Goal: Task Accomplishment & Management: Manage account settings

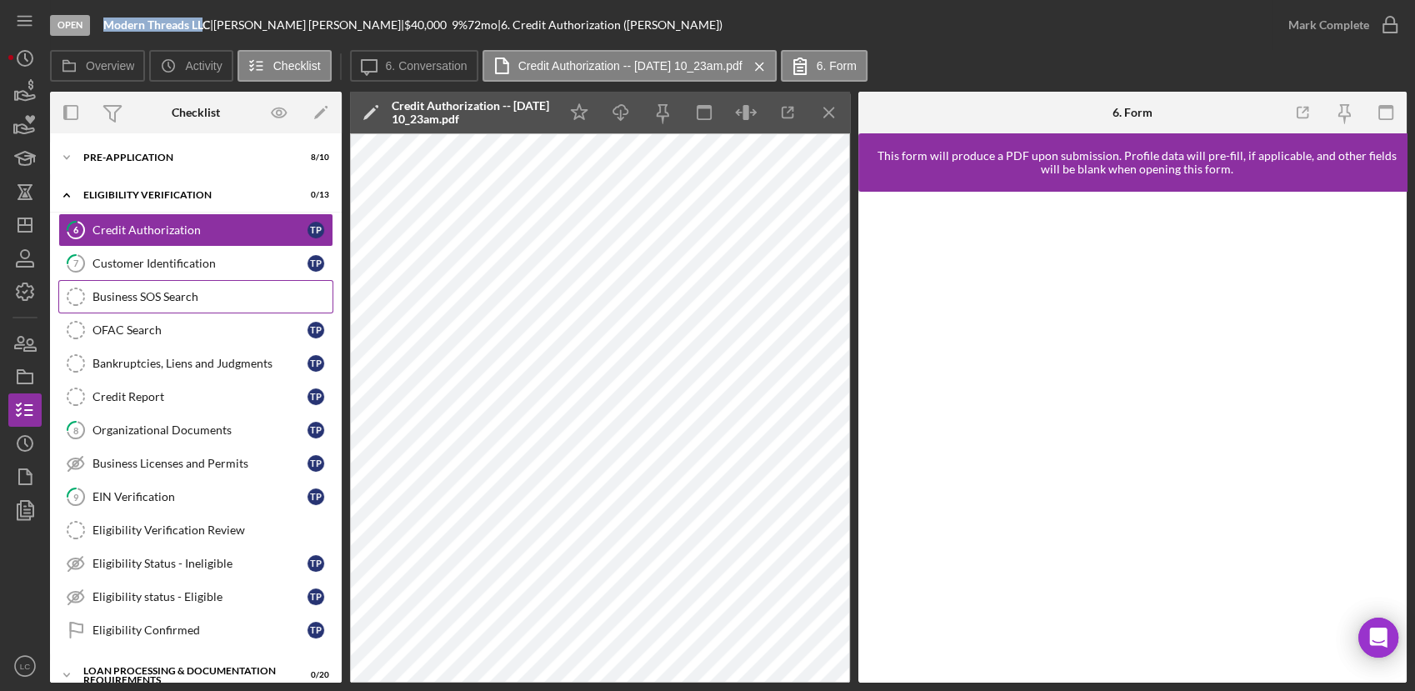
click at [163, 303] on link "Business SOS Search Business SOS Search" at bounding box center [195, 296] width 275 height 33
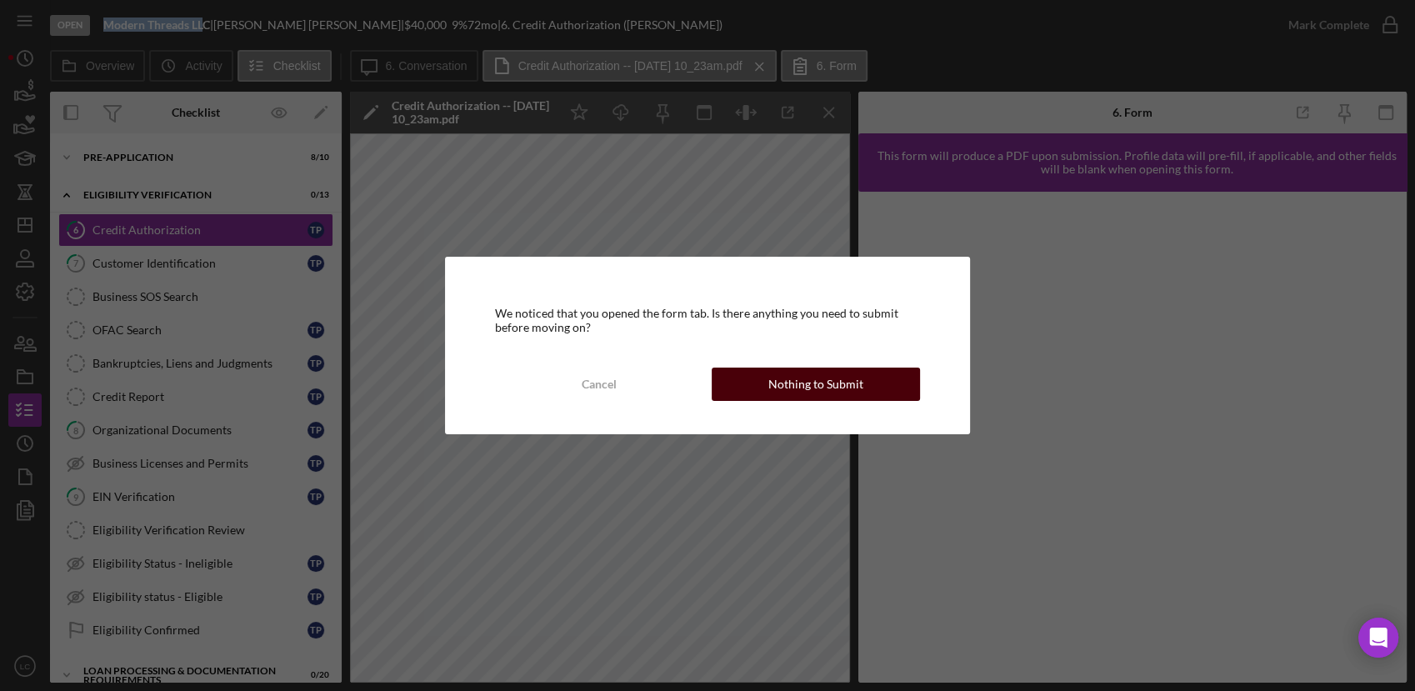
click at [790, 395] on div "Nothing to Submit" at bounding box center [815, 383] width 95 height 33
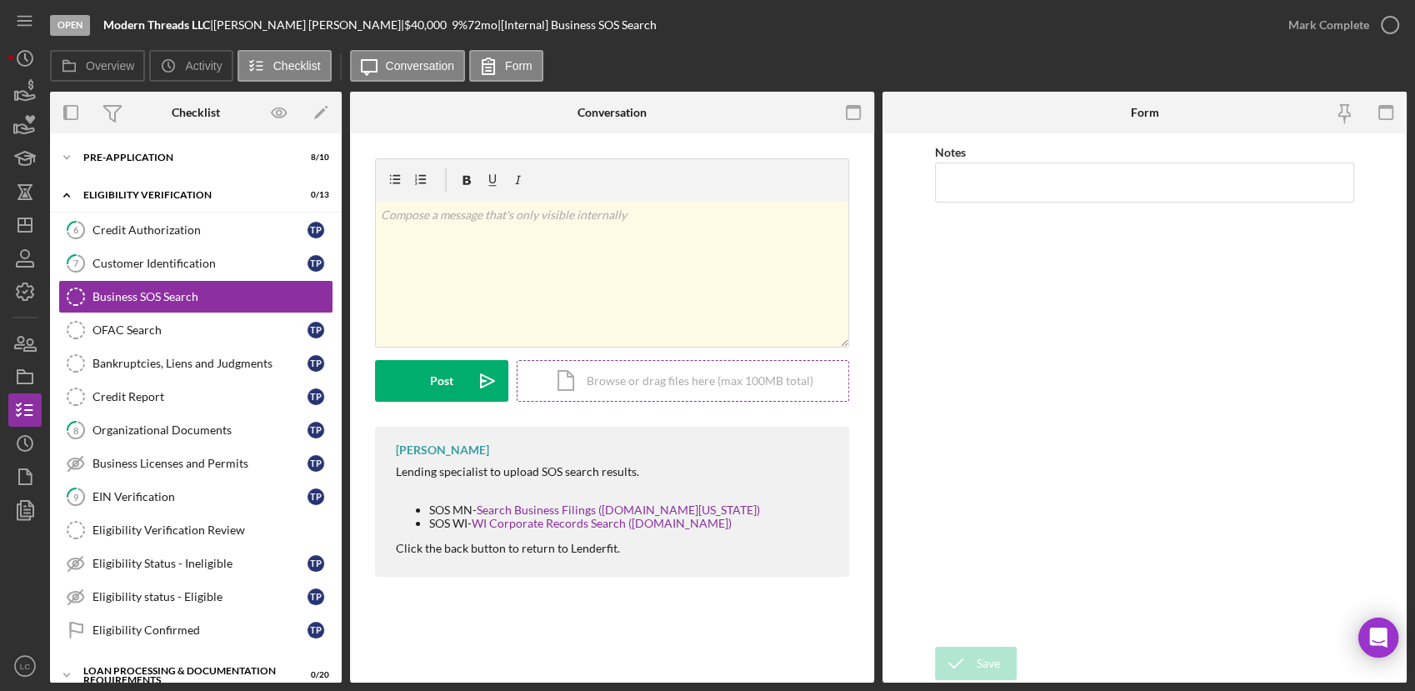
click at [730, 361] on div "Icon/Document Browse or drag files here (max 100MB total) Tap to choose files o…" at bounding box center [683, 381] width 332 height 42
click at [275, 117] on icon "button" at bounding box center [279, 112] width 14 height 9
click at [620, 377] on div "Icon/Document Browse or drag files here (max 100MB total) Tap to choose files o…" at bounding box center [683, 381] width 332 height 42
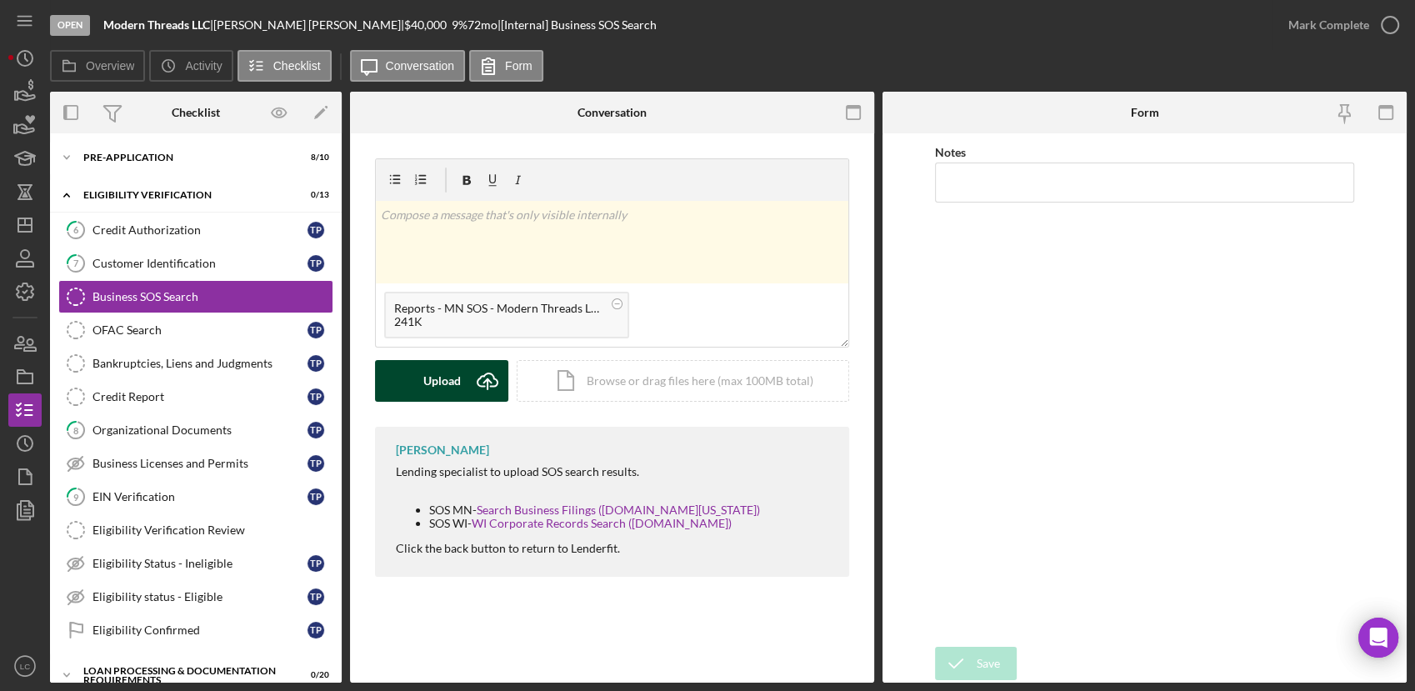
click at [433, 378] on div "Upload" at bounding box center [441, 381] width 37 height 42
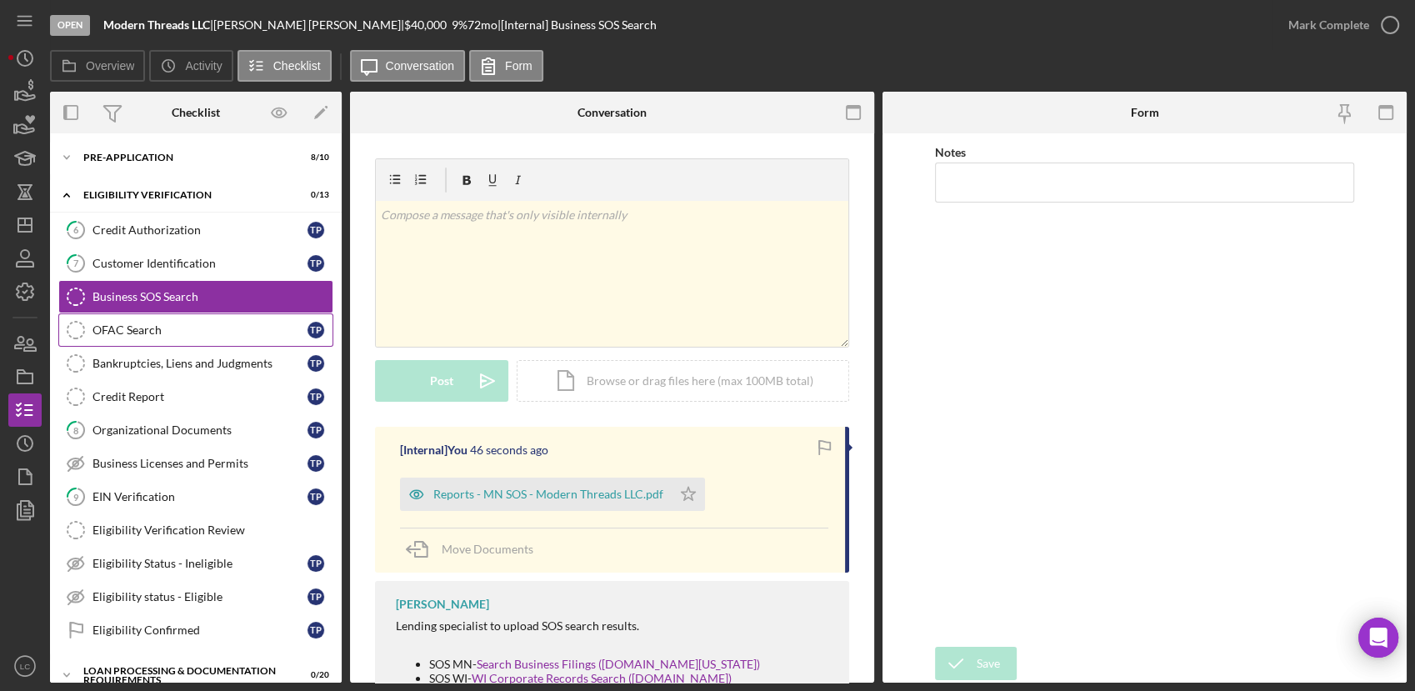
click at [108, 342] on link "OFAC Search OFAC Search T P" at bounding box center [195, 329] width 275 height 33
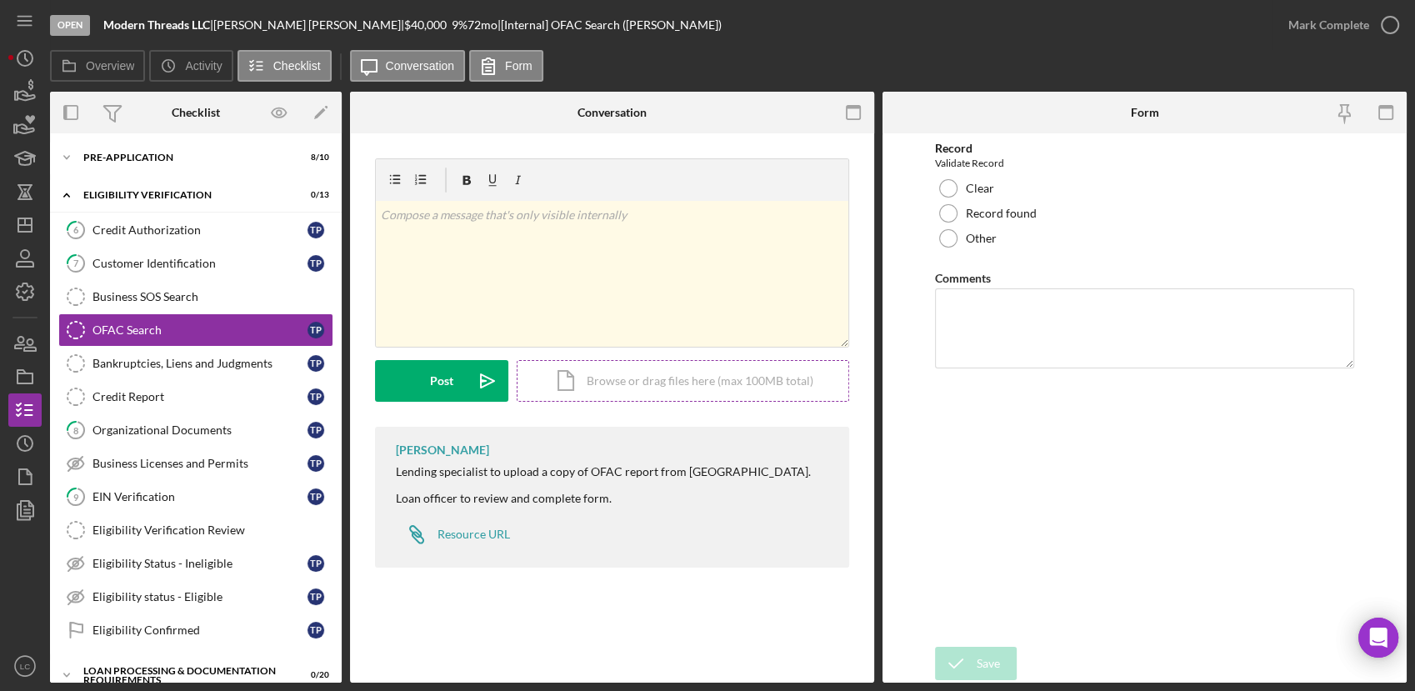
click at [611, 388] on div "Icon/Document Browse or drag files here (max 100MB total) Tap to choose files o…" at bounding box center [683, 381] width 332 height 42
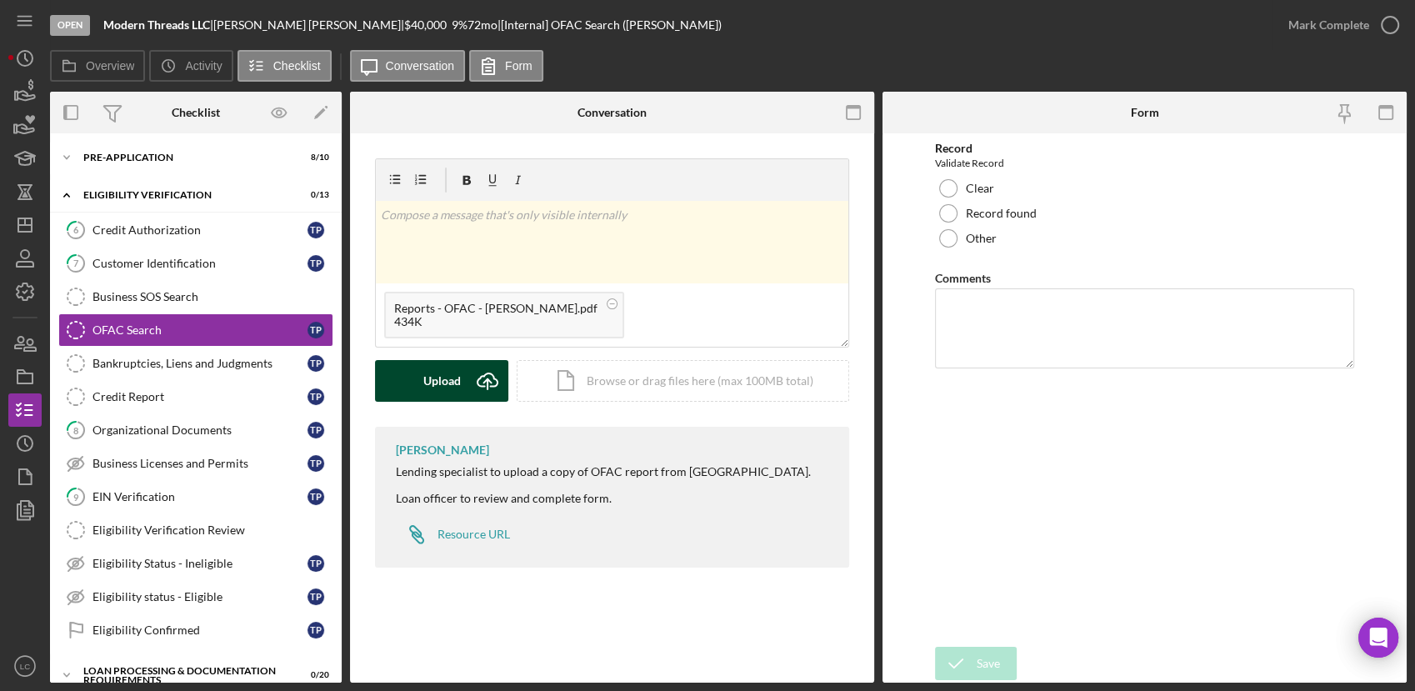
click at [406, 385] on button "Upload Icon/Upload" at bounding box center [441, 381] width 133 height 42
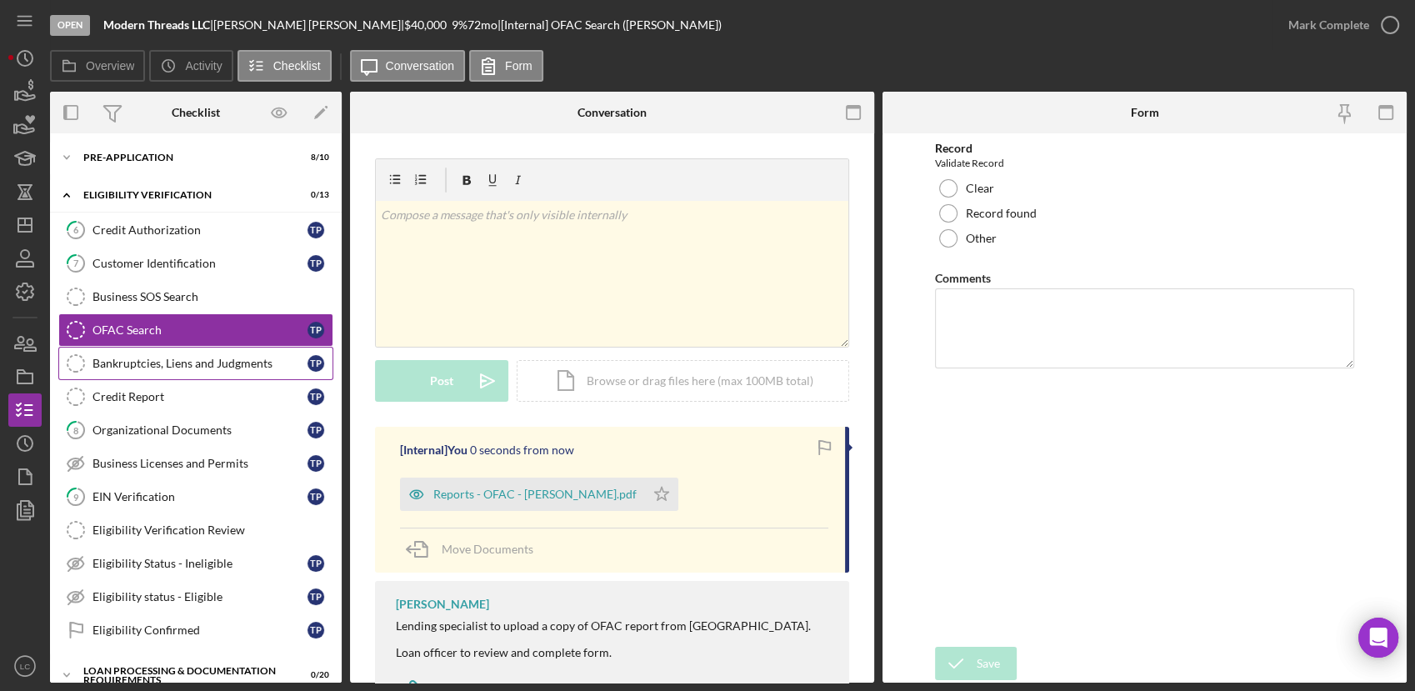
click at [186, 370] on link "Bankruptcies, Liens and Judgments Bankruptcies, Liens and Judgments T P" at bounding box center [195, 363] width 275 height 33
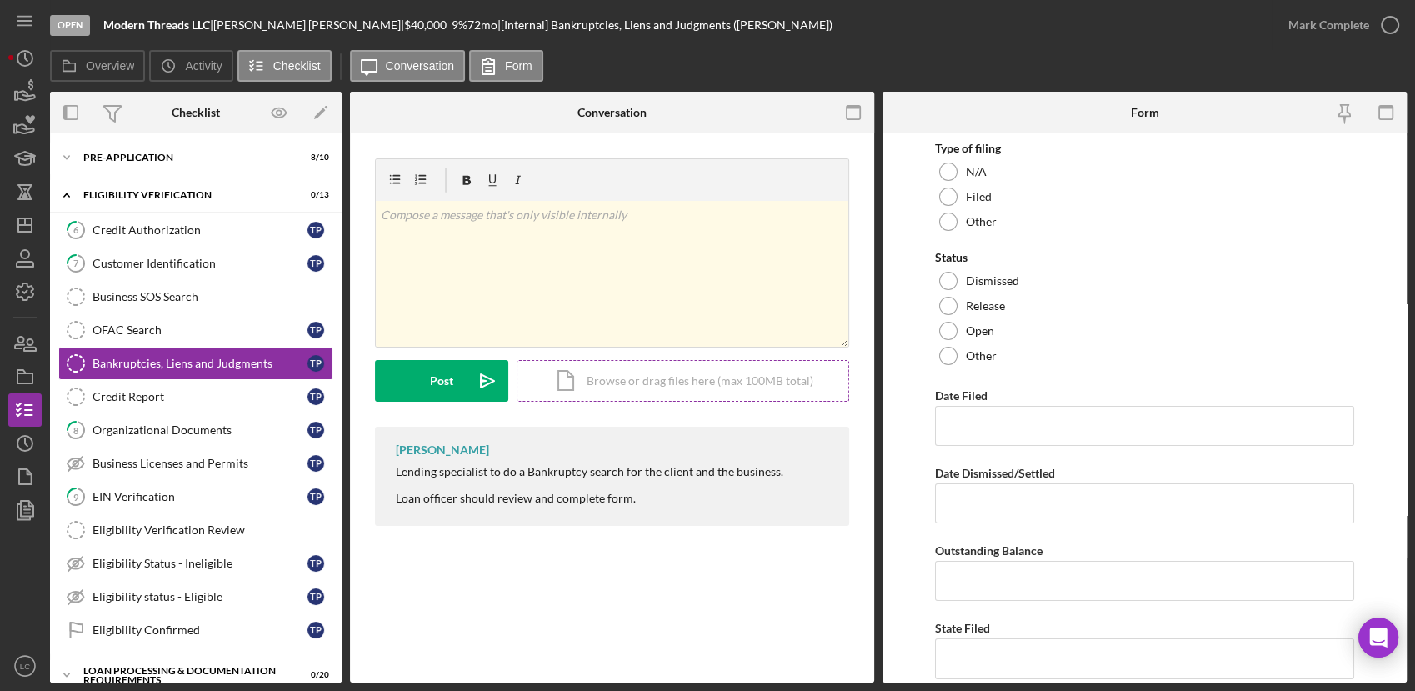
click at [609, 373] on div "Icon/Document Browse or drag files here (max 100MB total) Tap to choose files o…" at bounding box center [683, 381] width 332 height 42
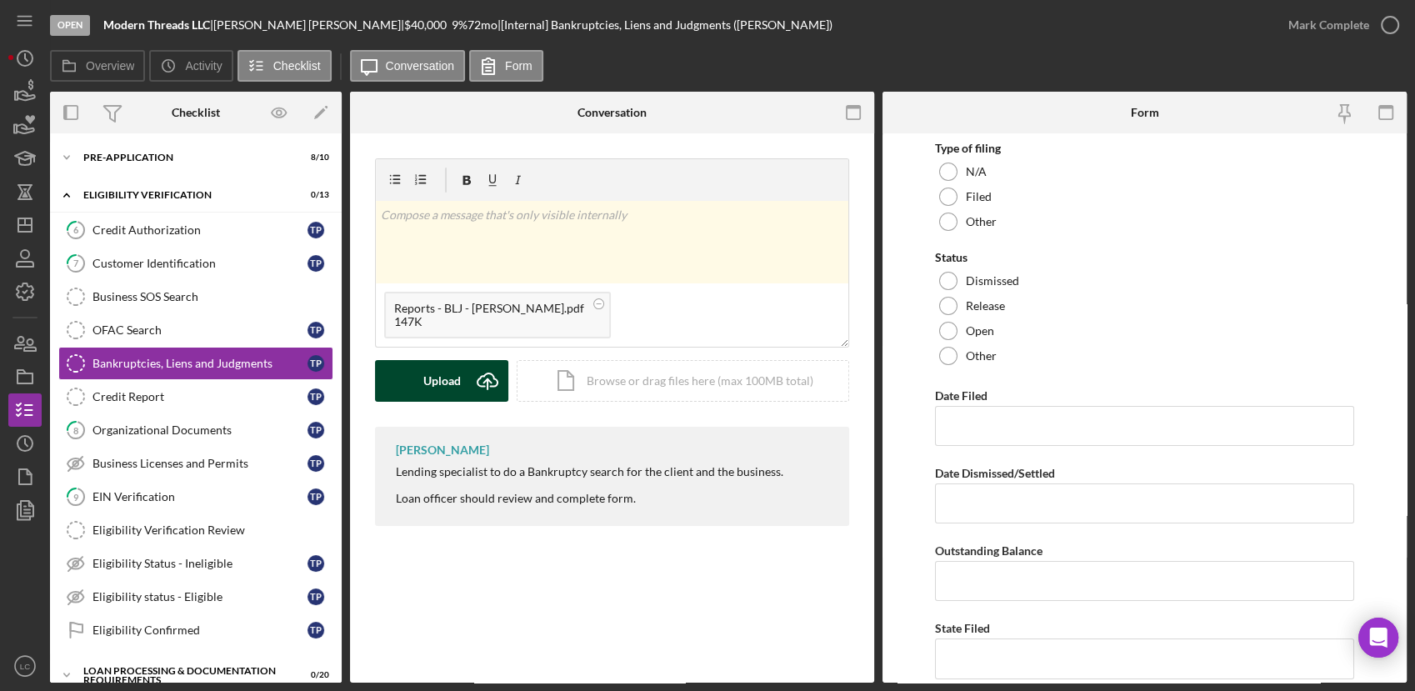
click at [431, 370] on div "Upload" at bounding box center [441, 381] width 37 height 42
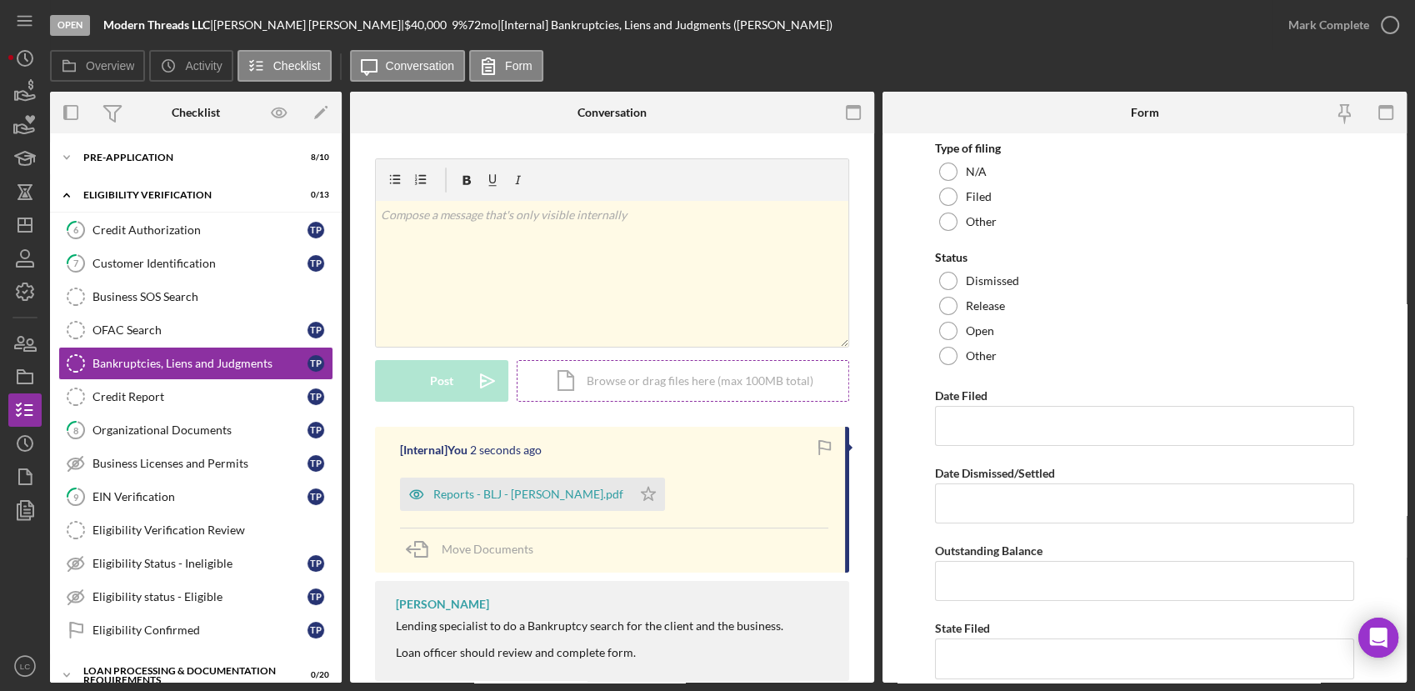
click at [686, 373] on div "Icon/Document Browse or drag files here (max 100MB total) Tap to choose files o…" at bounding box center [683, 381] width 332 height 42
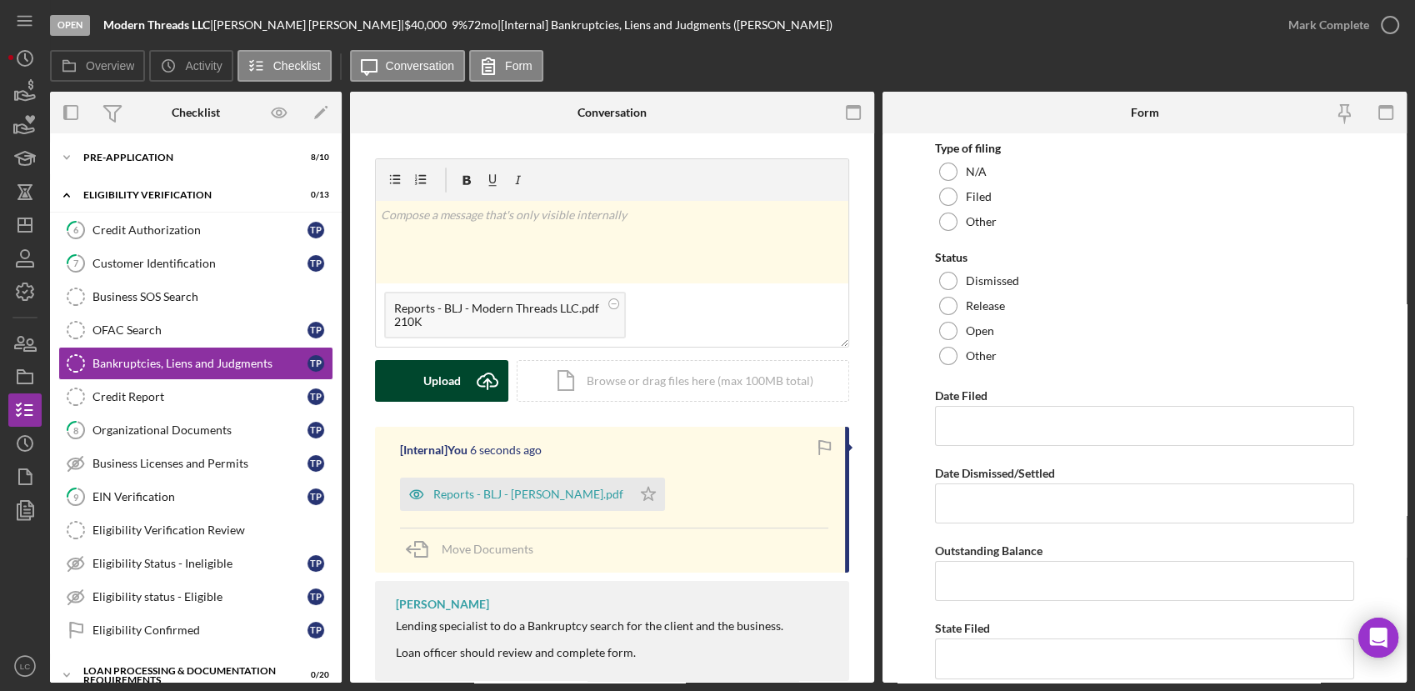
click at [432, 376] on div "Upload" at bounding box center [441, 381] width 37 height 42
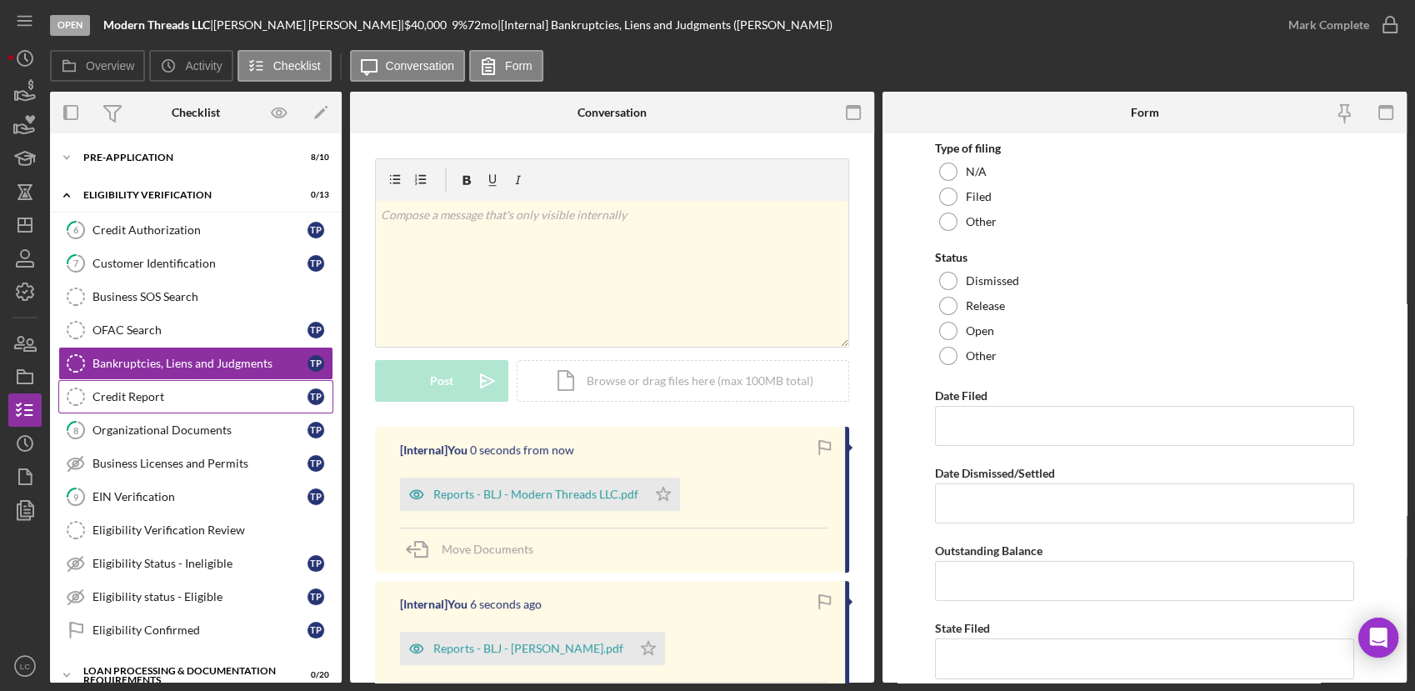
click at [167, 397] on div "Credit Report" at bounding box center [199, 396] width 215 height 13
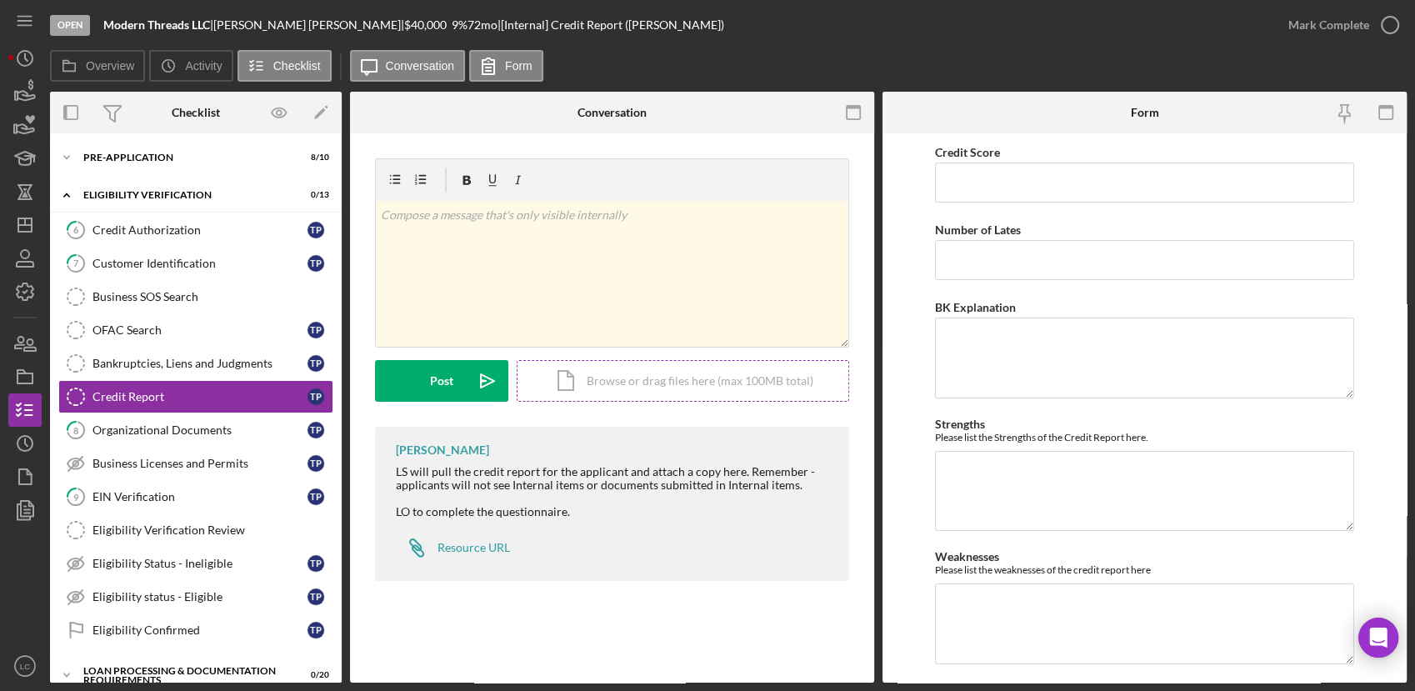
click at [733, 382] on div "Icon/Document Browse or drag files here (max 100MB total) Tap to choose files o…" at bounding box center [683, 381] width 332 height 42
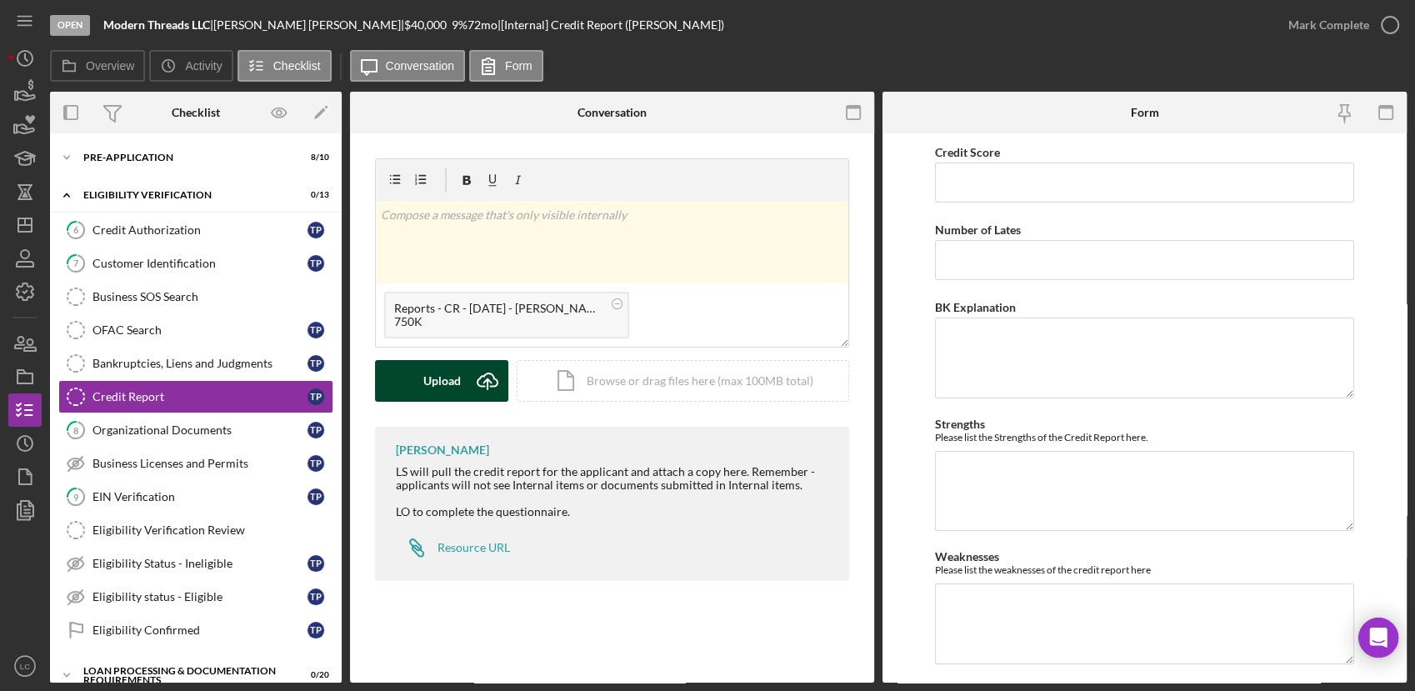
click at [420, 374] on button "Upload Icon/Upload" at bounding box center [441, 381] width 133 height 42
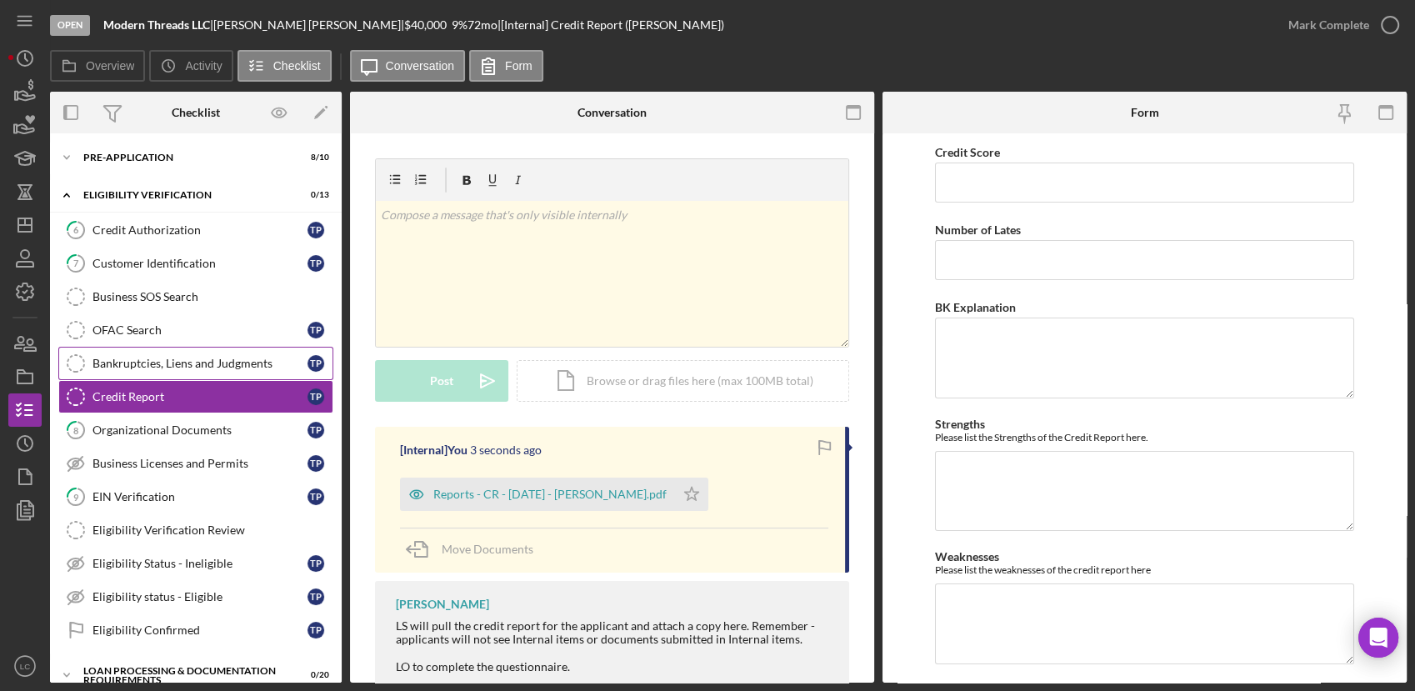
click at [137, 357] on div "Bankruptcies, Liens and Judgments" at bounding box center [199, 363] width 215 height 13
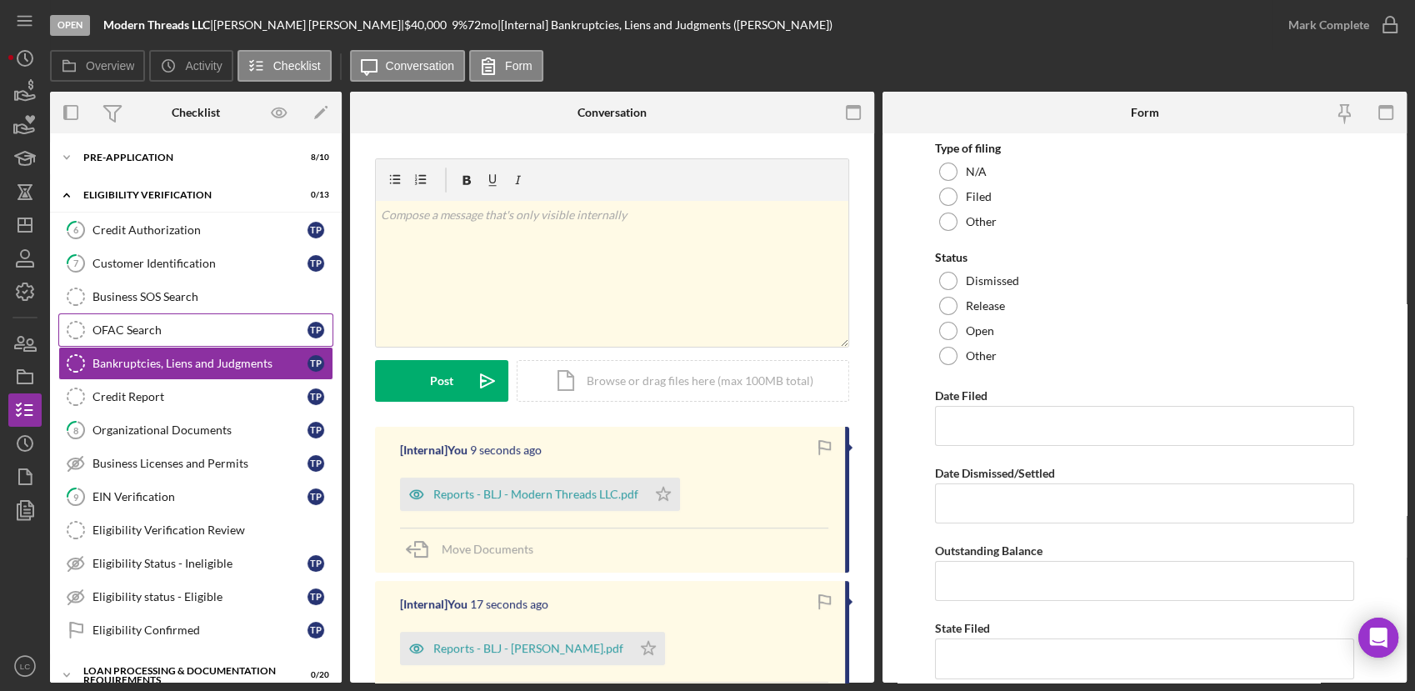
click at [121, 344] on link "OFAC Search OFAC Search T P" at bounding box center [195, 329] width 275 height 33
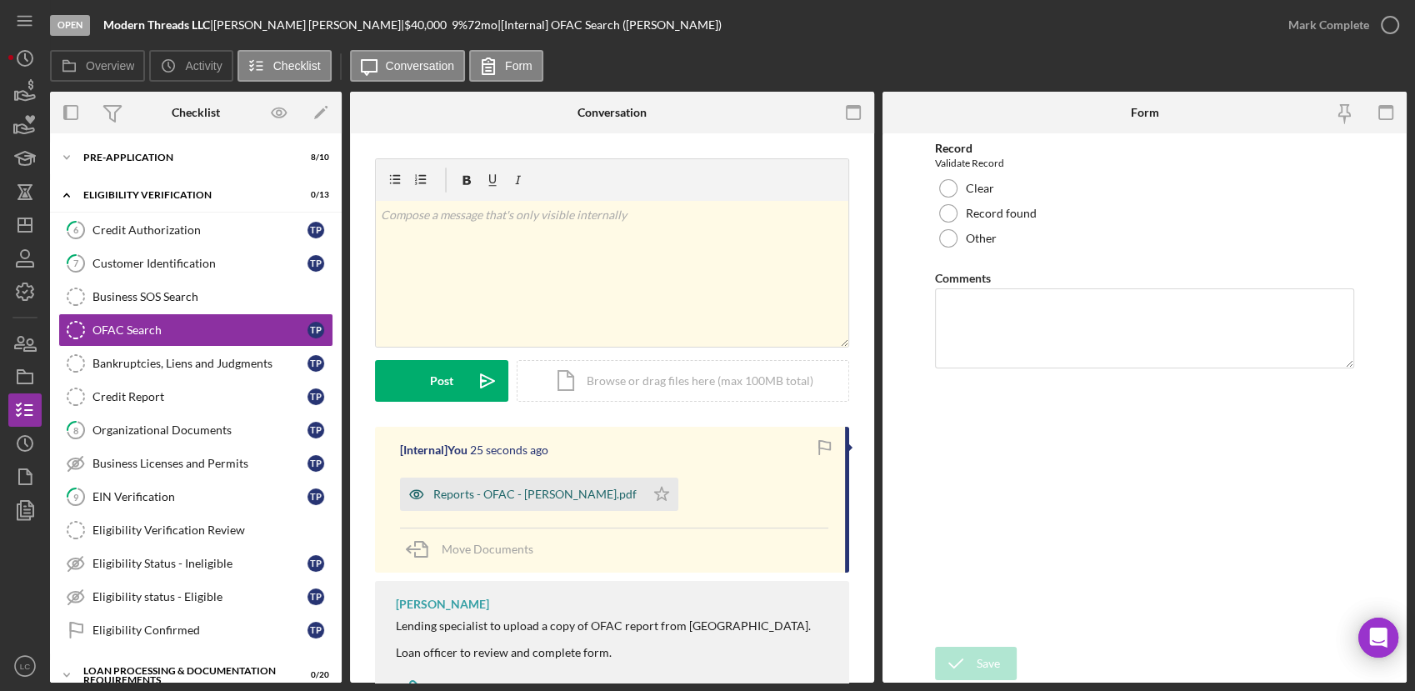
click at [475, 480] on div "Reports - OFAC - [PERSON_NAME].pdf" at bounding box center [522, 493] width 245 height 33
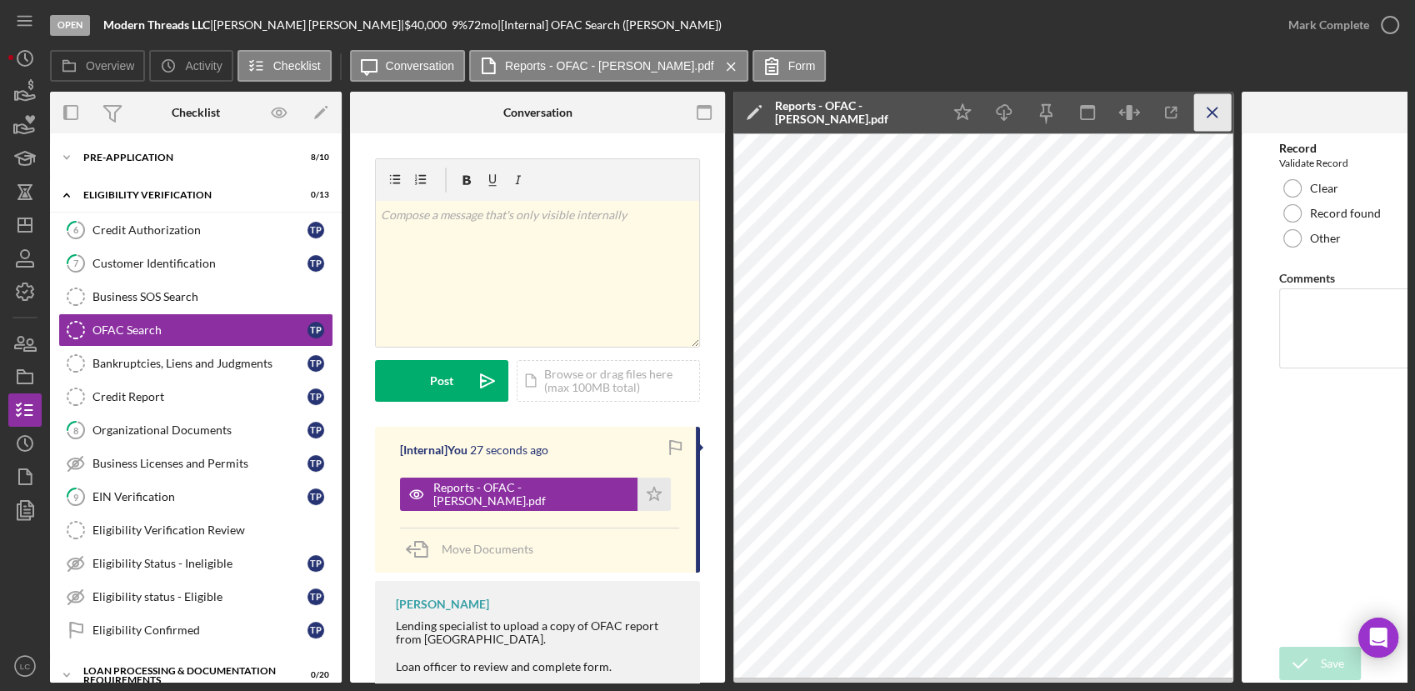
click at [1201, 103] on icon "Icon/Menu Close" at bounding box center [1212, 112] width 37 height 37
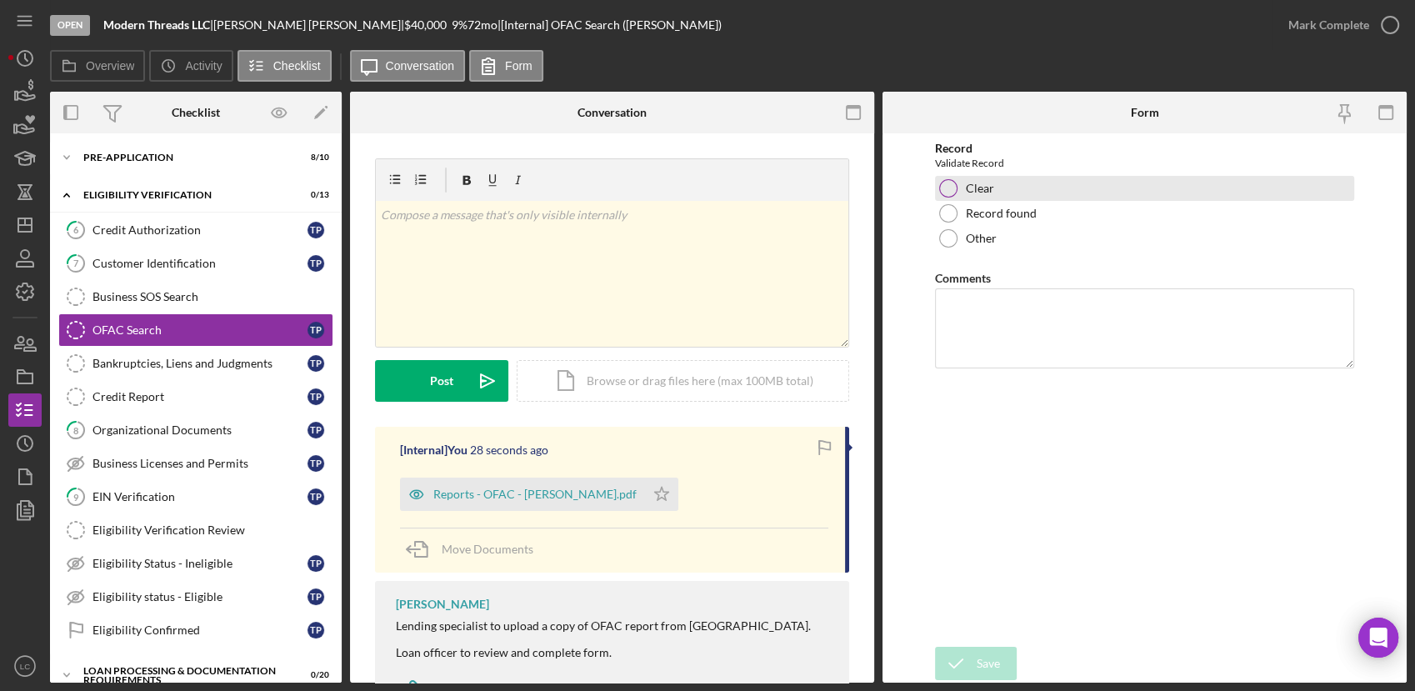
click at [950, 187] on div at bounding box center [948, 188] width 18 height 18
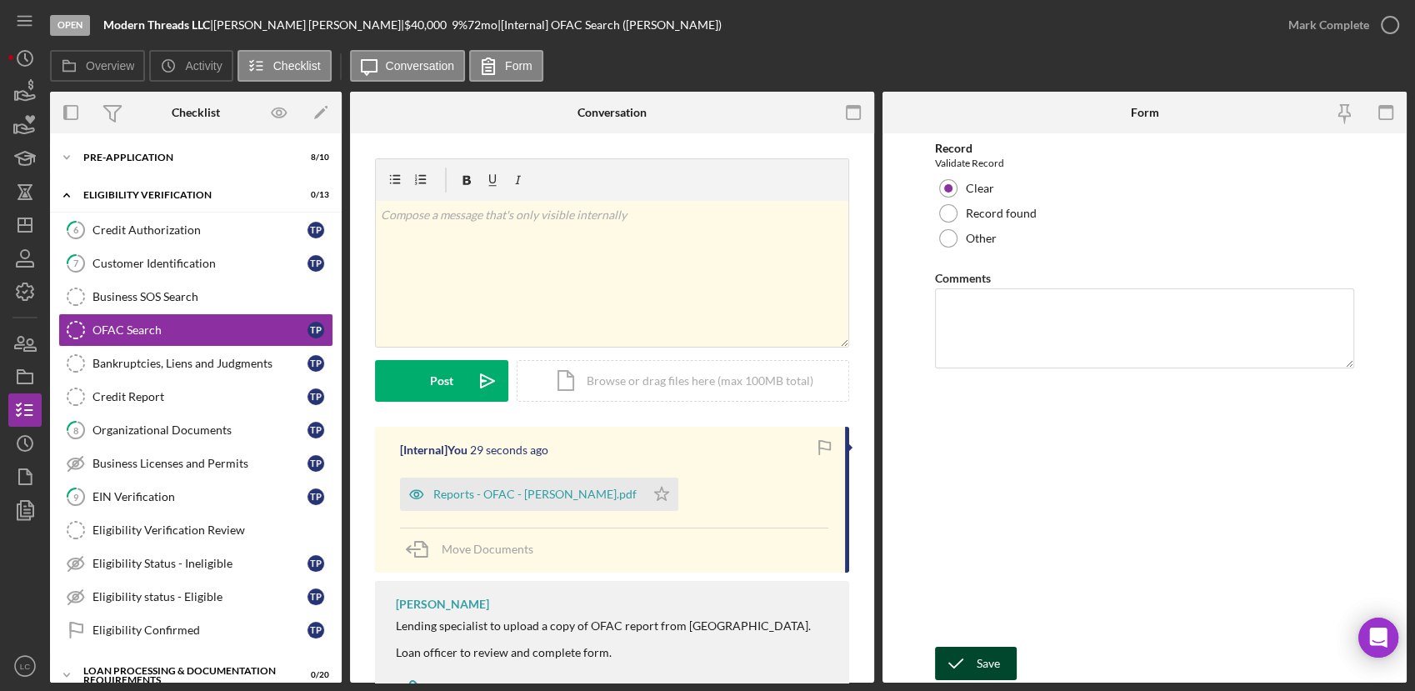
click at [970, 664] on icon "submit" at bounding box center [956, 663] width 42 height 42
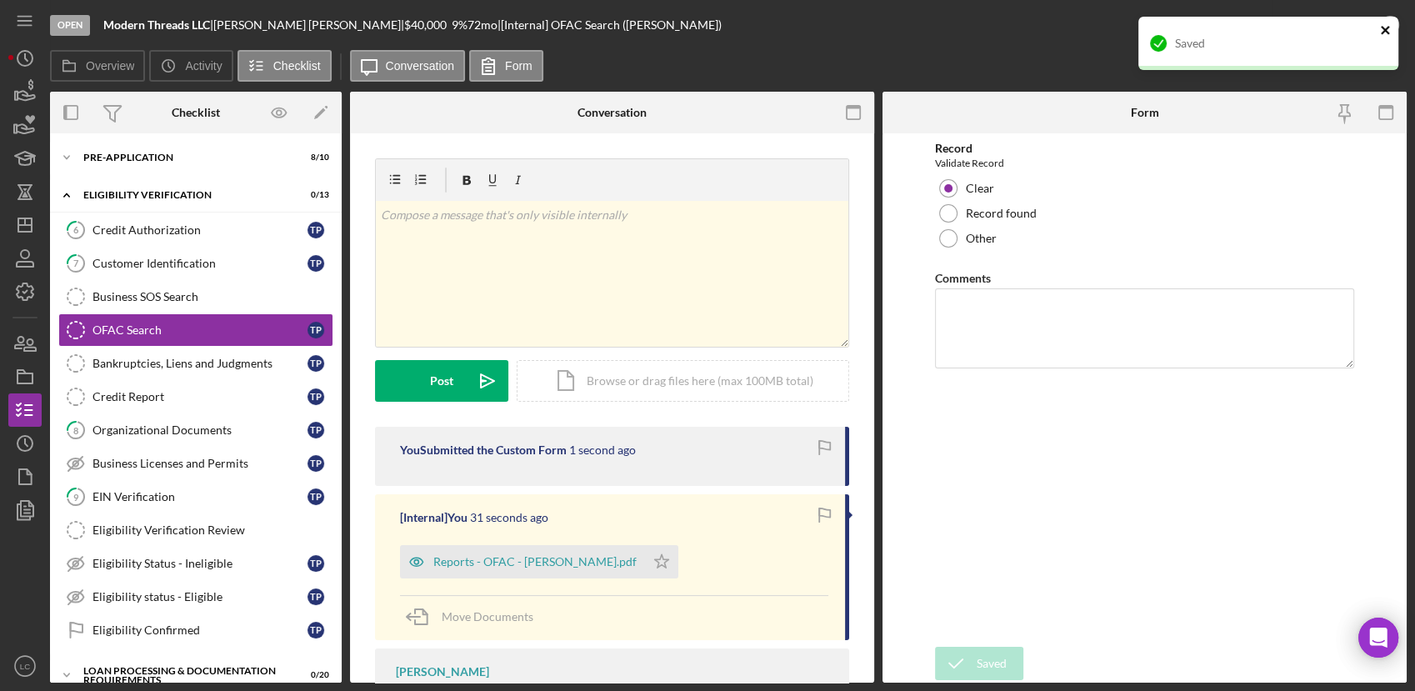
click at [1386, 27] on icon "close" at bounding box center [1385, 30] width 8 height 8
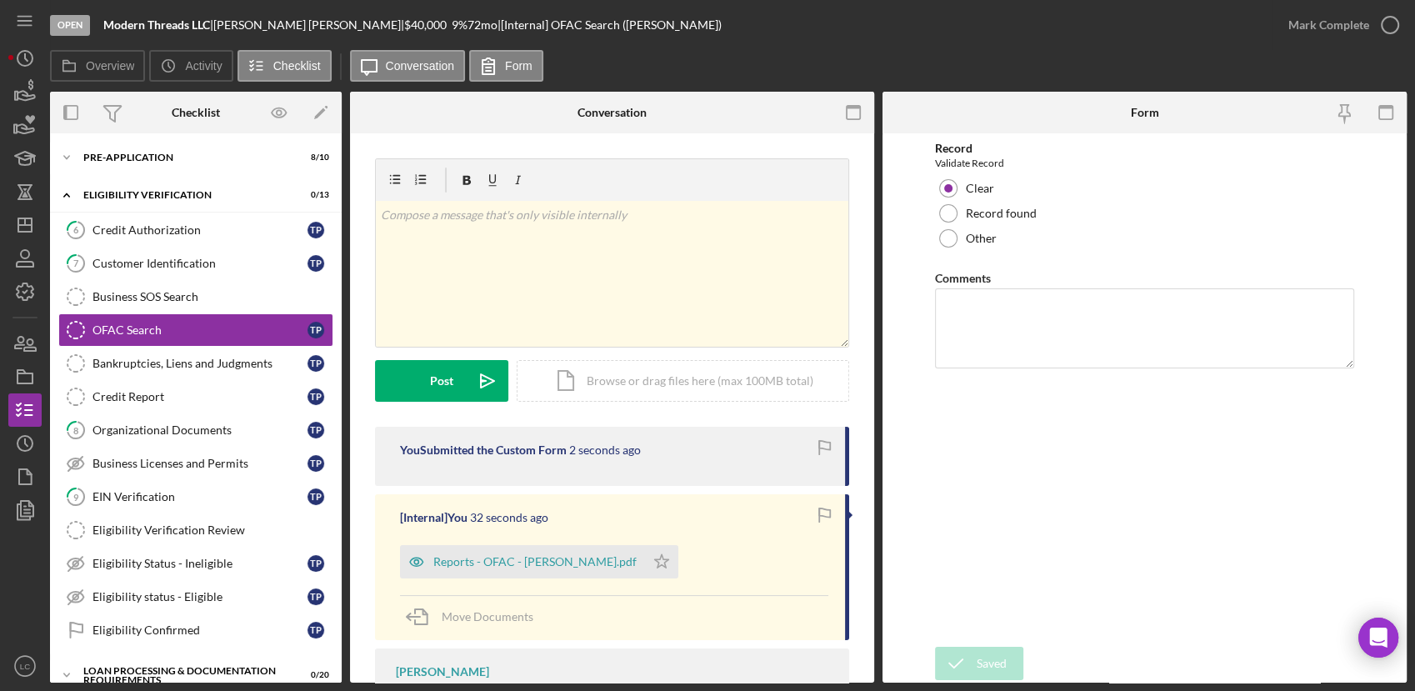
click at [1386, 27] on div "Saved" at bounding box center [1268, 49] width 267 height 73
click at [0, 0] on icon "button" at bounding box center [0, 0] width 0 height 0
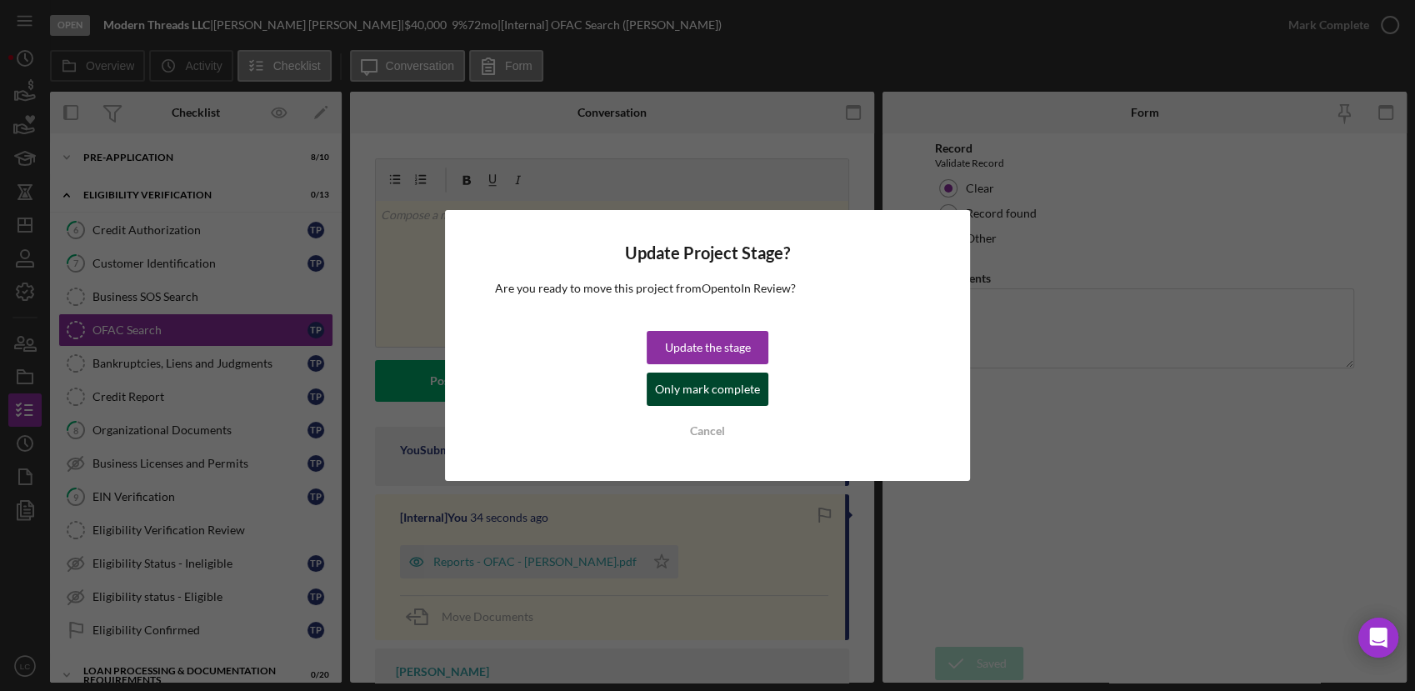
click at [721, 390] on div "Only mark complete" at bounding box center [707, 388] width 105 height 33
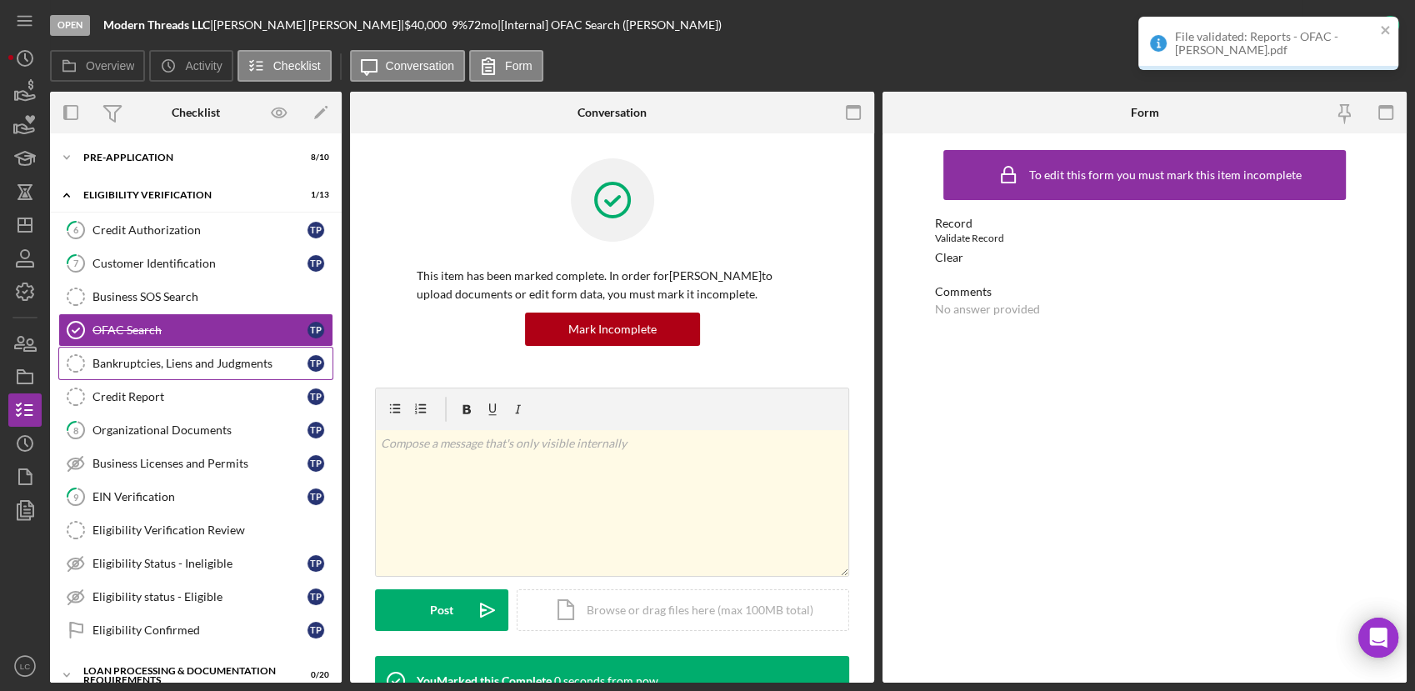
click at [217, 357] on div "Bankruptcies, Liens and Judgments" at bounding box center [199, 363] width 215 height 13
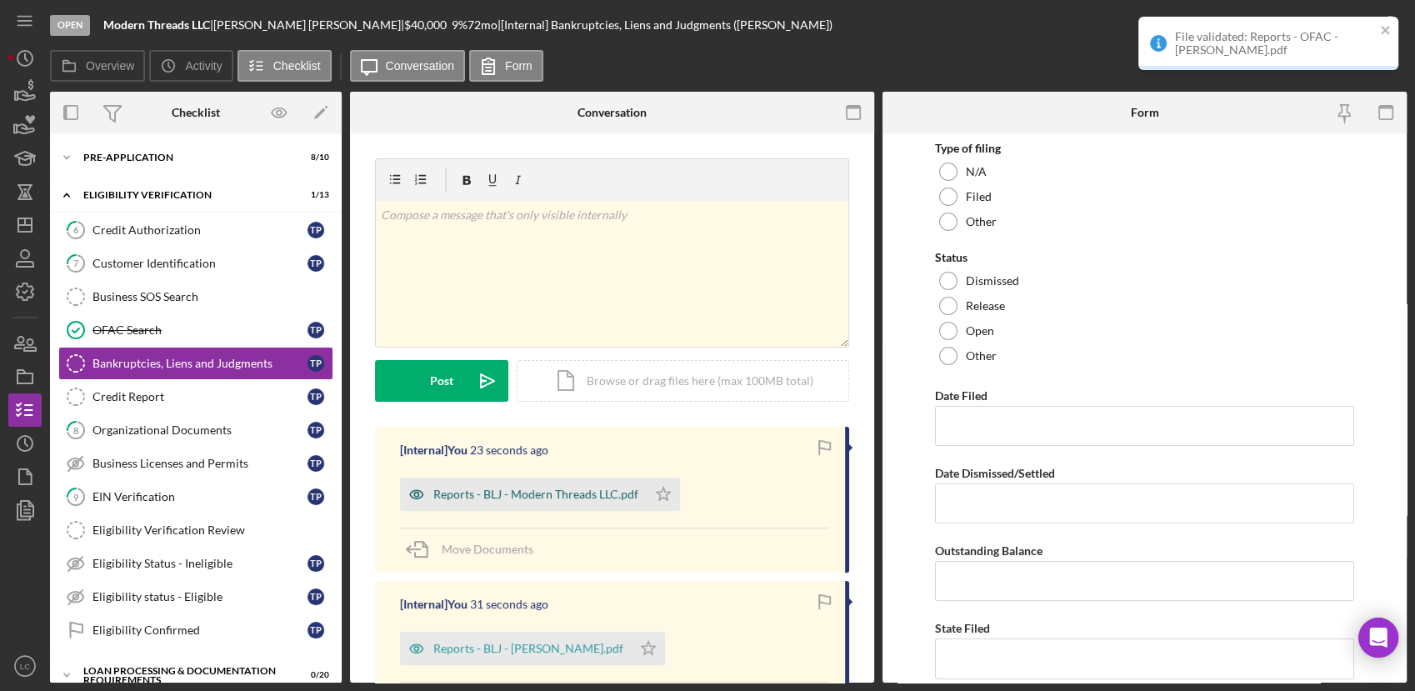
click at [613, 497] on div "Reports - BLJ - Modern Threads LLC.pdf" at bounding box center [535, 493] width 205 height 13
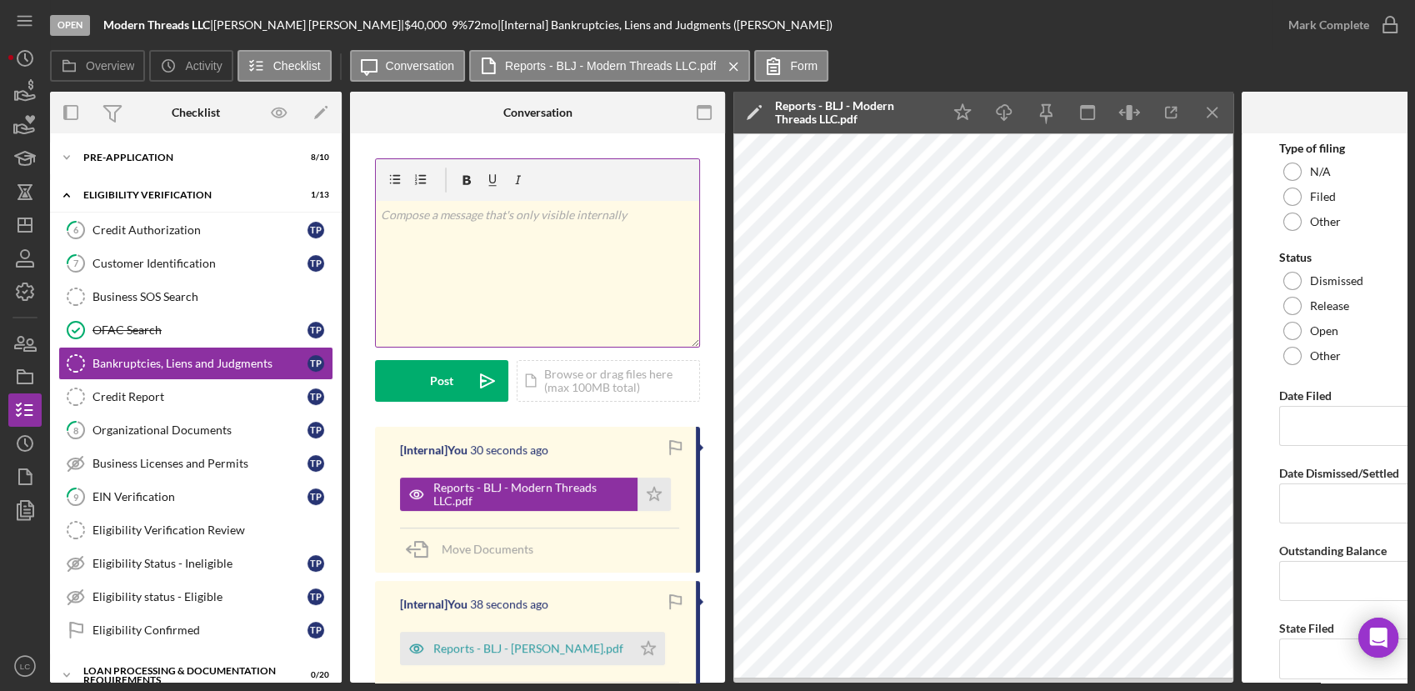
click at [478, 277] on div "v Color teal Color pink Remove color Add row above Add row below Add column bef…" at bounding box center [537, 274] width 323 height 146
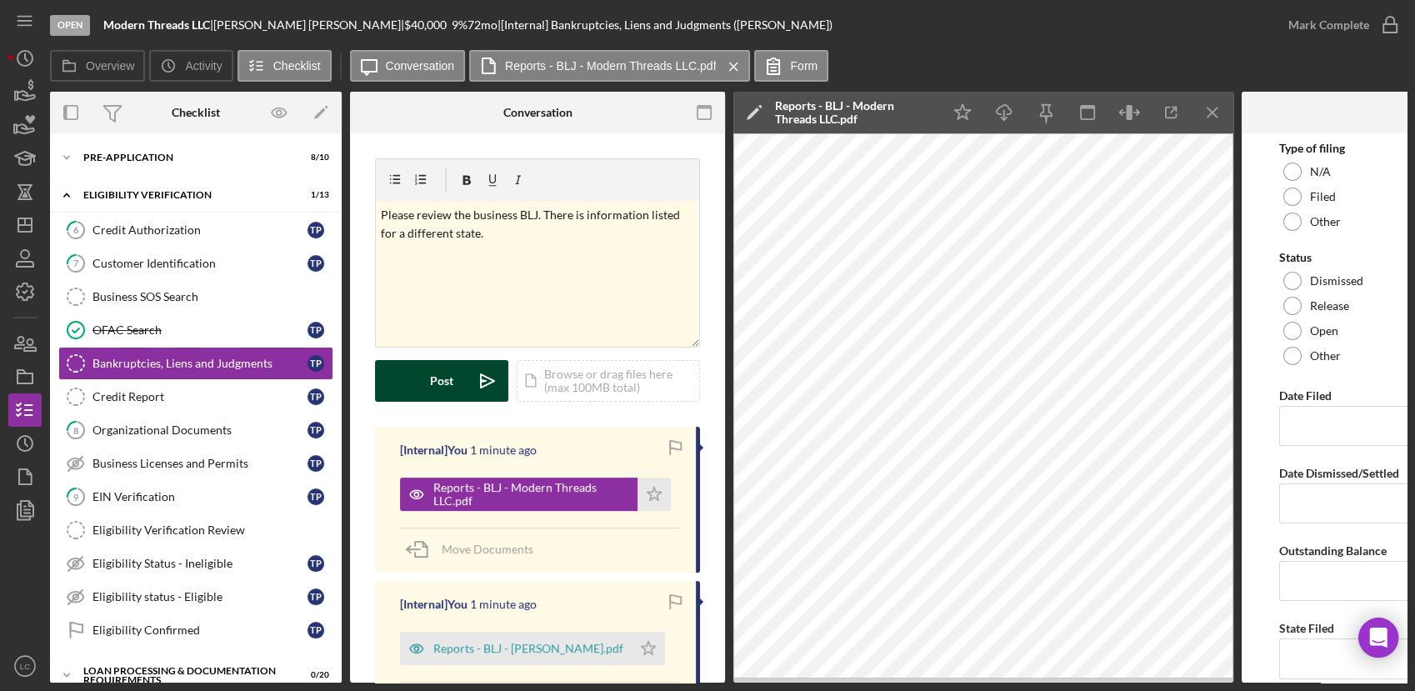
click at [442, 395] on div "Post" at bounding box center [441, 381] width 23 height 42
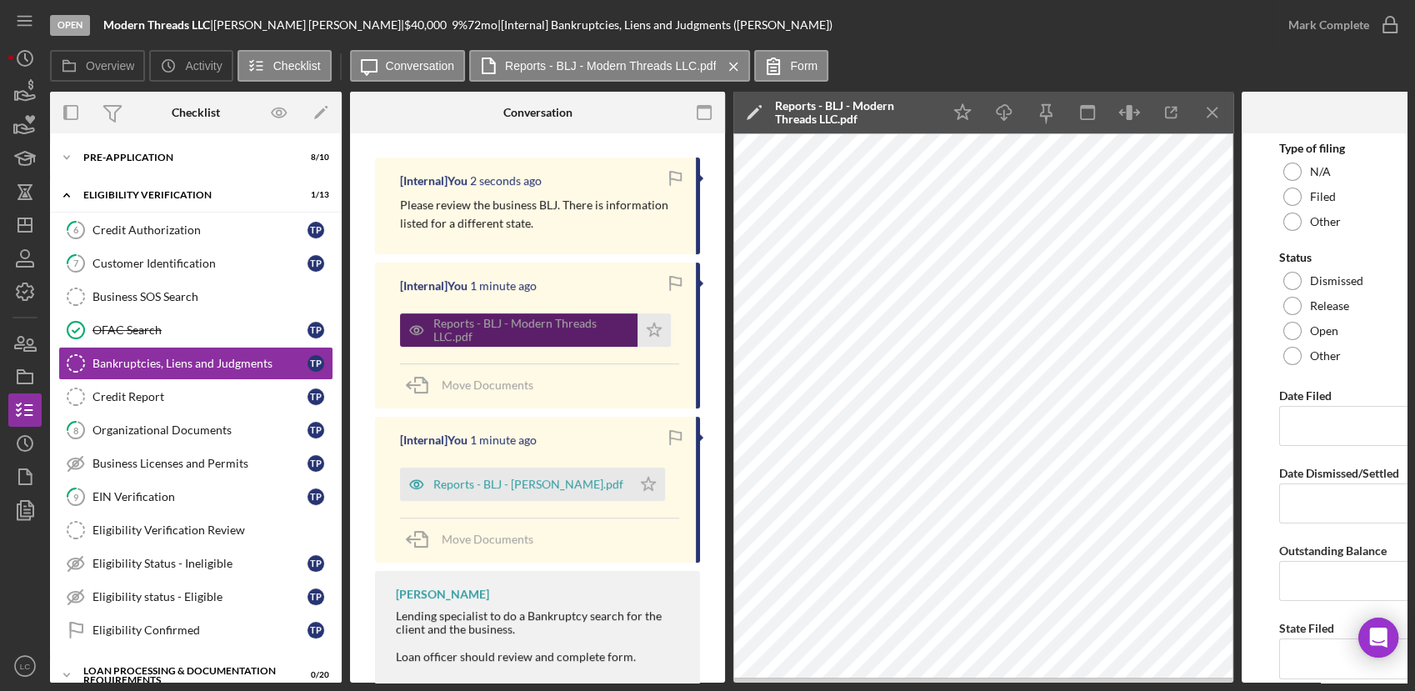
scroll to position [277, 0]
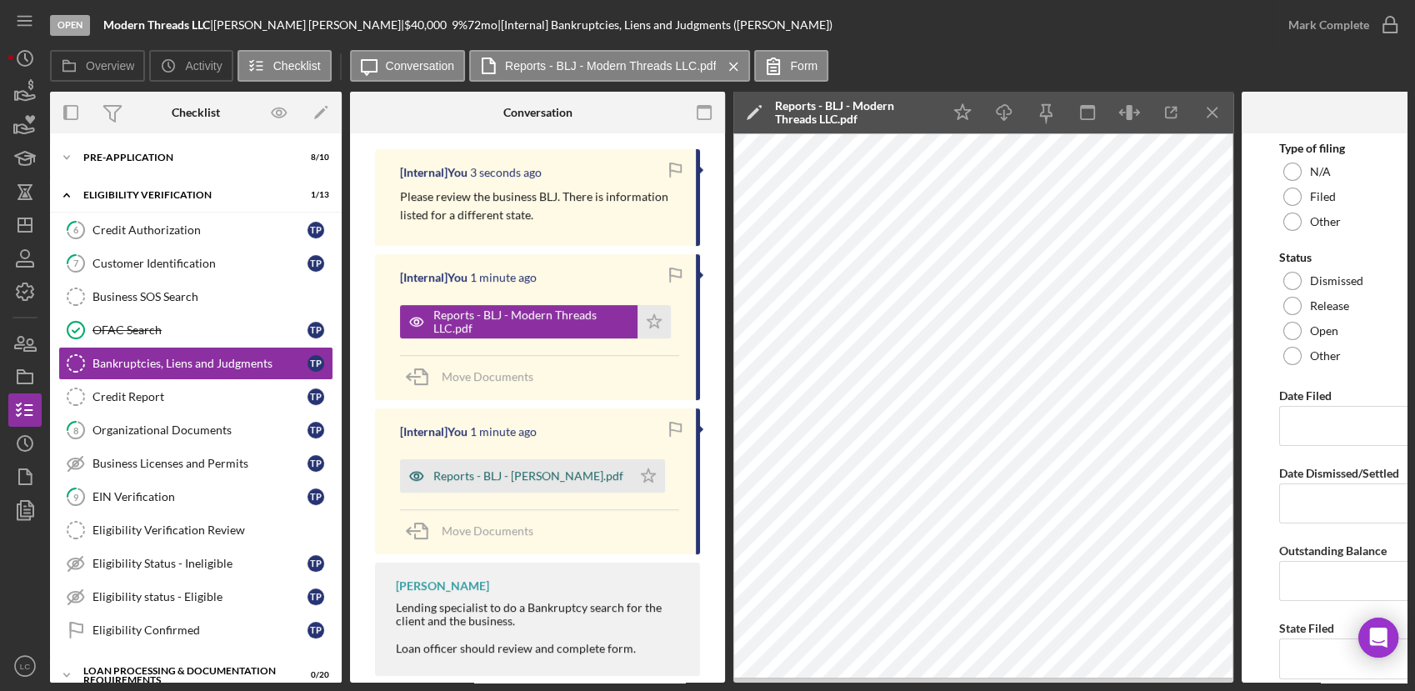
click at [493, 487] on div "Reports - BLJ - [PERSON_NAME].pdf" at bounding box center [516, 475] width 232 height 33
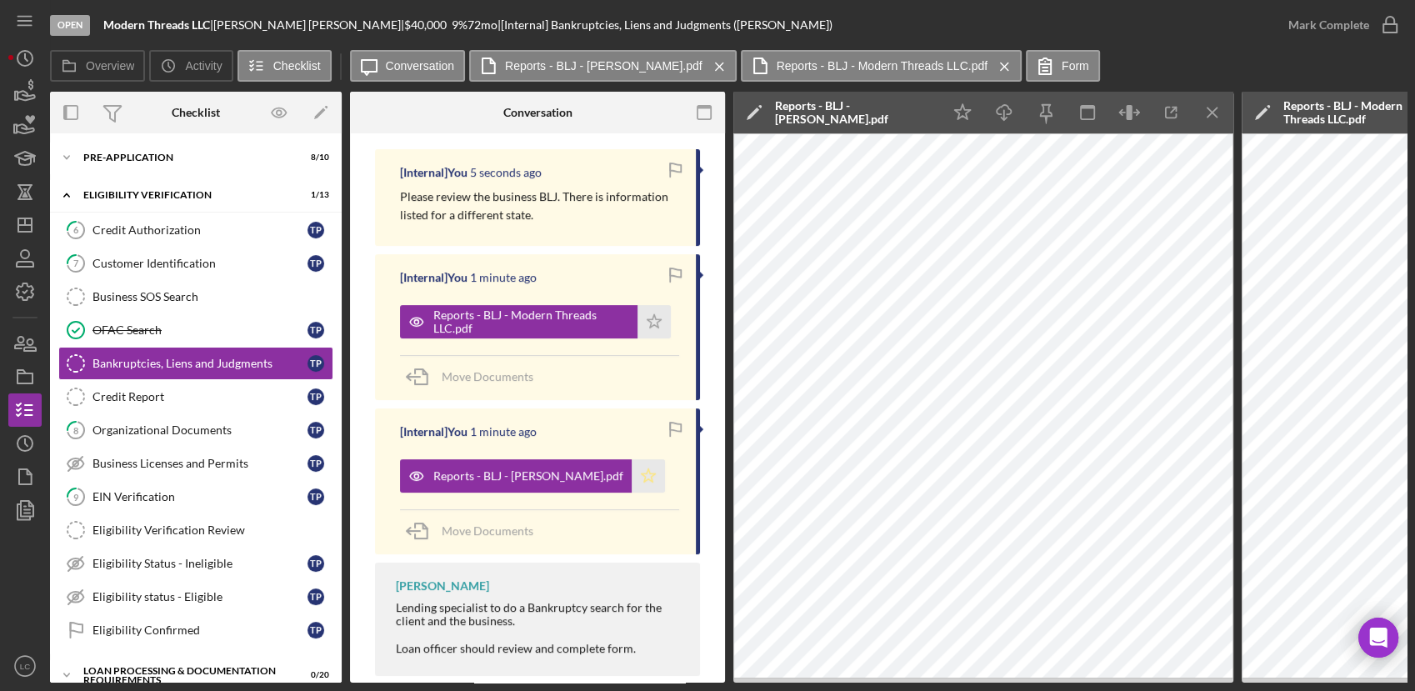
click at [632, 469] on icon "Icon/Star" at bounding box center [648, 475] width 33 height 33
click at [1220, 120] on icon "Icon/Menu Close" at bounding box center [1212, 112] width 37 height 37
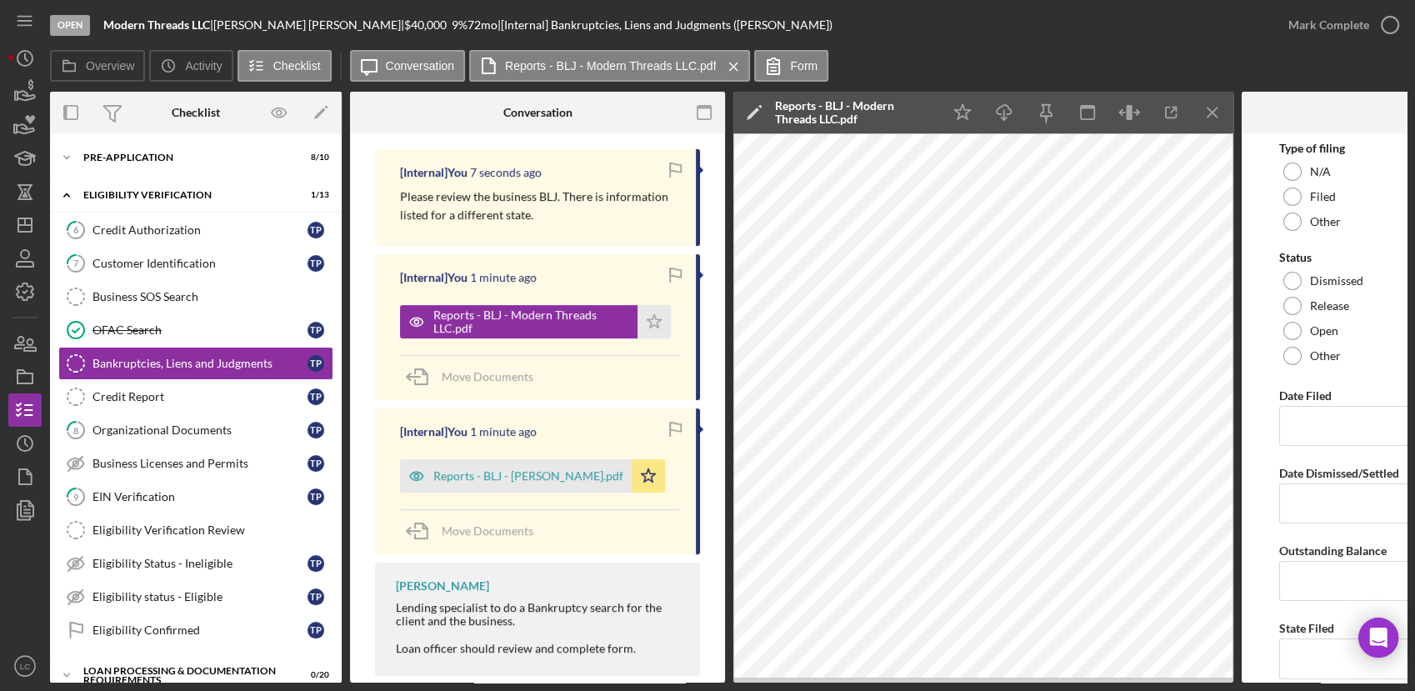
click at [1220, 120] on icon "Icon/Menu Close" at bounding box center [1212, 112] width 37 height 37
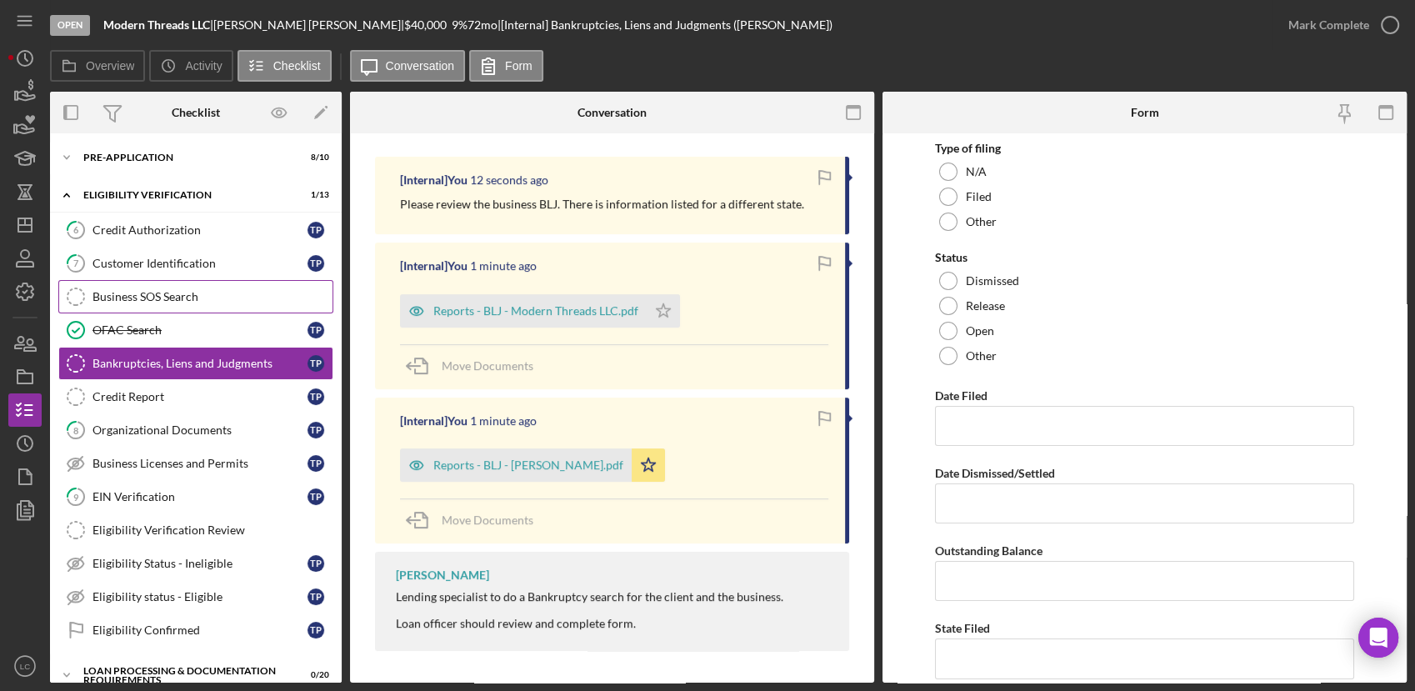
click at [182, 292] on div "Business SOS Search" at bounding box center [212, 296] width 240 height 13
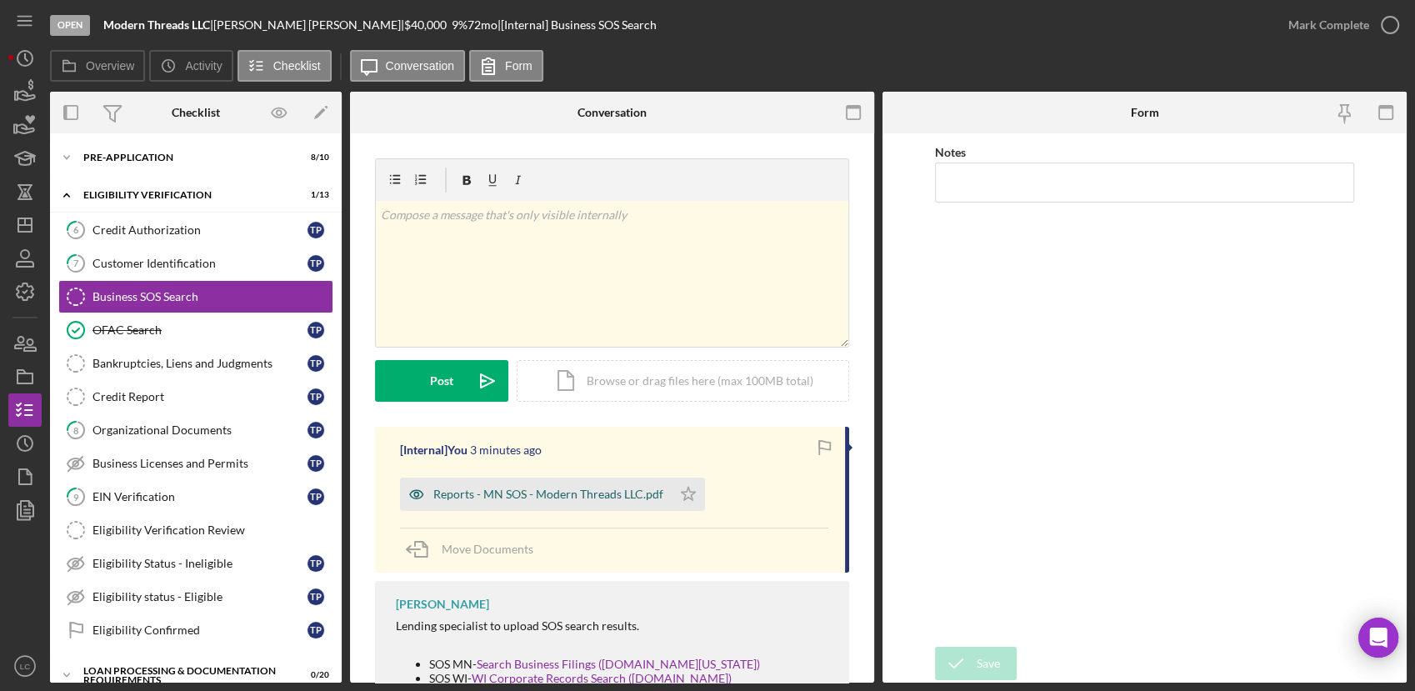
click at [595, 490] on div "Reports - MN SOS - Modern Threads LLC.pdf" at bounding box center [548, 493] width 230 height 13
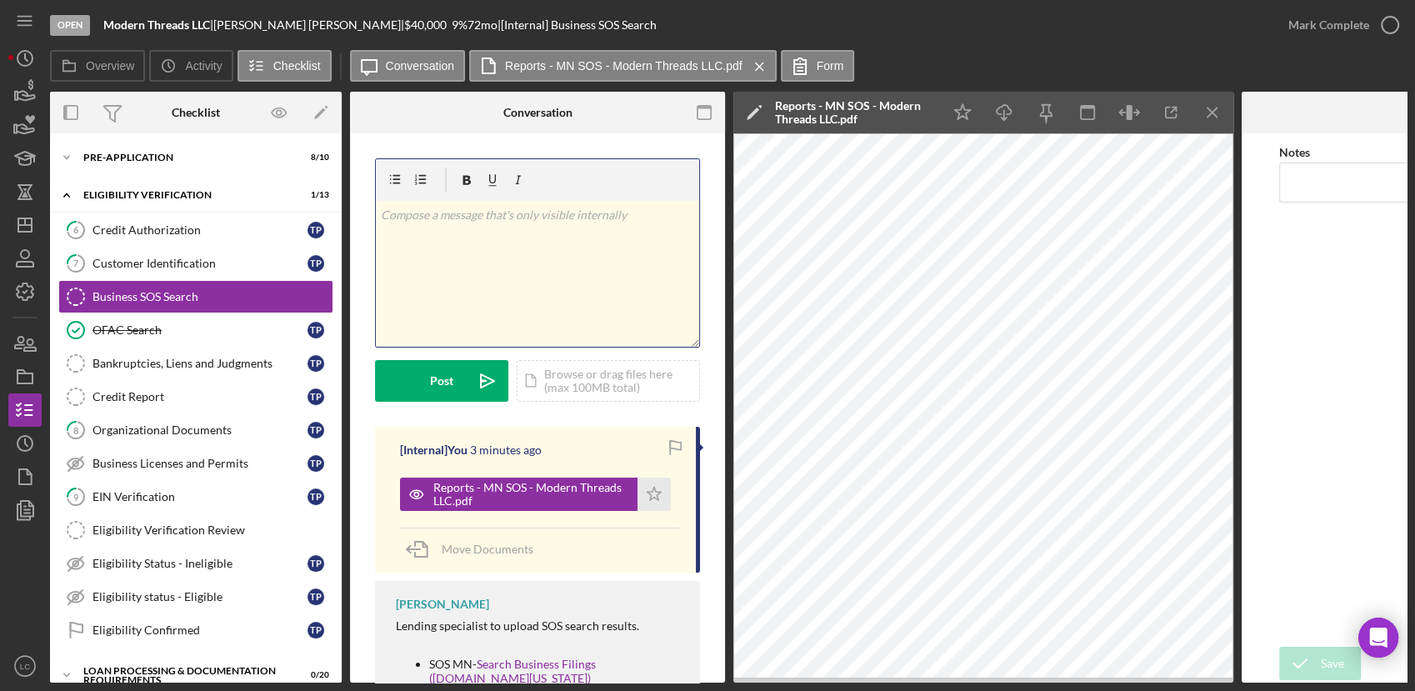
click at [507, 289] on div "v Color teal Color pink Remove color Add row above Add row below Add column bef…" at bounding box center [537, 274] width 323 height 146
click at [417, 387] on button "Post Icon/icon-invite-send" at bounding box center [441, 381] width 133 height 42
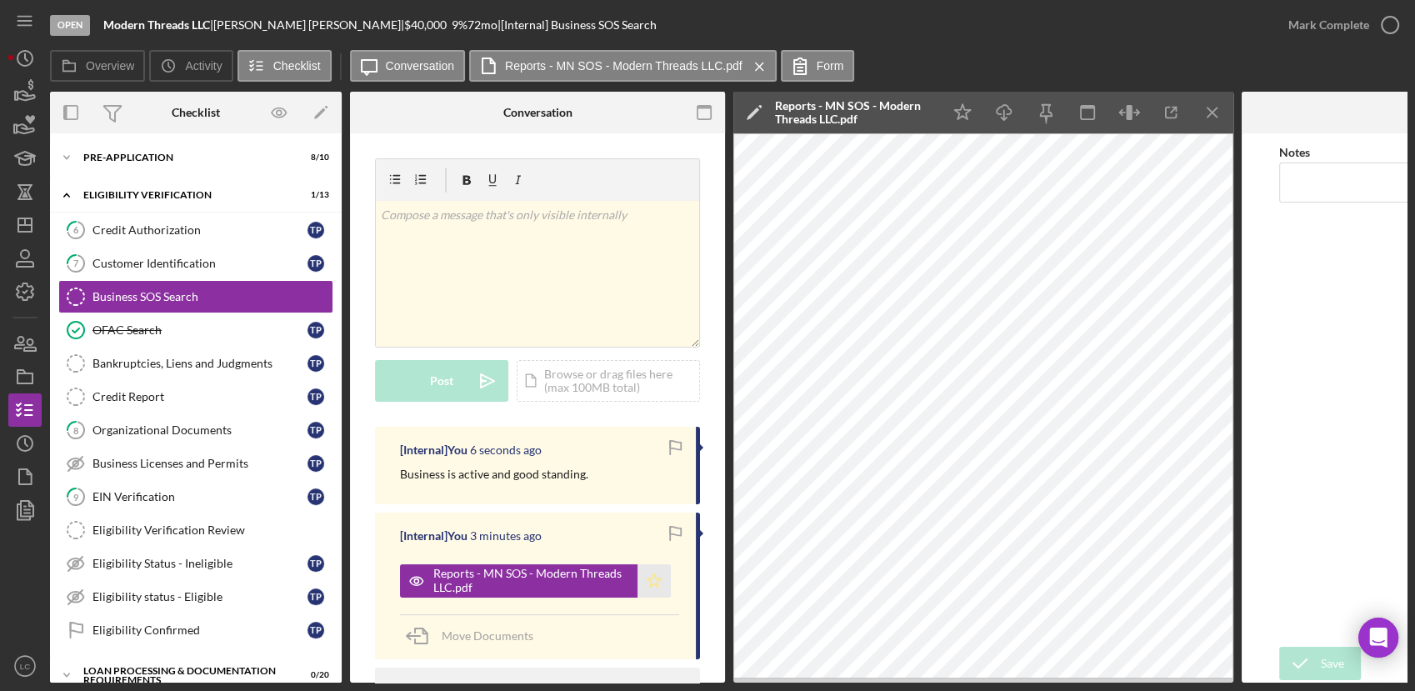
click at [653, 585] on polygon "button" at bounding box center [654, 579] width 14 height 13
click at [1391, 20] on icon "button" at bounding box center [1390, 25] width 42 height 42
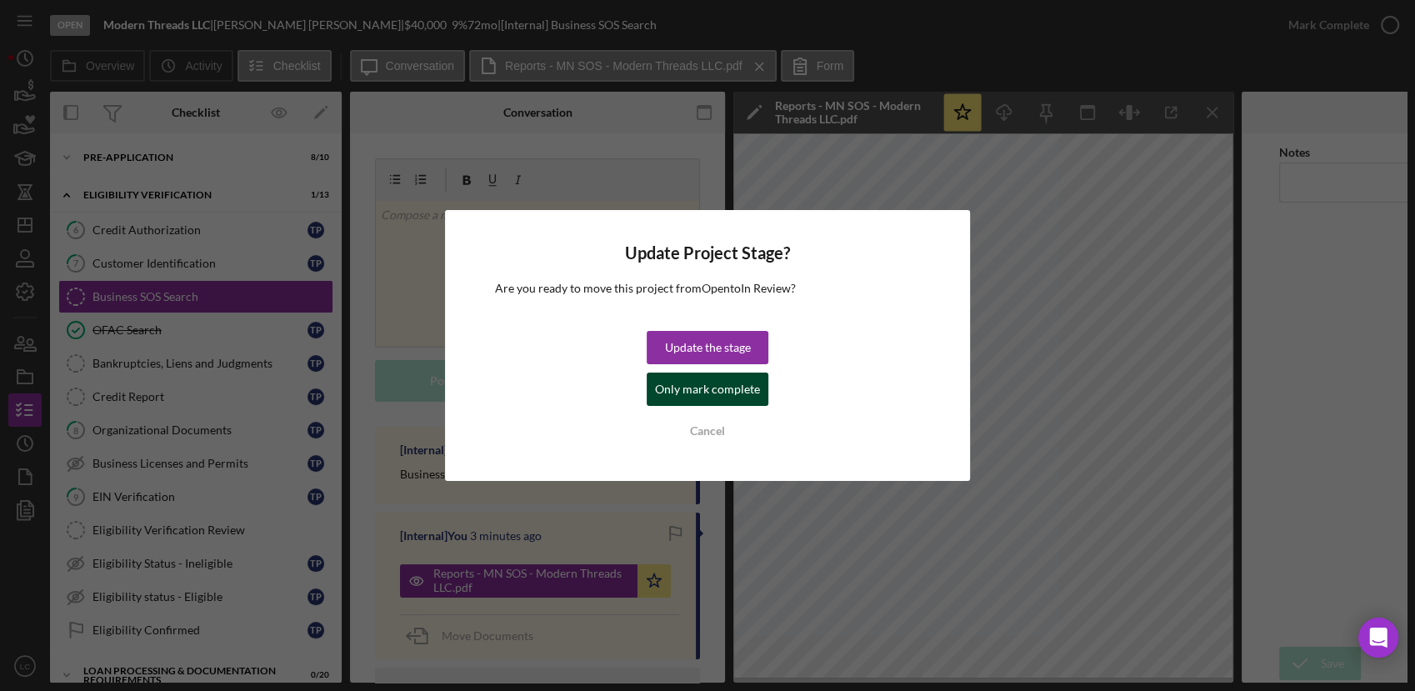
click at [688, 385] on div "Only mark complete" at bounding box center [707, 388] width 105 height 33
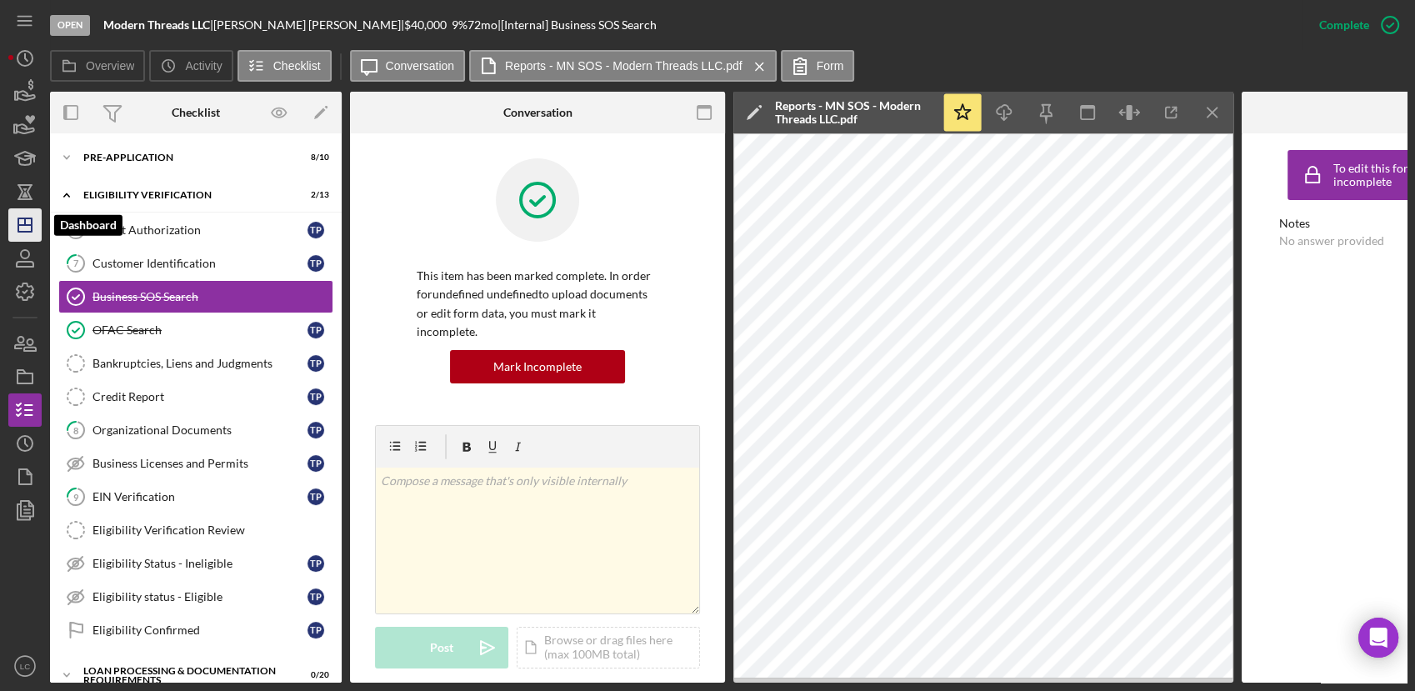
click at [20, 235] on icon "Icon/Dashboard" at bounding box center [25, 225] width 42 height 42
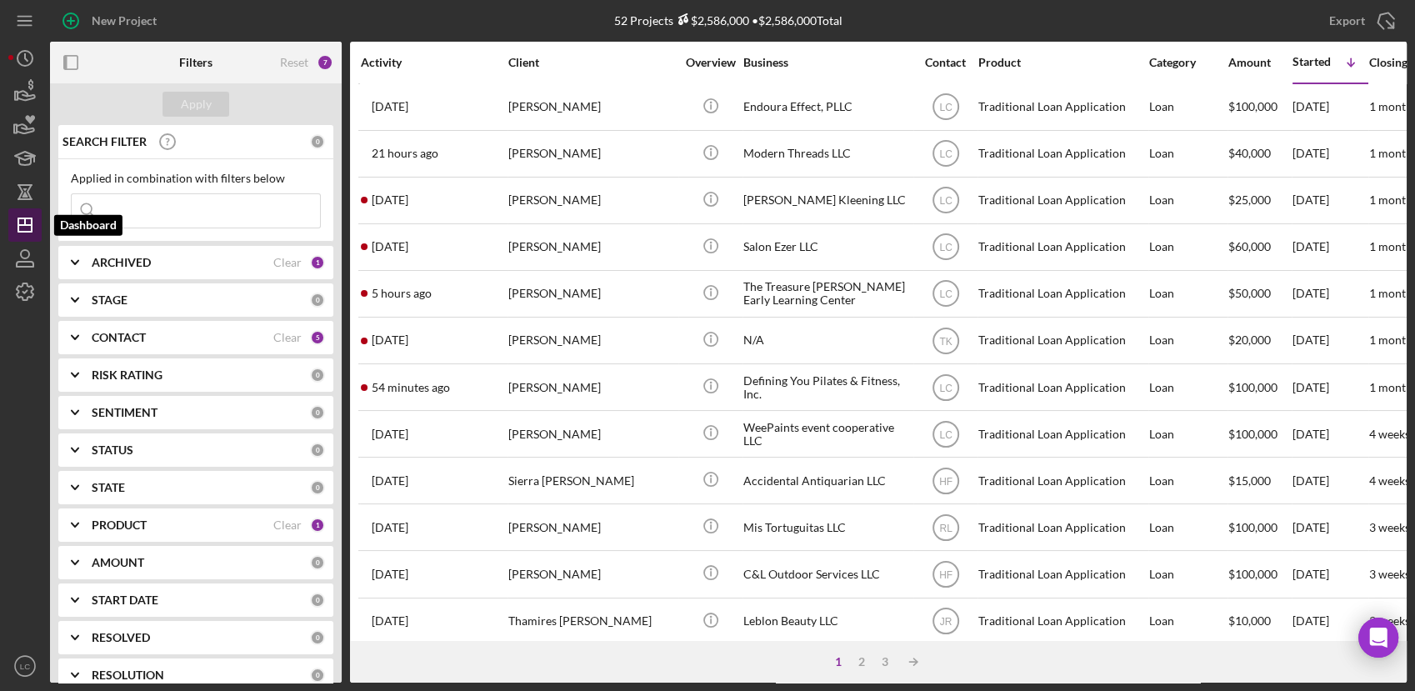
click at [24, 227] on icon "Icon/Dashboard" at bounding box center [25, 225] width 42 height 42
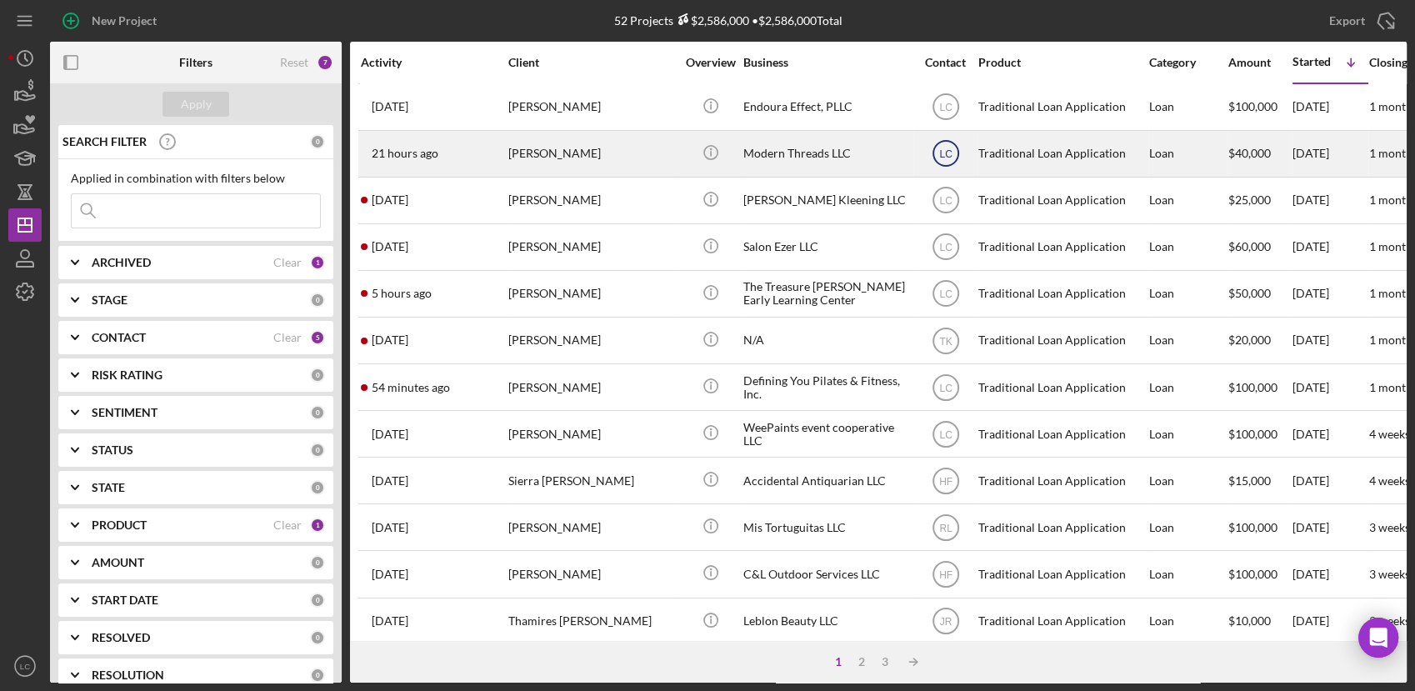
click at [946, 144] on icon "LC" at bounding box center [946, 153] width 42 height 42
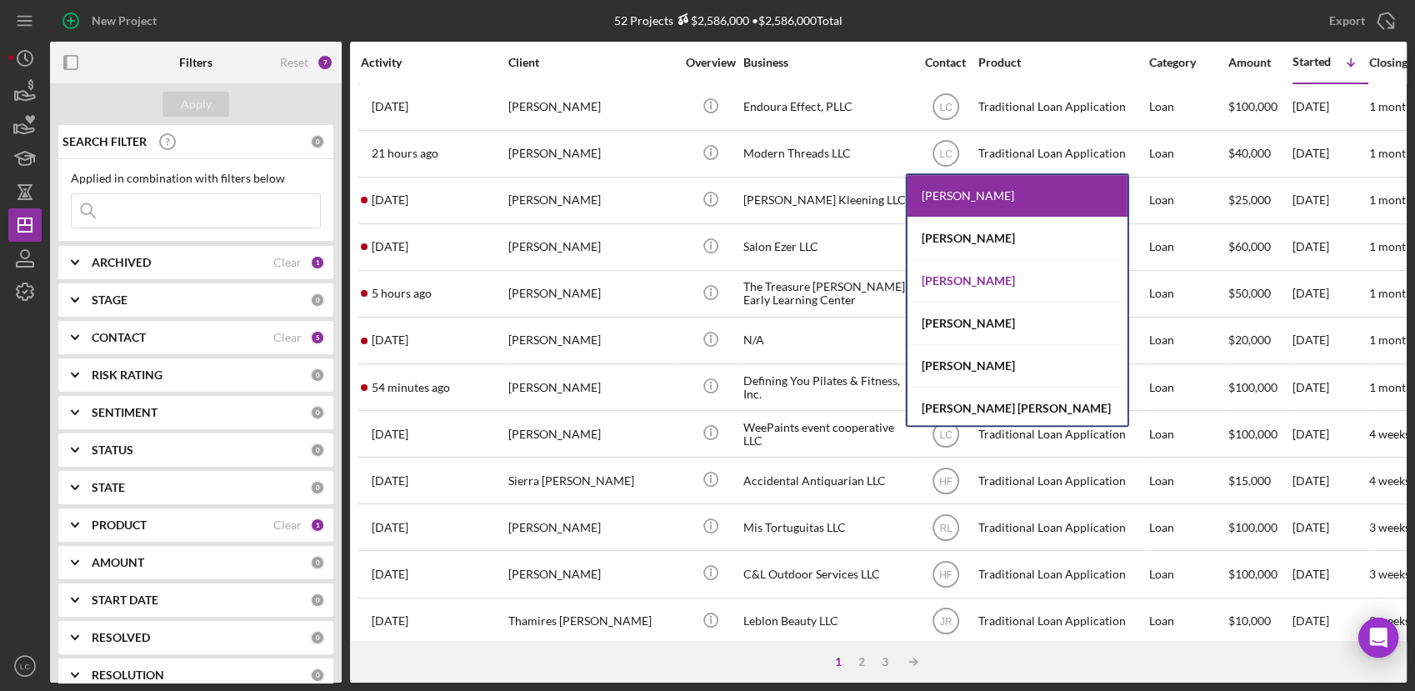
click at [966, 292] on div "[PERSON_NAME]" at bounding box center [1017, 281] width 220 height 42
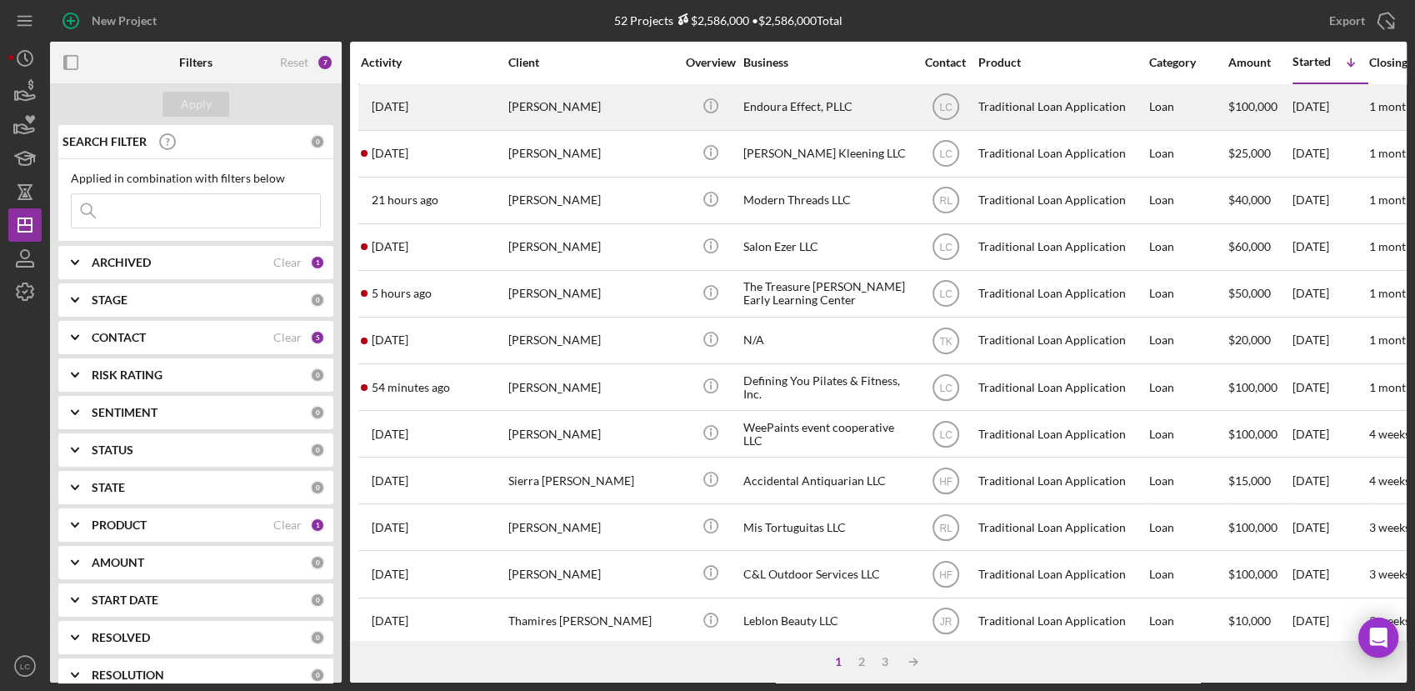
click at [567, 112] on div "[PERSON_NAME]" at bounding box center [591, 107] width 167 height 44
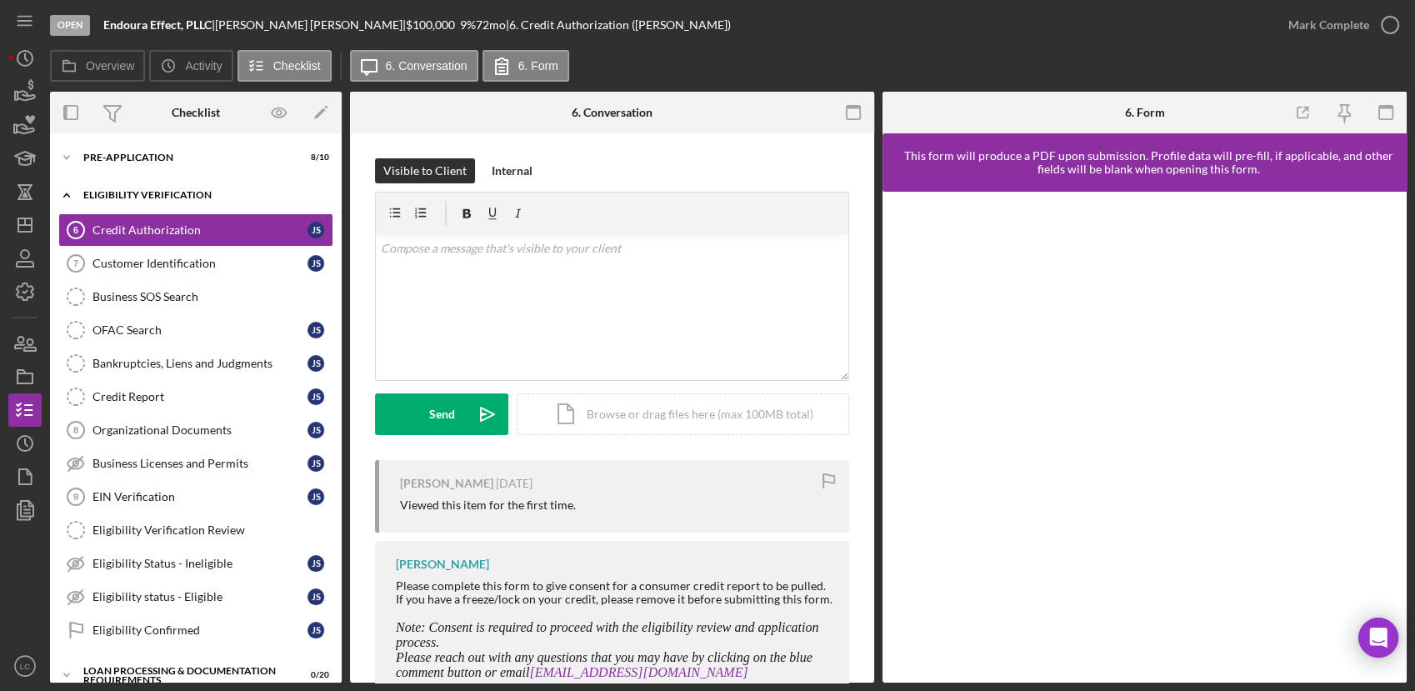
click at [67, 190] on icon "Icon/Expander" at bounding box center [66, 194] width 33 height 33
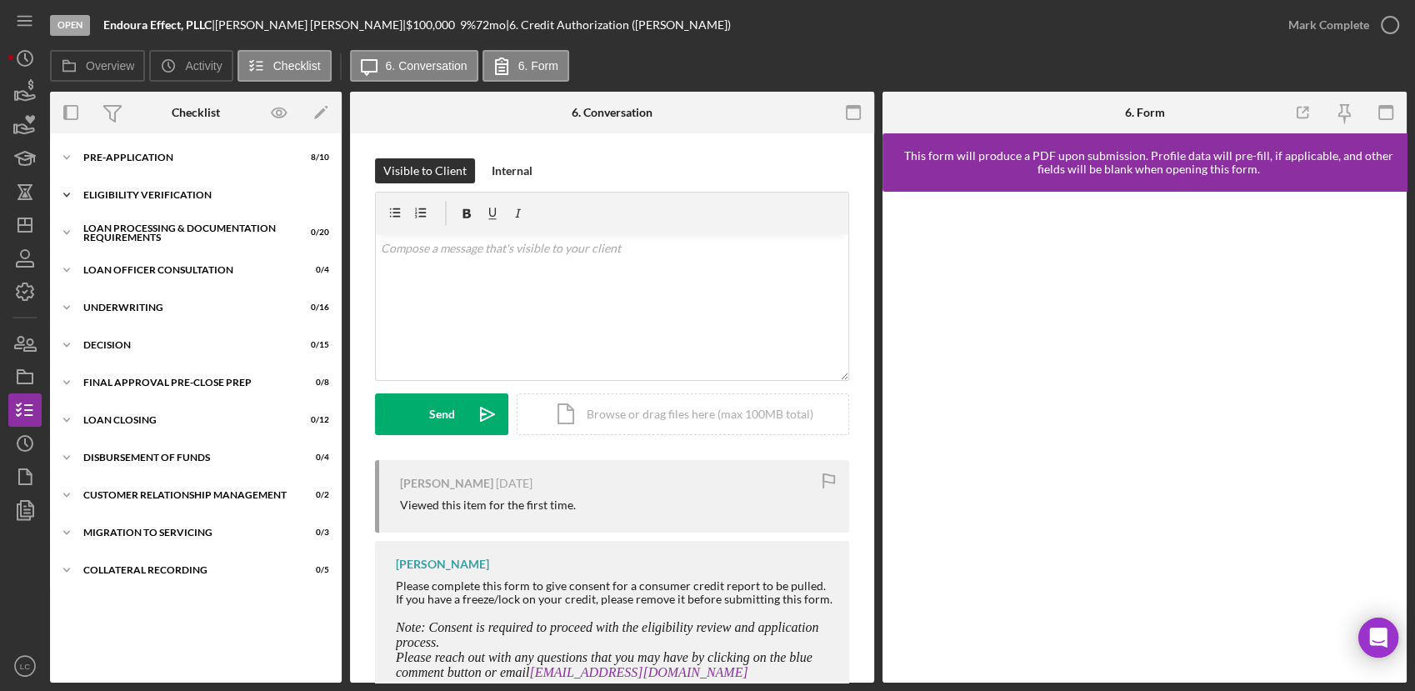
click at [67, 196] on polyline at bounding box center [66, 194] width 5 height 3
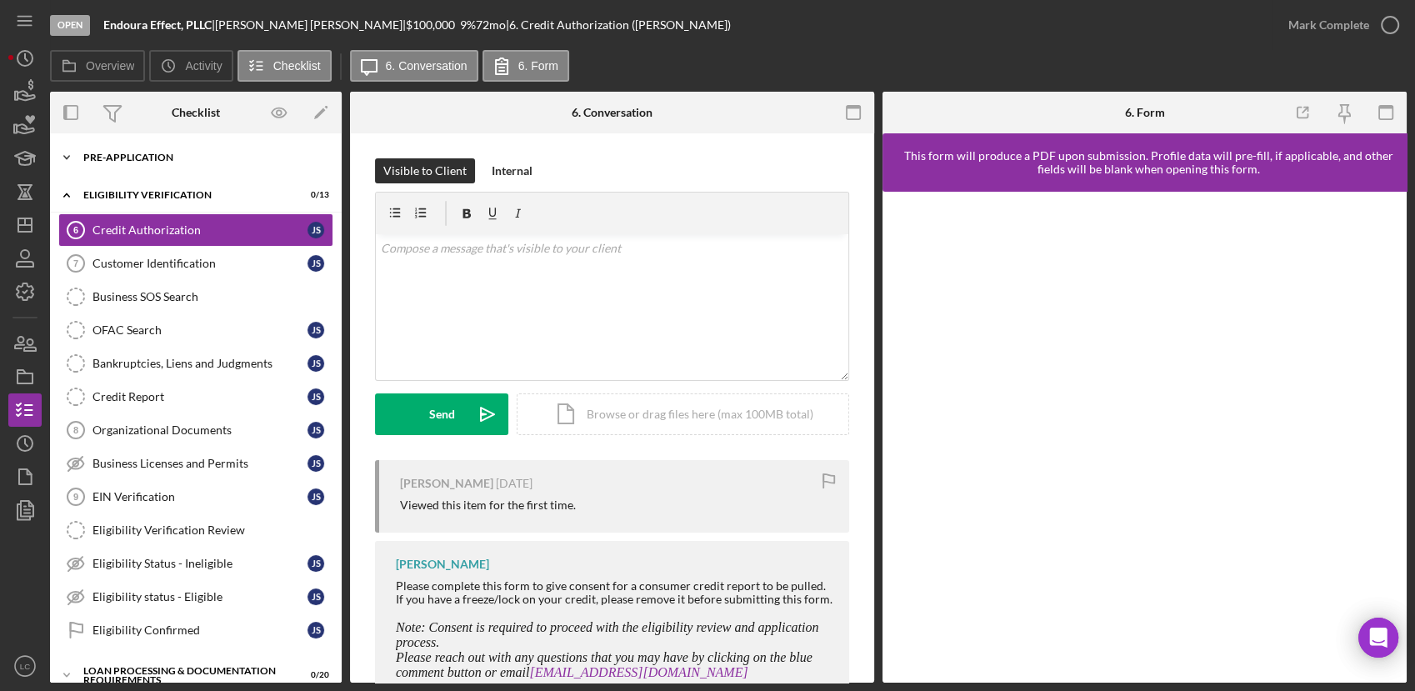
click at [72, 162] on icon "Icon/Expander" at bounding box center [66, 157] width 33 height 33
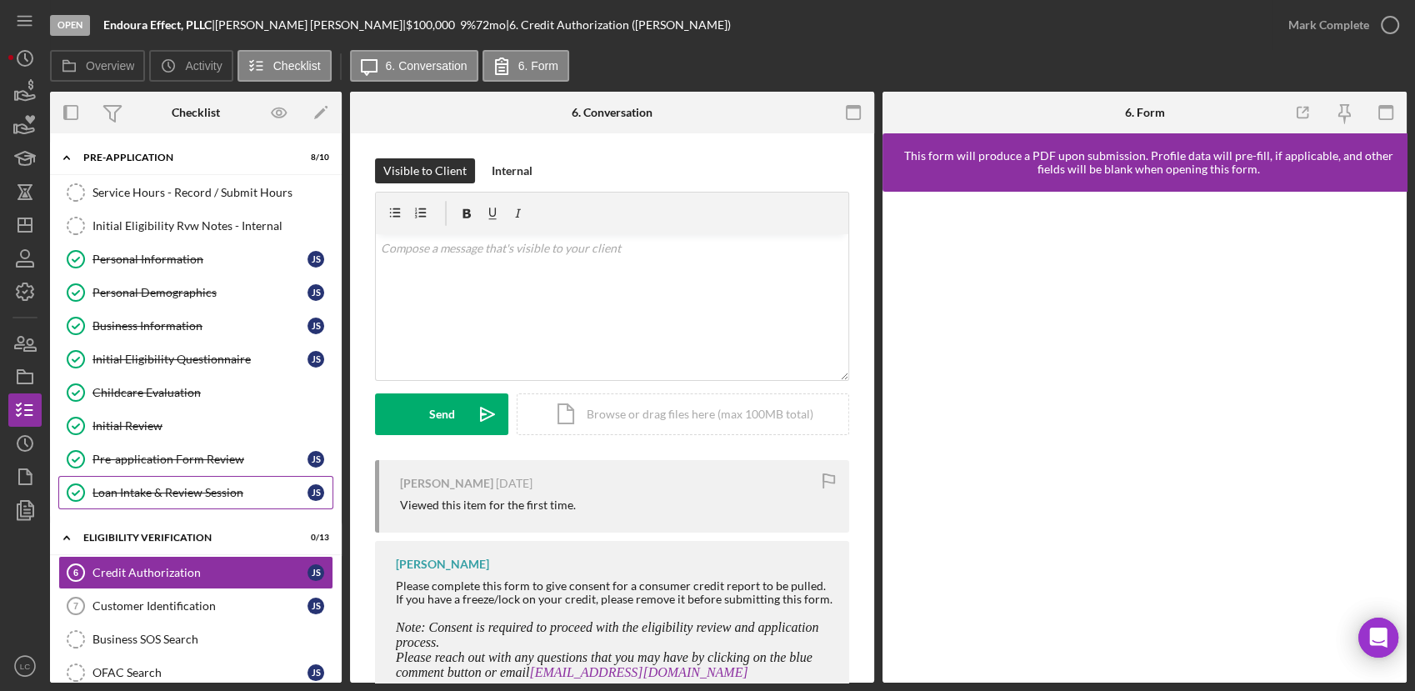
click at [158, 499] on link "Loan Intake & Review Session Loan Intake & Review Session J S" at bounding box center [195, 492] width 275 height 33
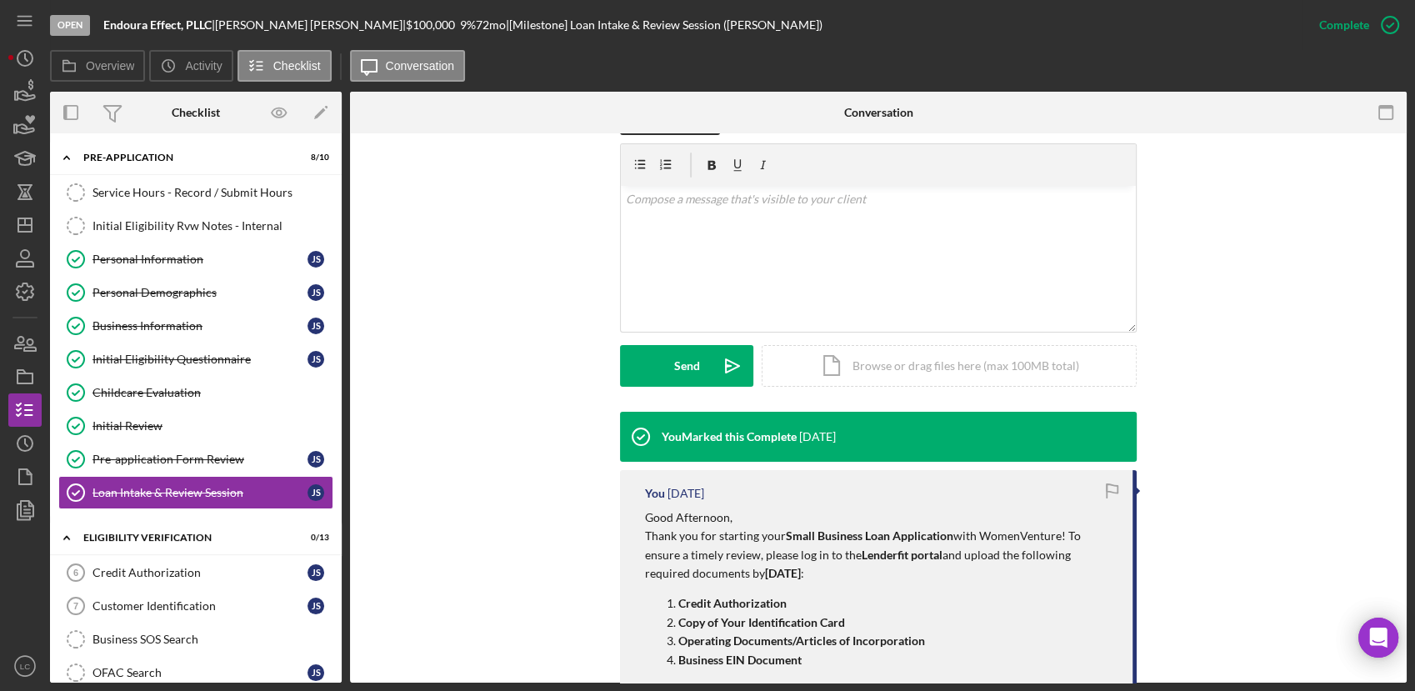
scroll to position [462, 0]
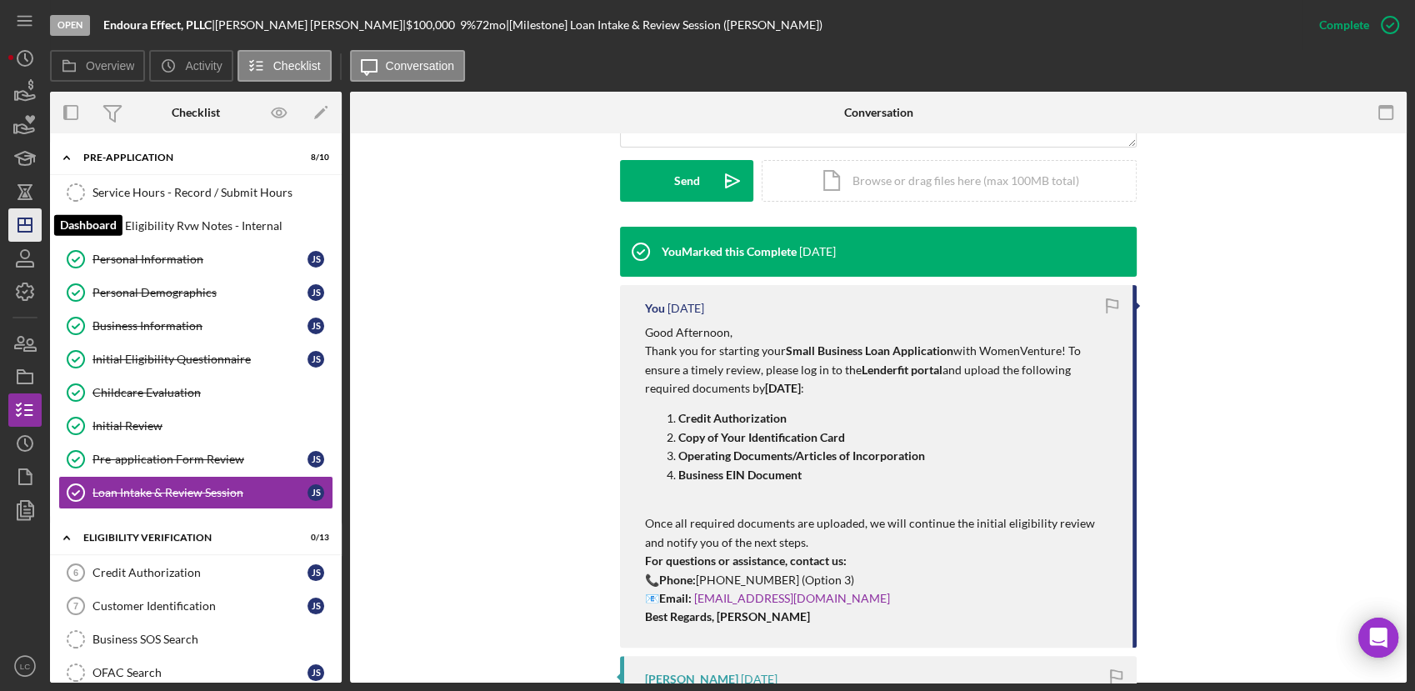
click at [21, 217] on icon "Icon/Dashboard" at bounding box center [25, 225] width 42 height 42
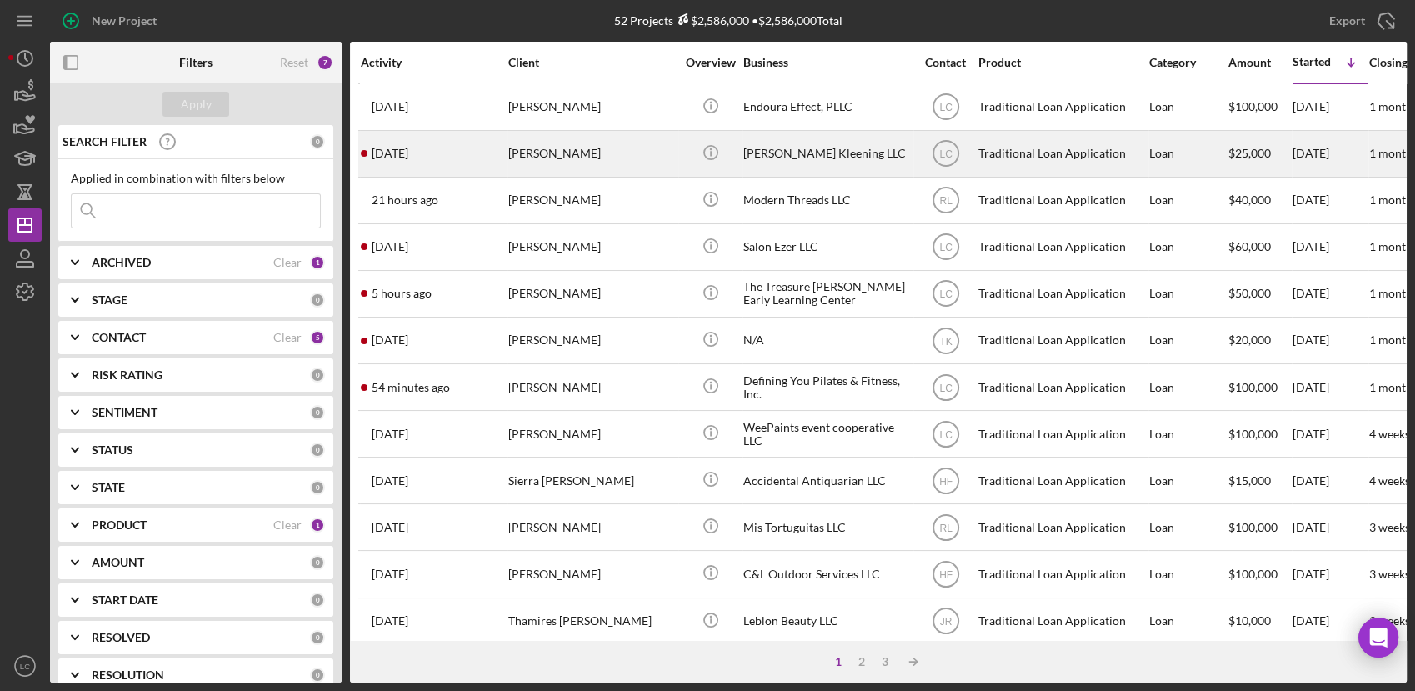
click at [653, 157] on div "[PERSON_NAME]" at bounding box center [591, 154] width 167 height 44
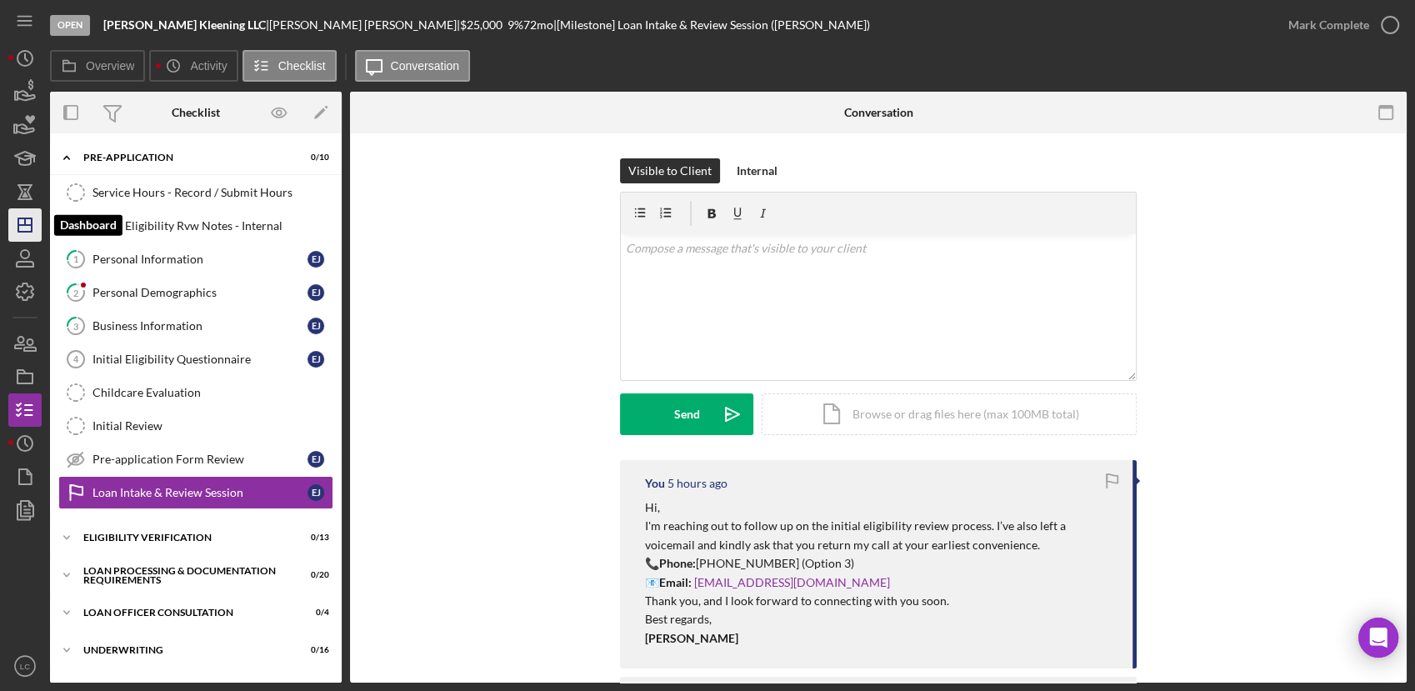
click at [21, 232] on polygon "button" at bounding box center [24, 224] width 13 height 13
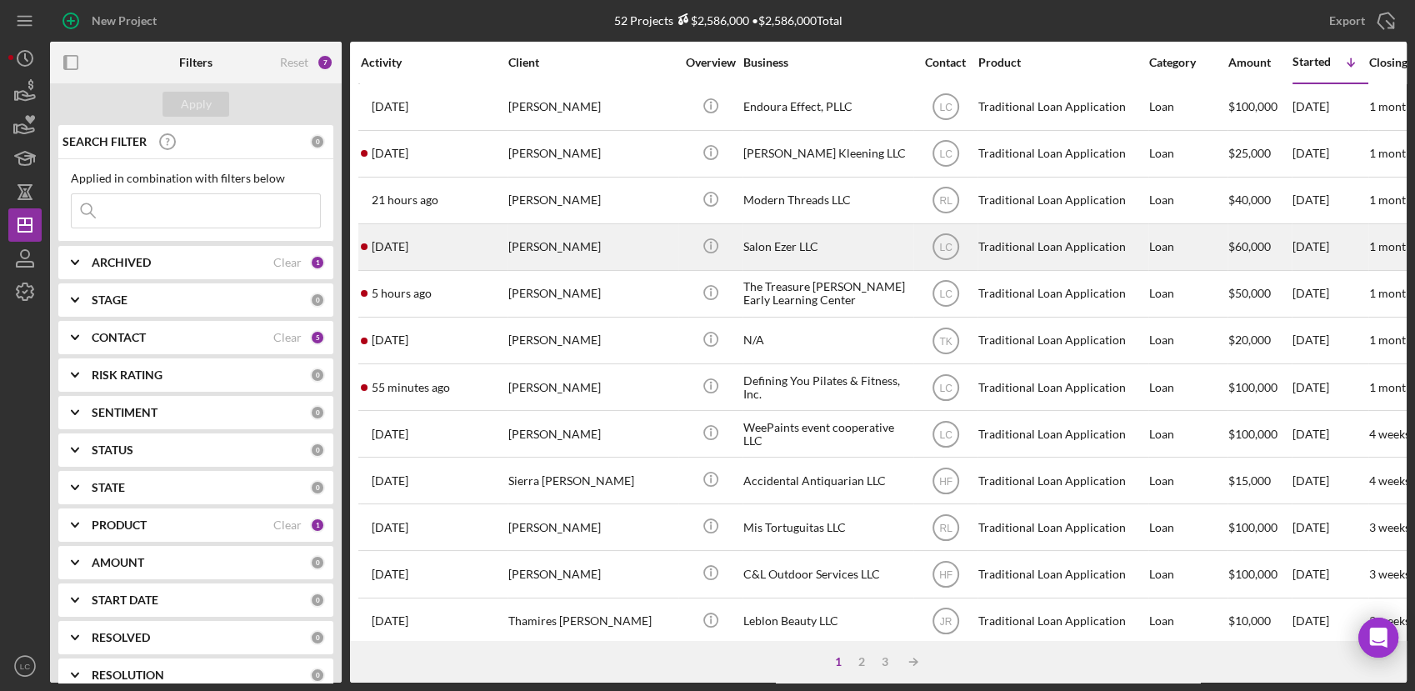
click at [808, 237] on div "Salon Ezer LLC" at bounding box center [826, 247] width 167 height 44
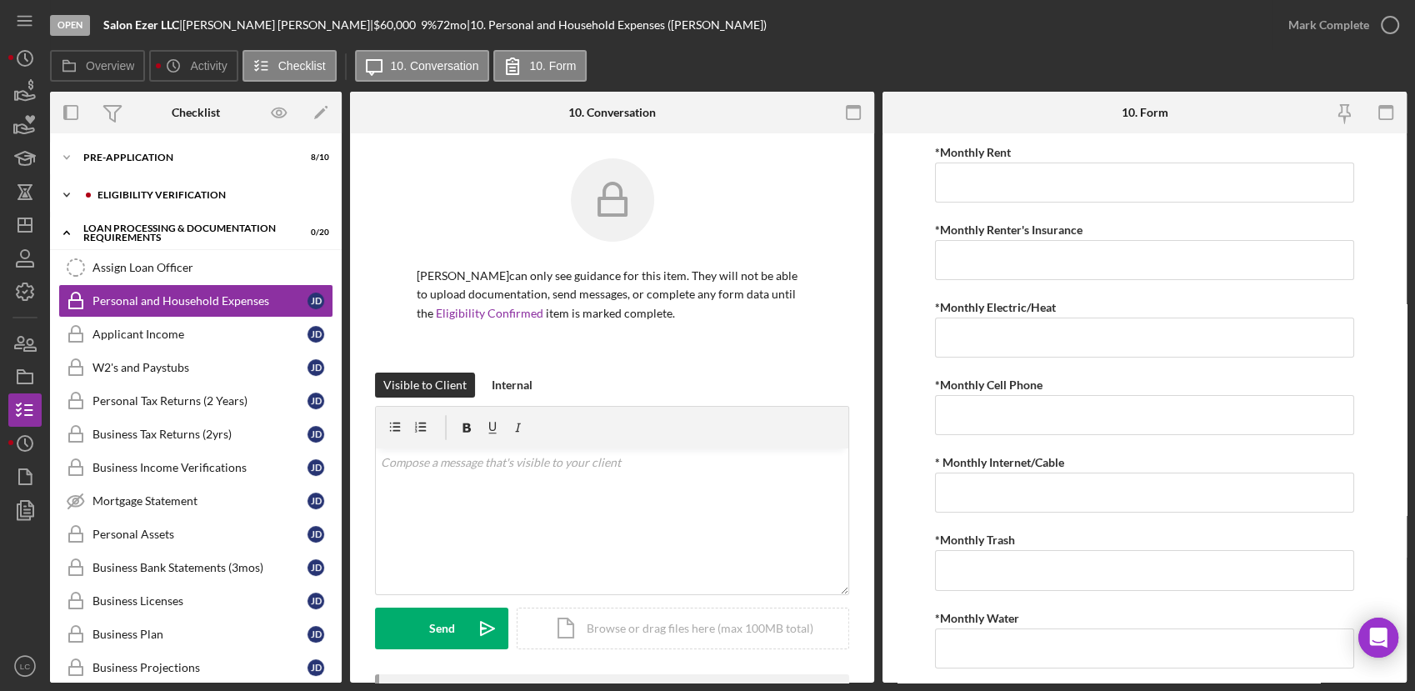
click at [69, 194] on polyline at bounding box center [66, 194] width 5 height 3
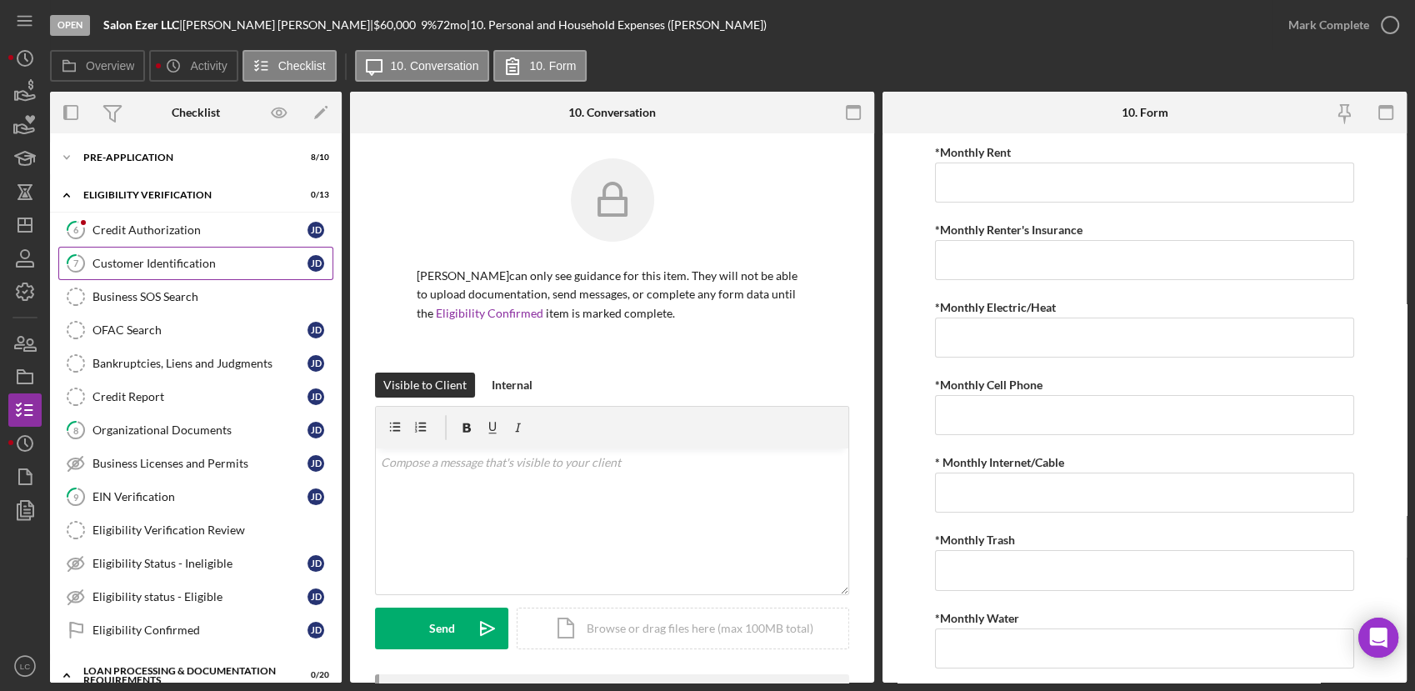
click at [146, 257] on div "Customer Identification" at bounding box center [199, 263] width 215 height 13
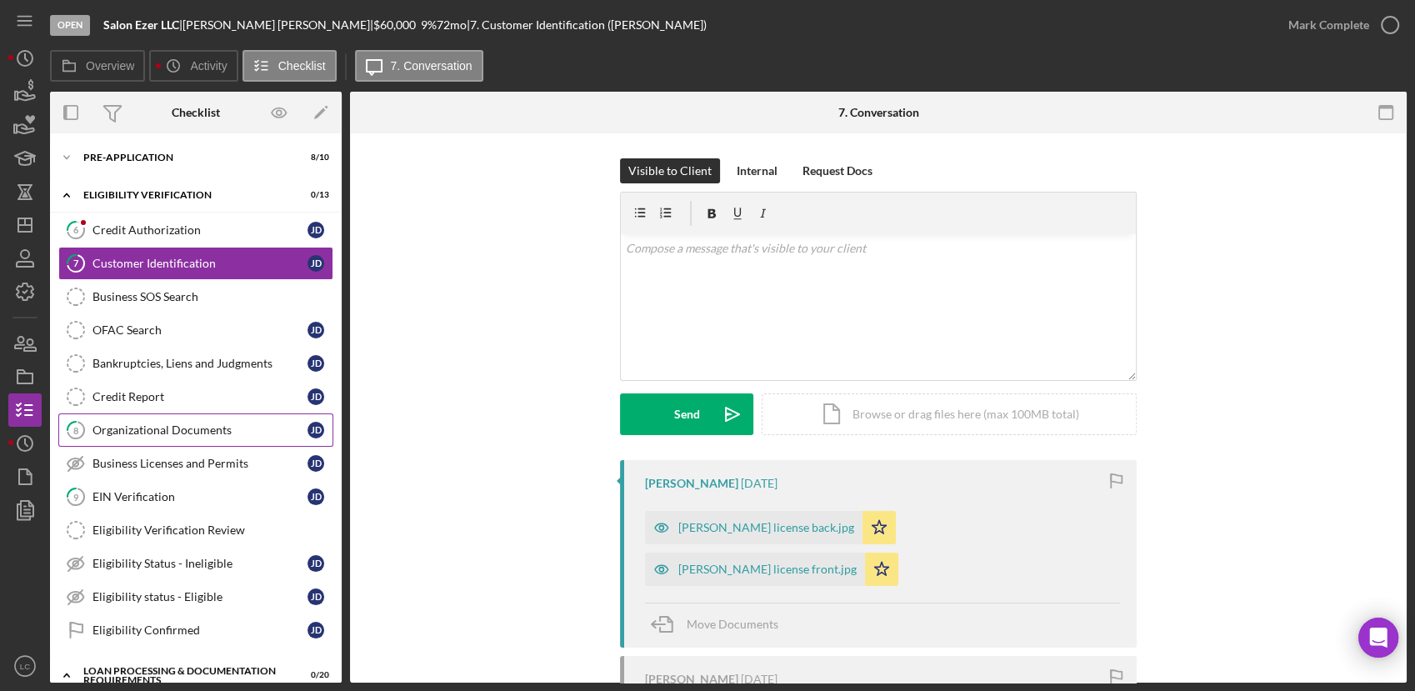
click at [168, 430] on div "Organizational Documents" at bounding box center [199, 429] width 215 height 13
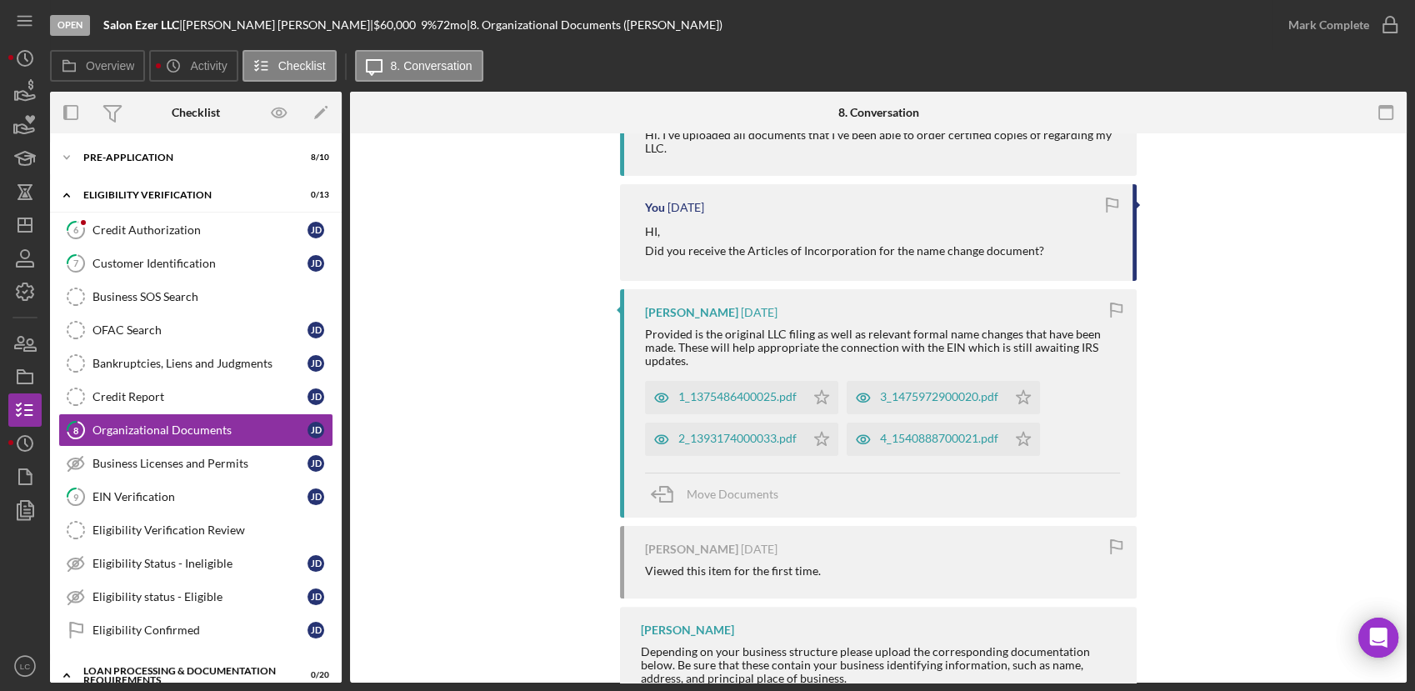
scroll to position [277, 0]
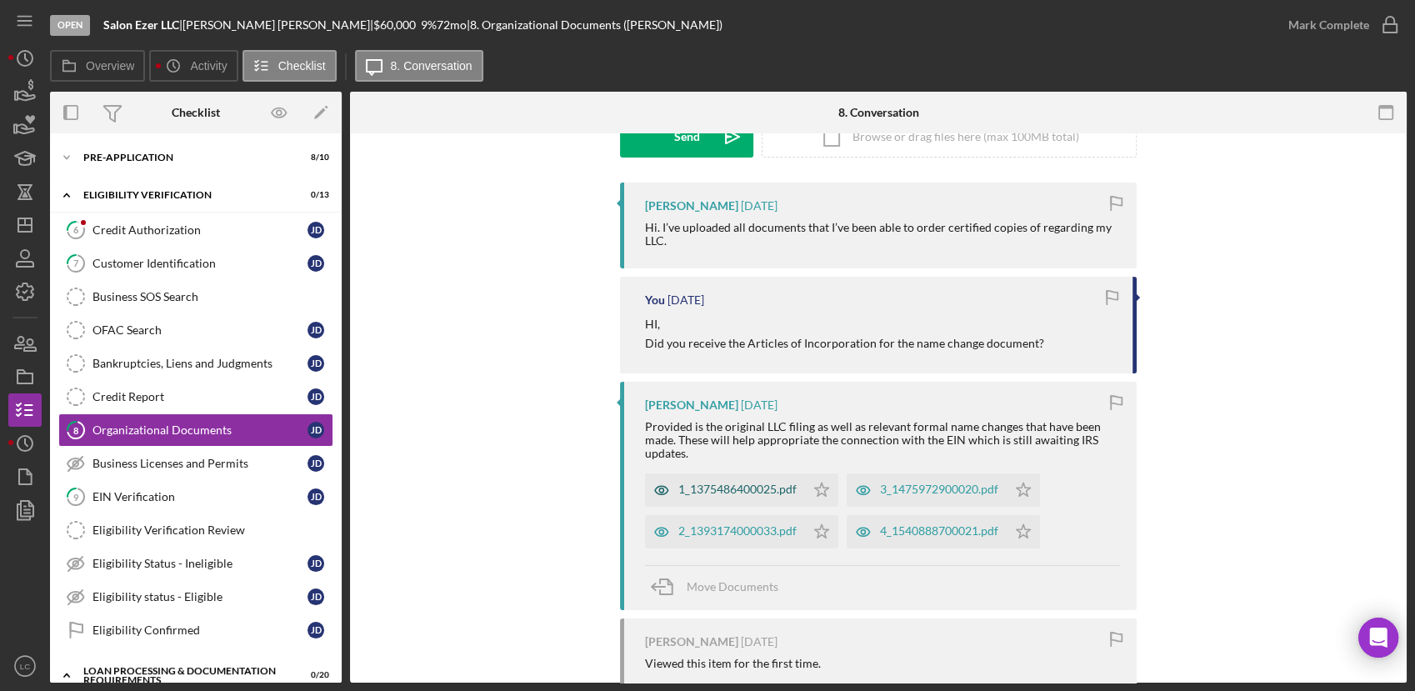
click at [741, 497] on div "1_1375486400025.pdf" at bounding box center [725, 489] width 160 height 33
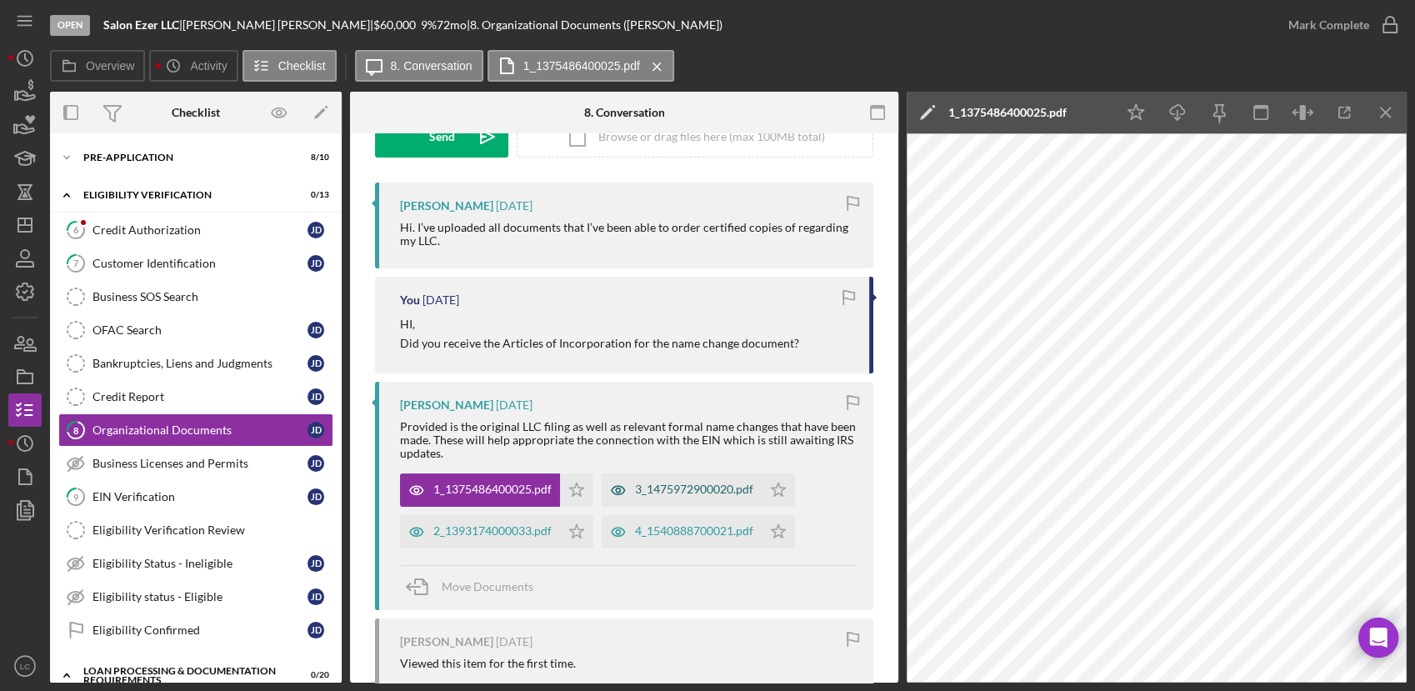
click at [640, 485] on div "3_1475972900020.pdf" at bounding box center [694, 488] width 118 height 13
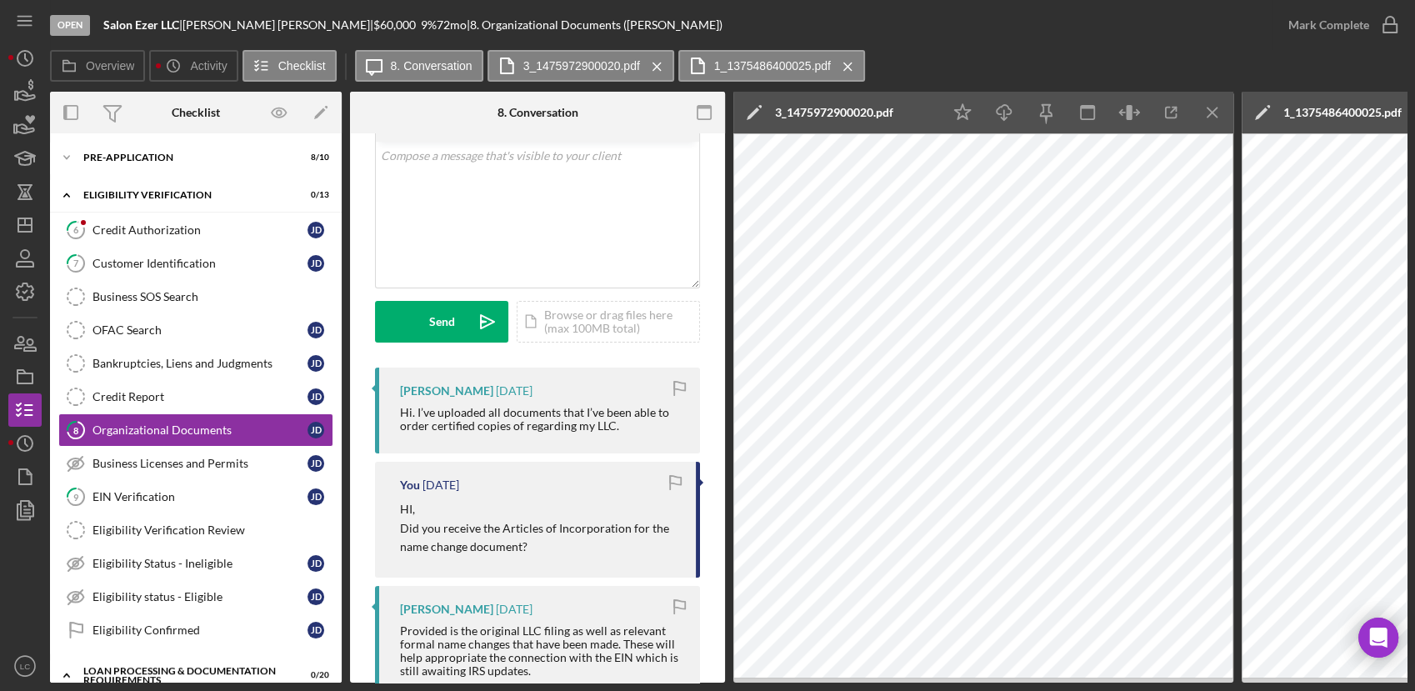
scroll to position [0, 0]
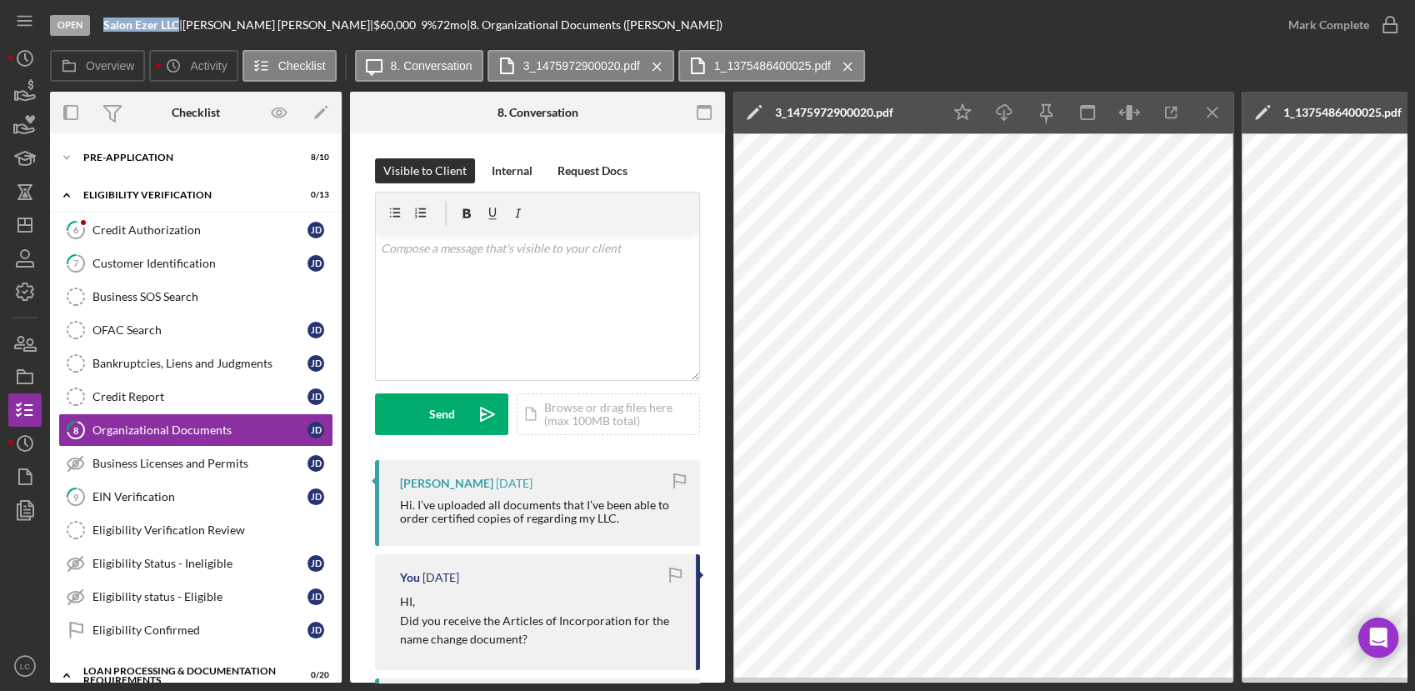
drag, startPoint x: 178, startPoint y: 28, endPoint x: 103, endPoint y: 36, distance: 75.4
click at [103, 36] on div "Open Salon Ezer LLC | [PERSON_NAME] | $60,000 $60,000 9 % 72 mo | 8. Organizati…" at bounding box center [660, 25] width 1221 height 50
copy b "Salon Ezer LLC"
click at [20, 347] on icon "button" at bounding box center [19, 343] width 9 height 12
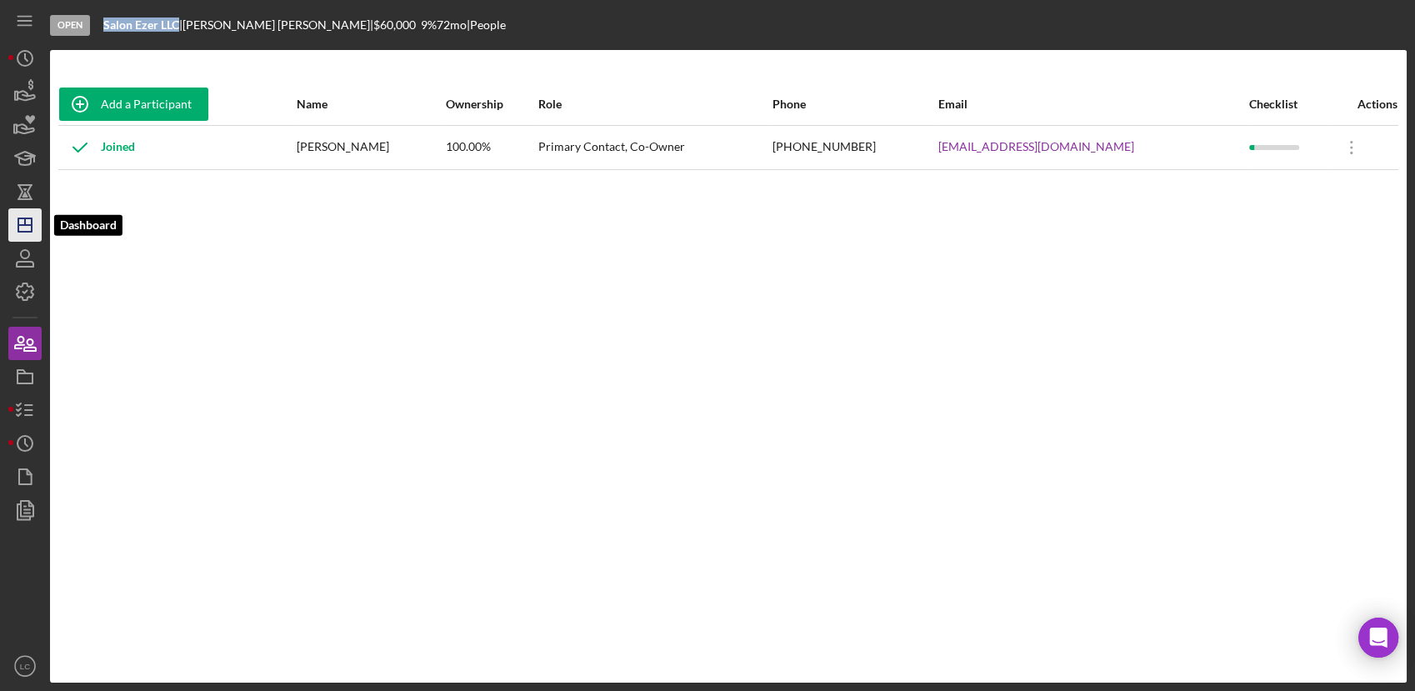
click at [27, 211] on icon "Icon/Dashboard" at bounding box center [25, 225] width 42 height 42
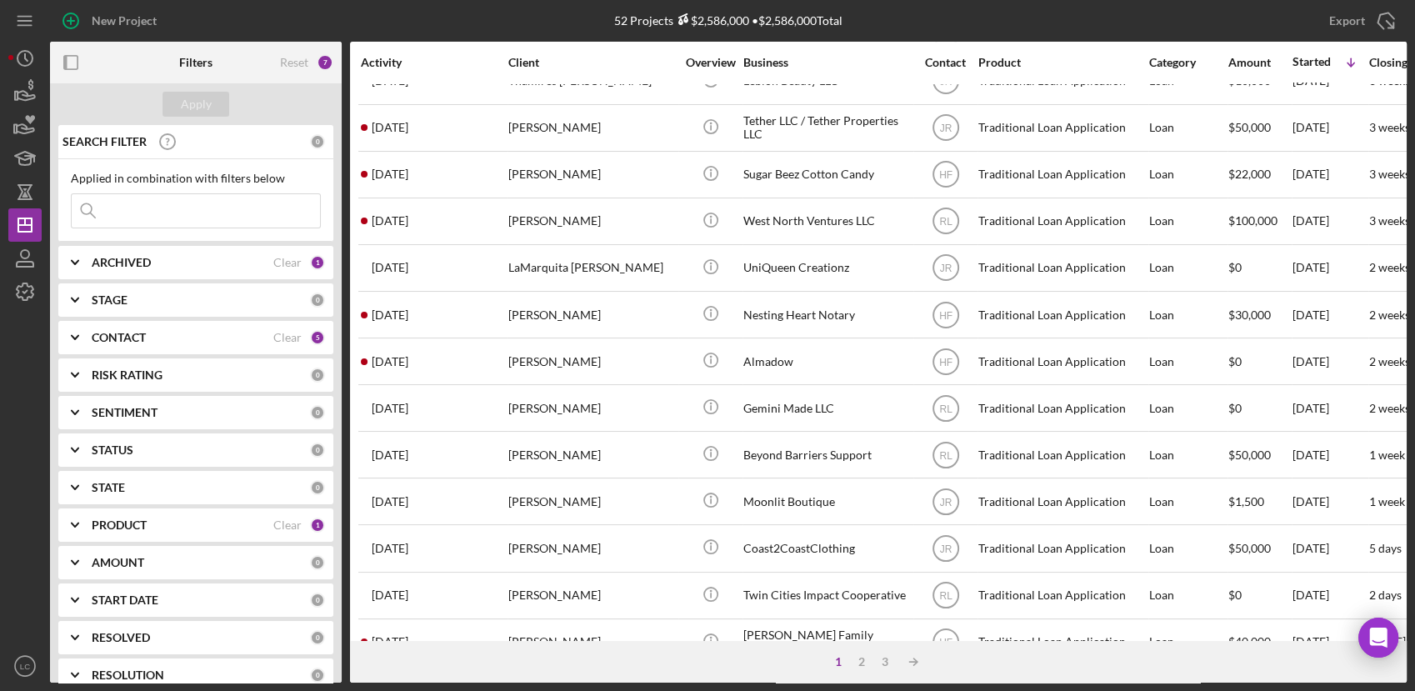
scroll to position [623, 0]
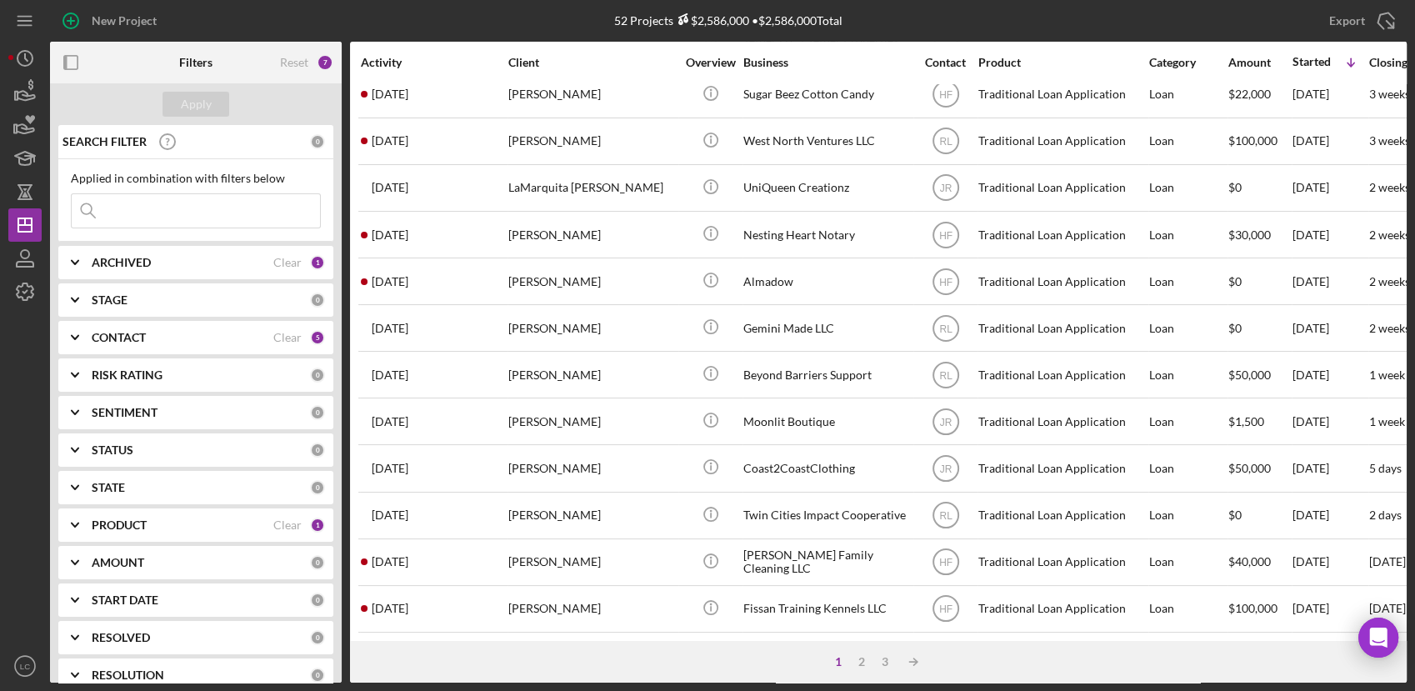
click at [74, 637] on icon "Icon/Expander" at bounding box center [75, 638] width 42 height 42
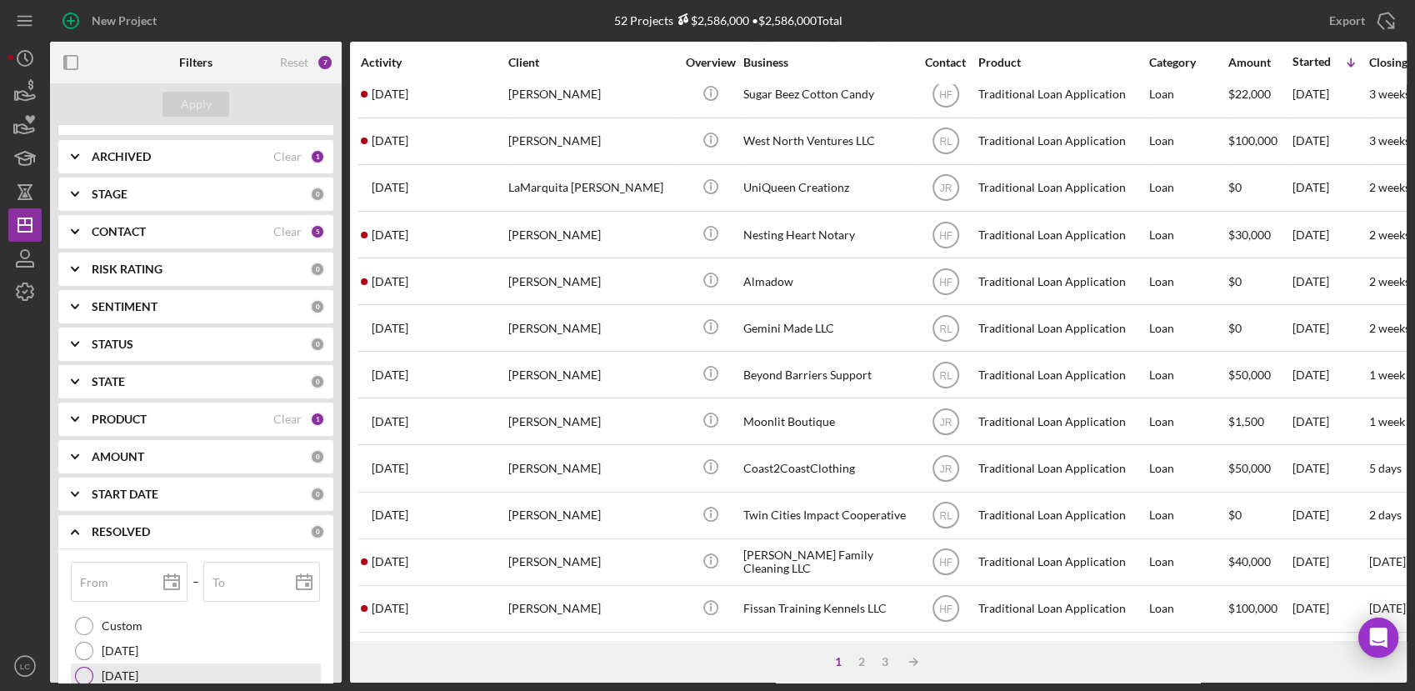
scroll to position [185, 0]
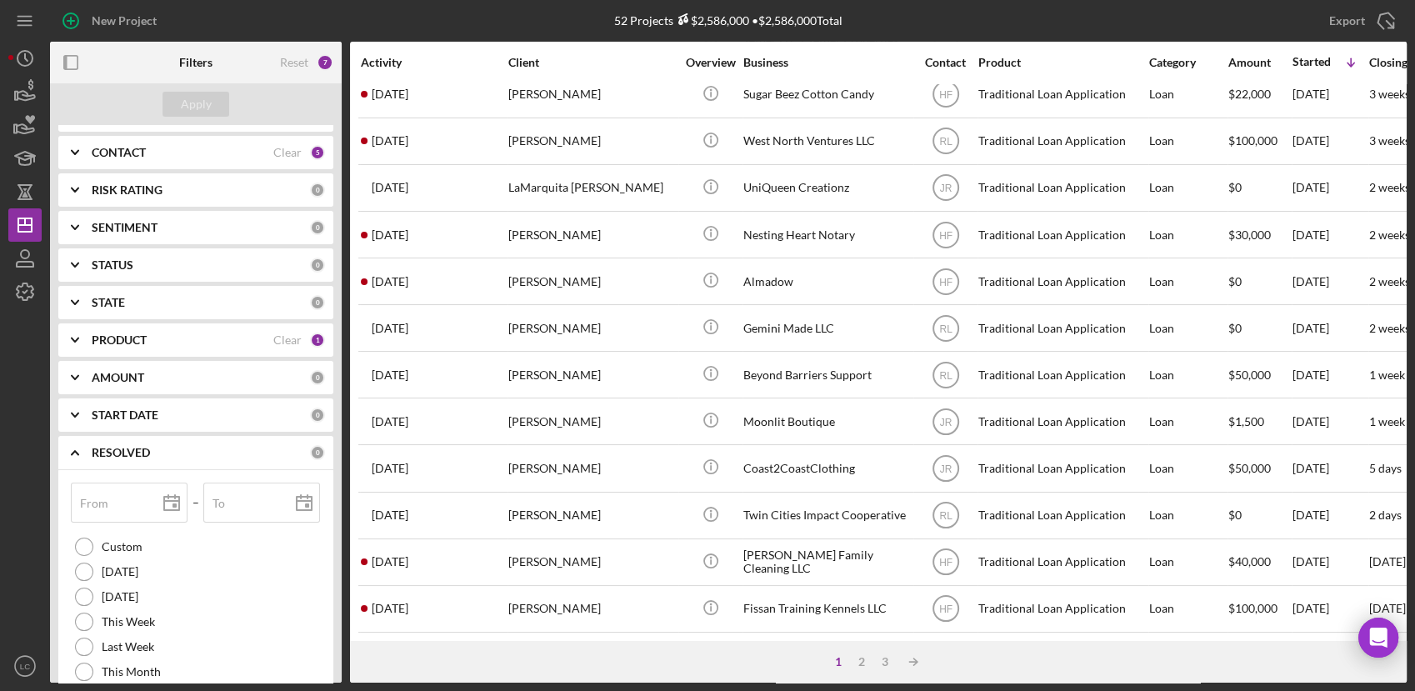
click at [68, 445] on icon "Icon/Expander" at bounding box center [75, 453] width 42 height 42
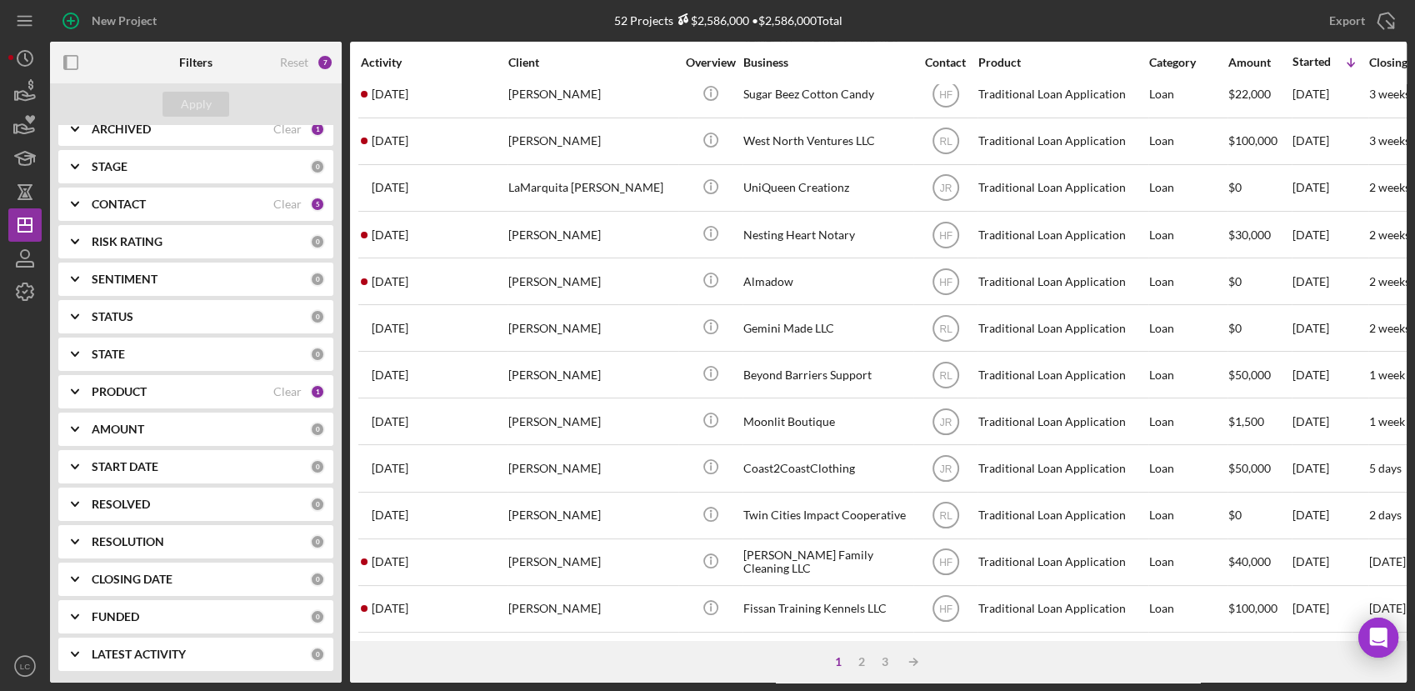
click at [80, 536] on icon "Icon/Expander" at bounding box center [75, 542] width 42 height 42
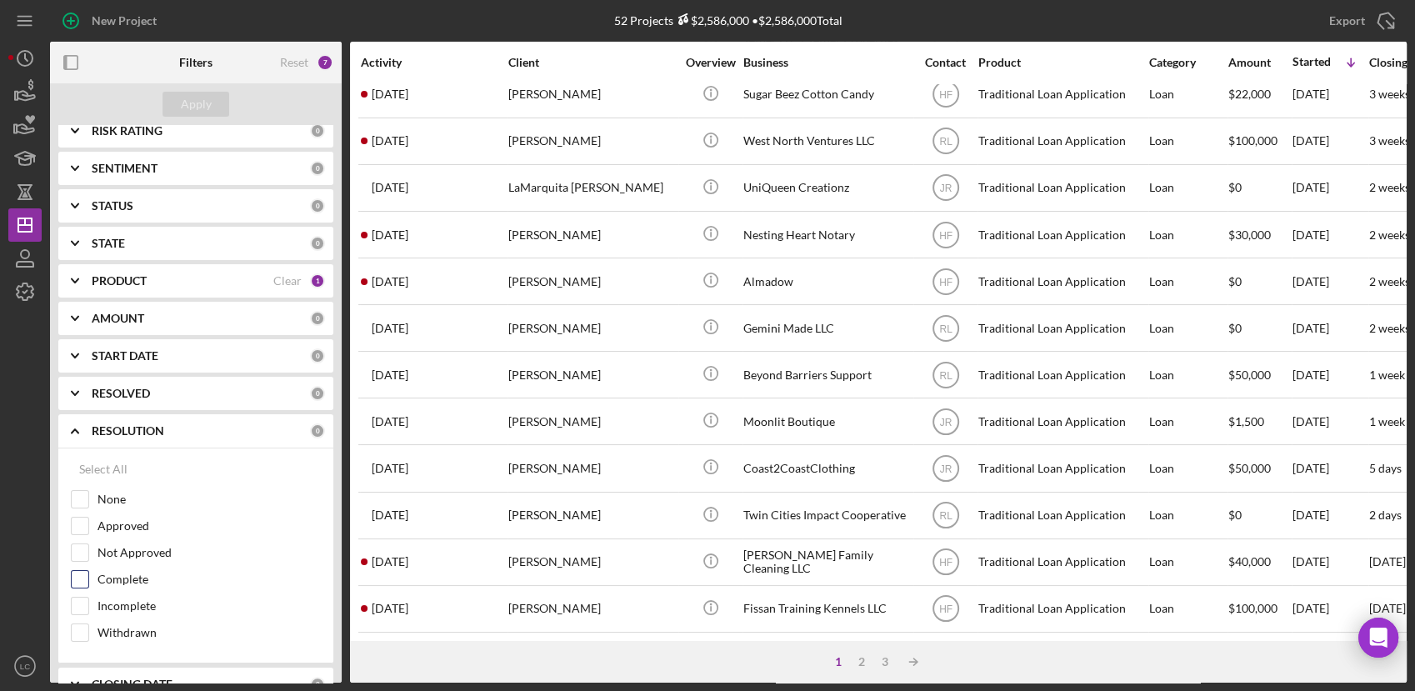
scroll to position [277, 0]
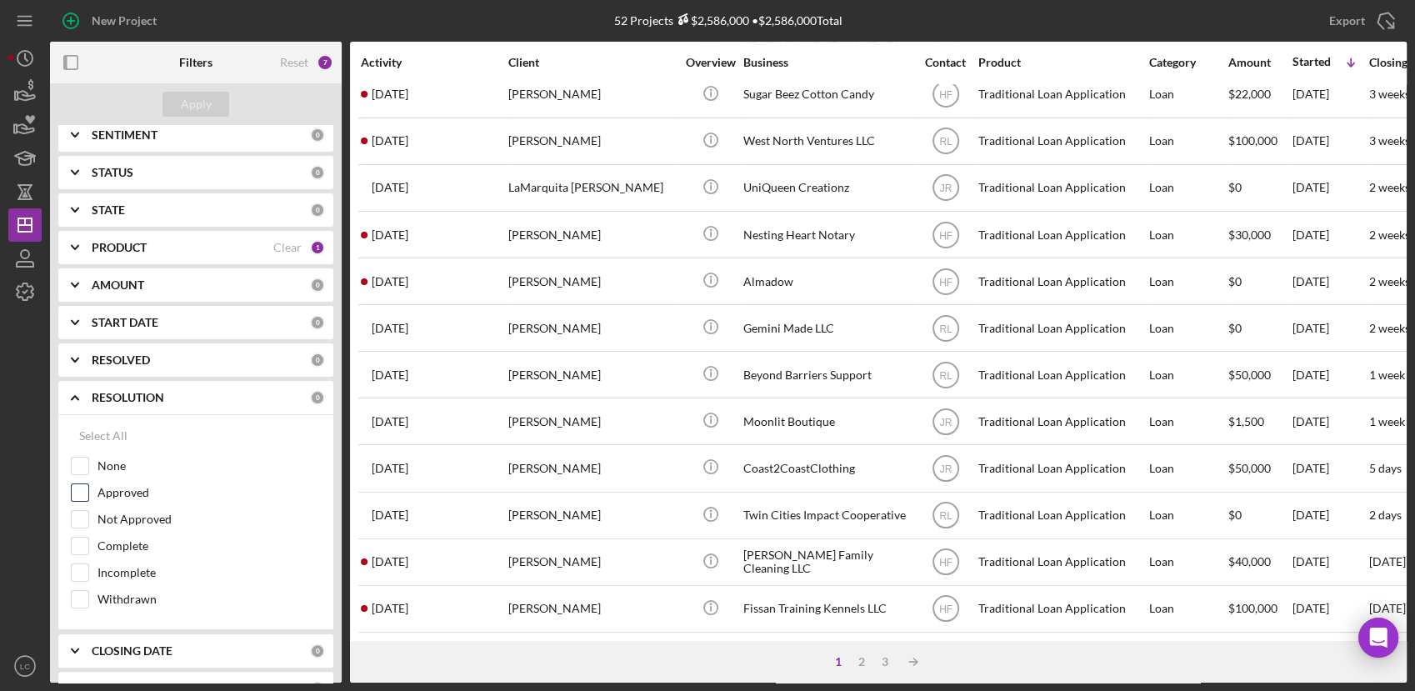
click at [80, 502] on div "Approved" at bounding box center [196, 496] width 250 height 27
click at [85, 493] on input "Approved" at bounding box center [80, 492] width 17 height 17
checkbox input "true"
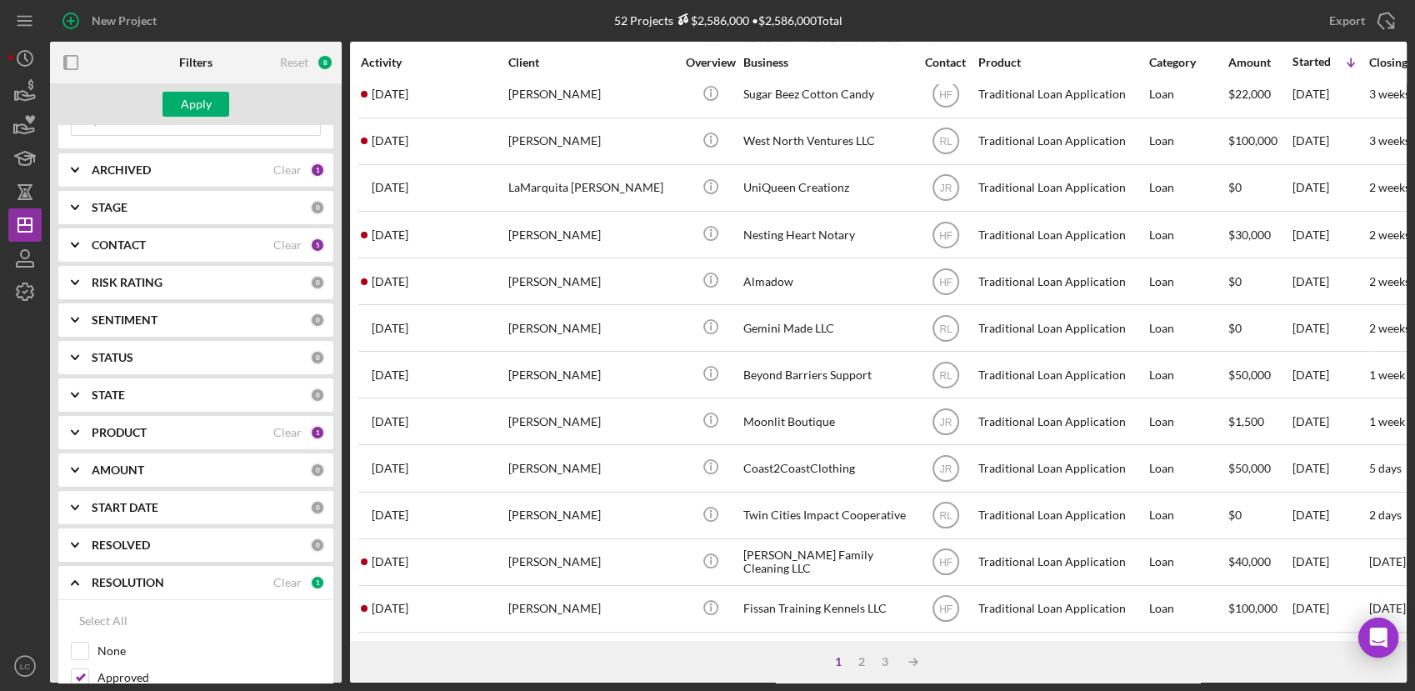
scroll to position [0, 0]
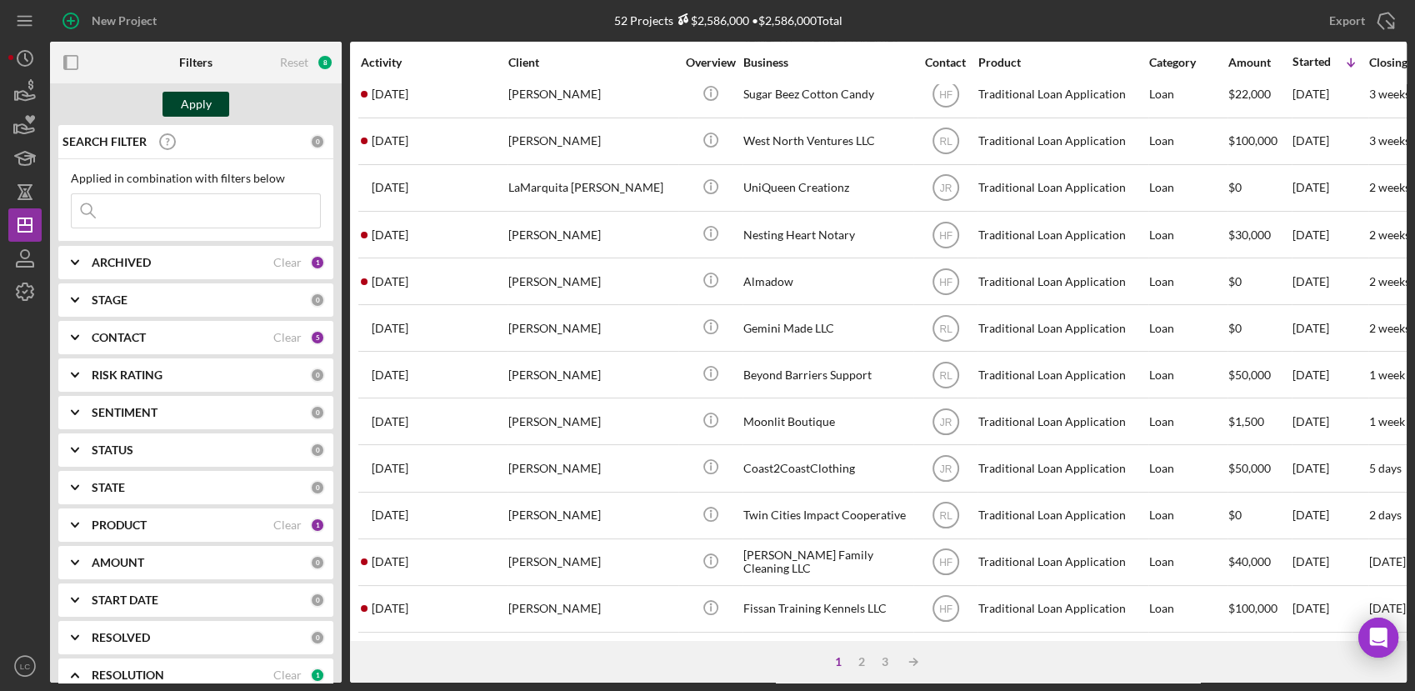
click at [187, 101] on div "Apply" at bounding box center [196, 104] width 31 height 25
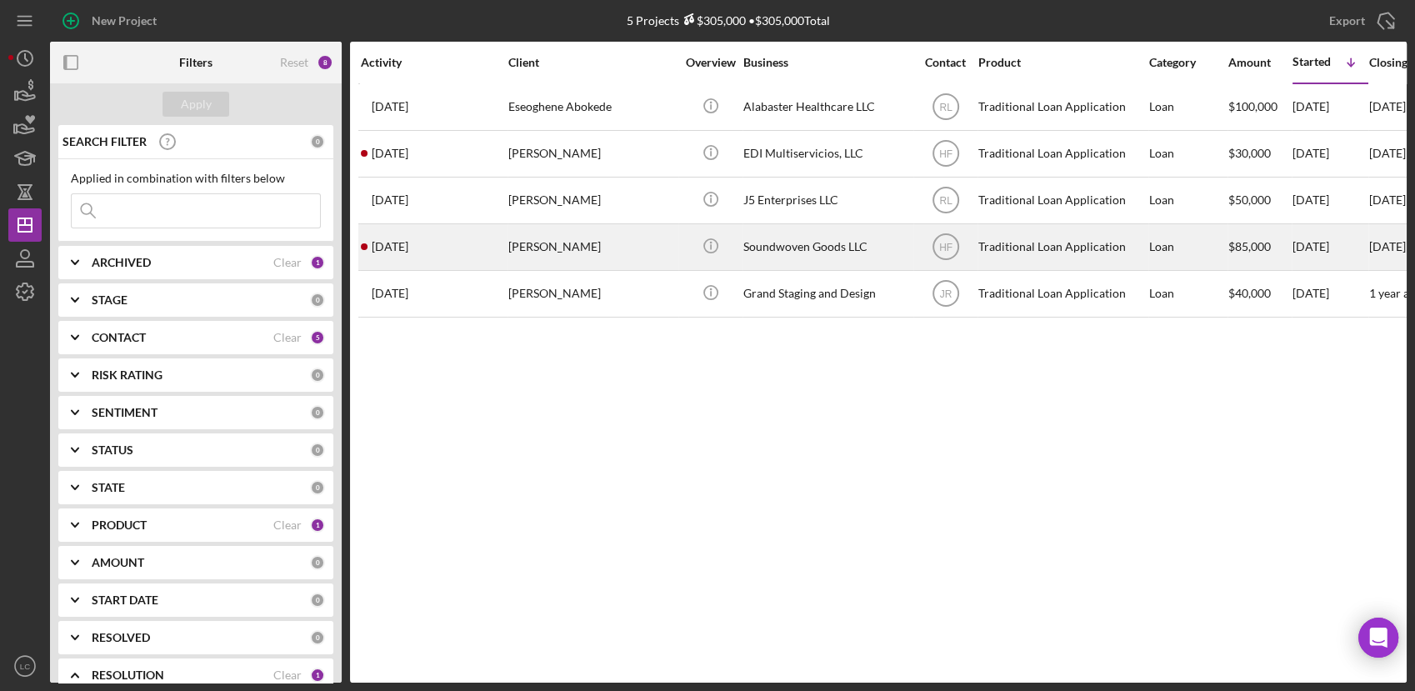
click at [658, 250] on div "[PERSON_NAME]" at bounding box center [591, 247] width 167 height 44
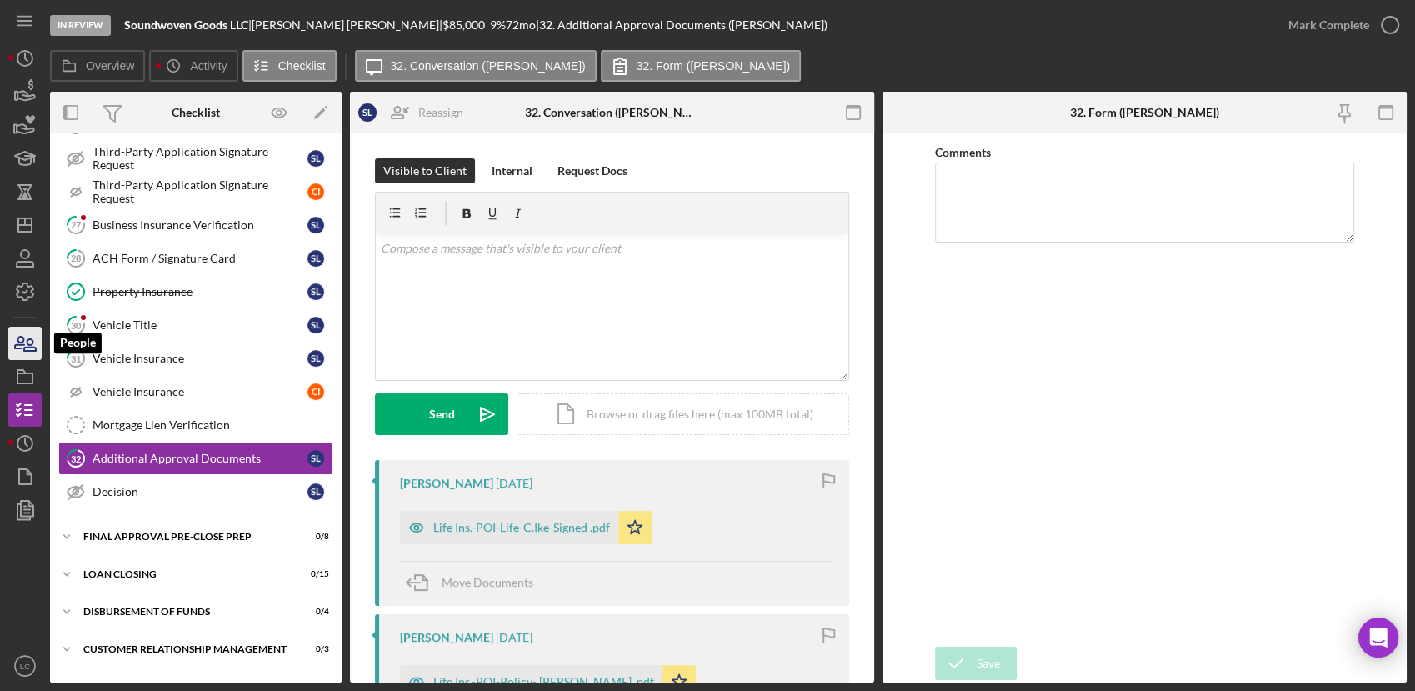
scroll to position [577, 0]
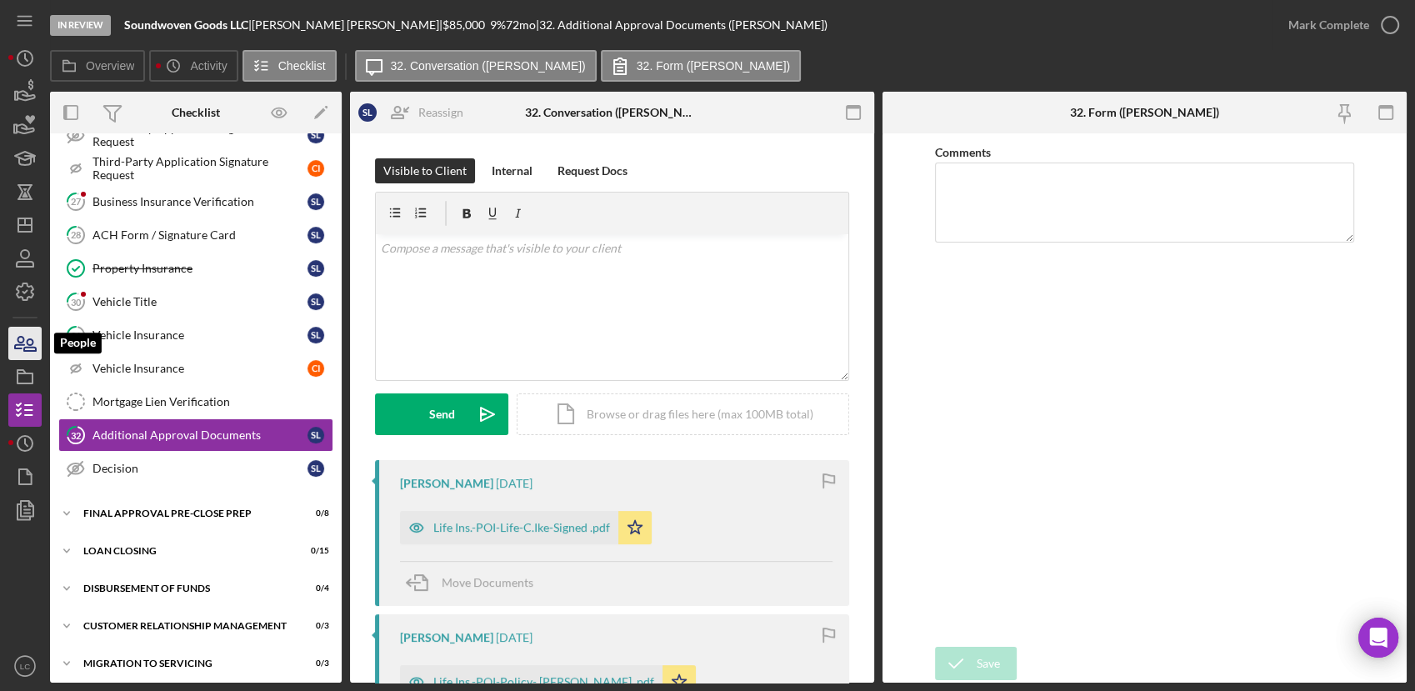
click at [24, 337] on icon "button" at bounding box center [25, 343] width 42 height 42
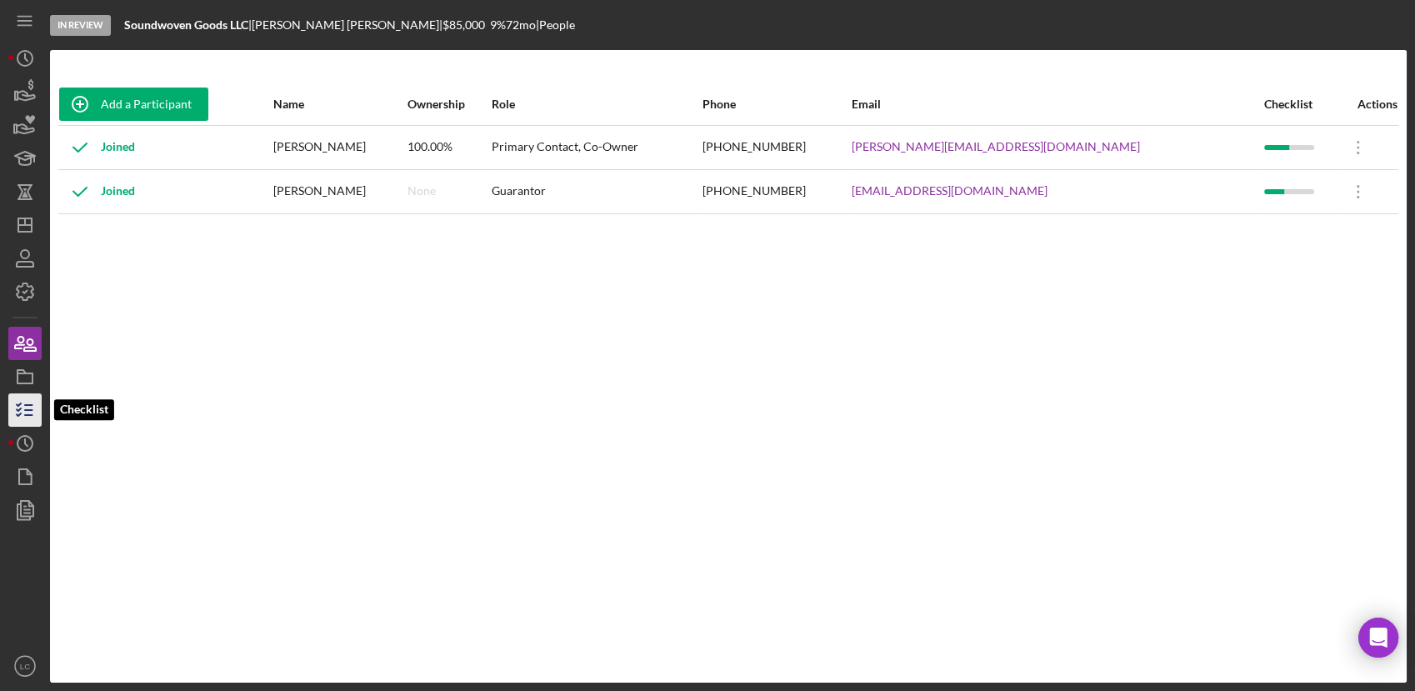
click at [10, 406] on icon "button" at bounding box center [25, 410] width 42 height 42
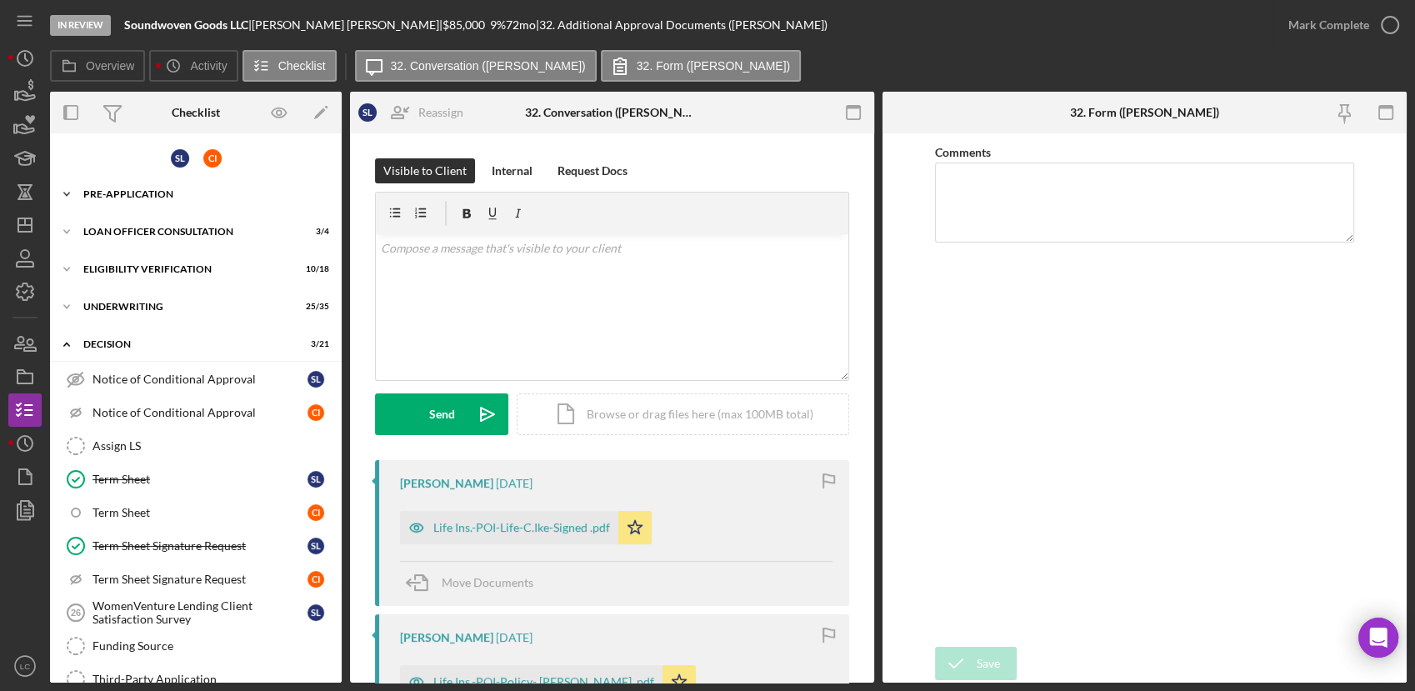
click at [67, 188] on icon "Icon/Expander" at bounding box center [66, 193] width 33 height 33
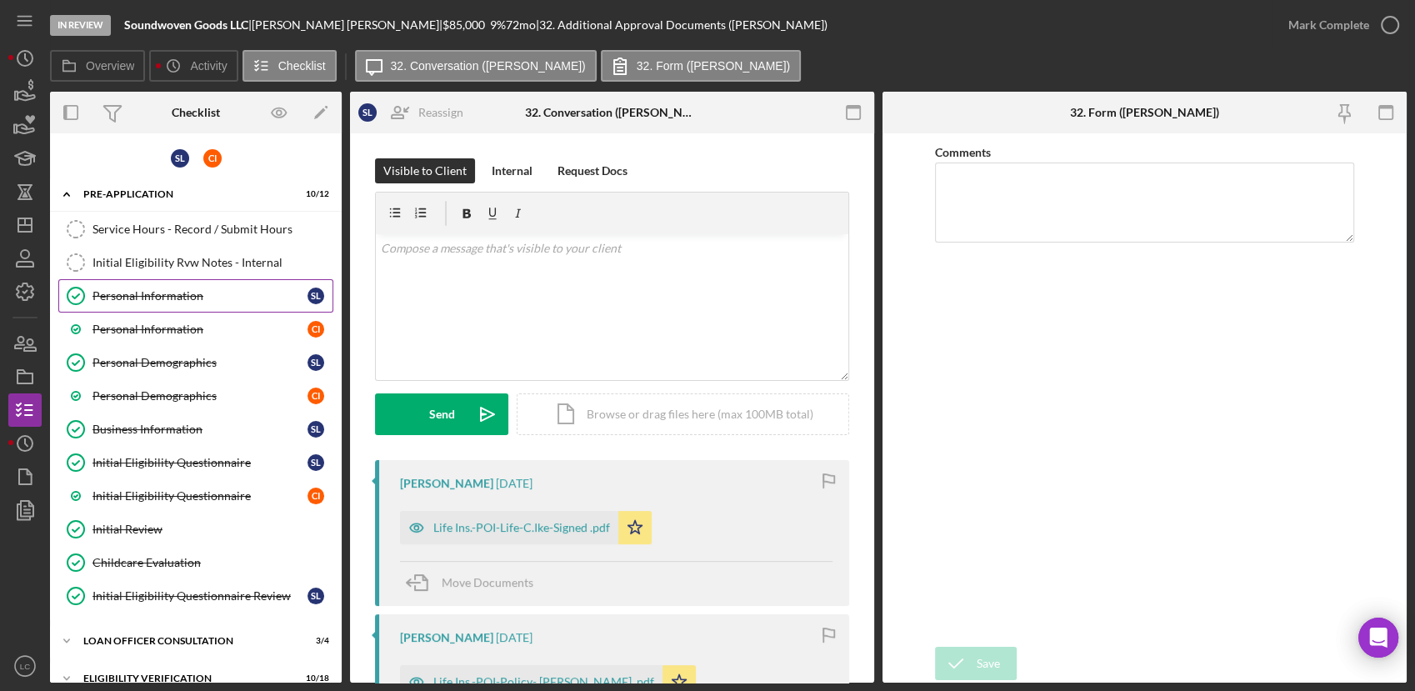
click at [132, 292] on div "Personal Information" at bounding box center [199, 295] width 215 height 13
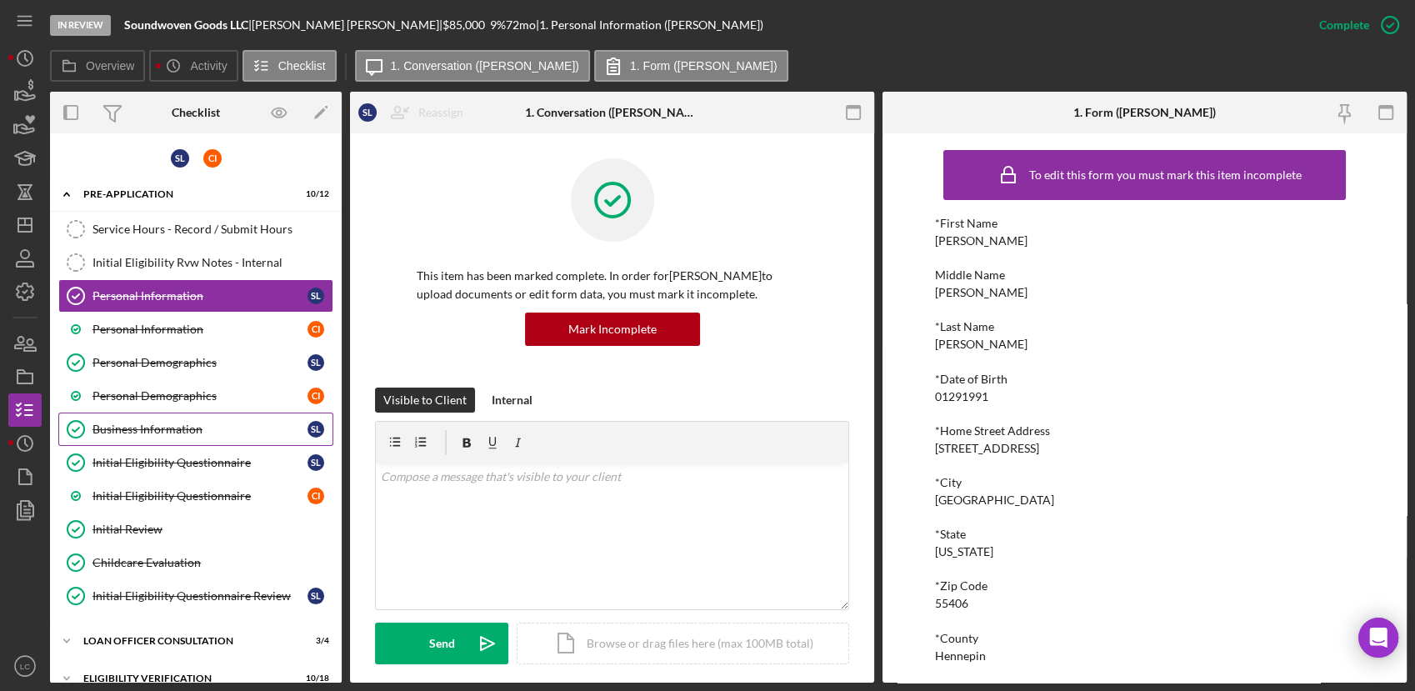
click at [245, 414] on link "Business Information Business Information S L" at bounding box center [195, 428] width 275 height 33
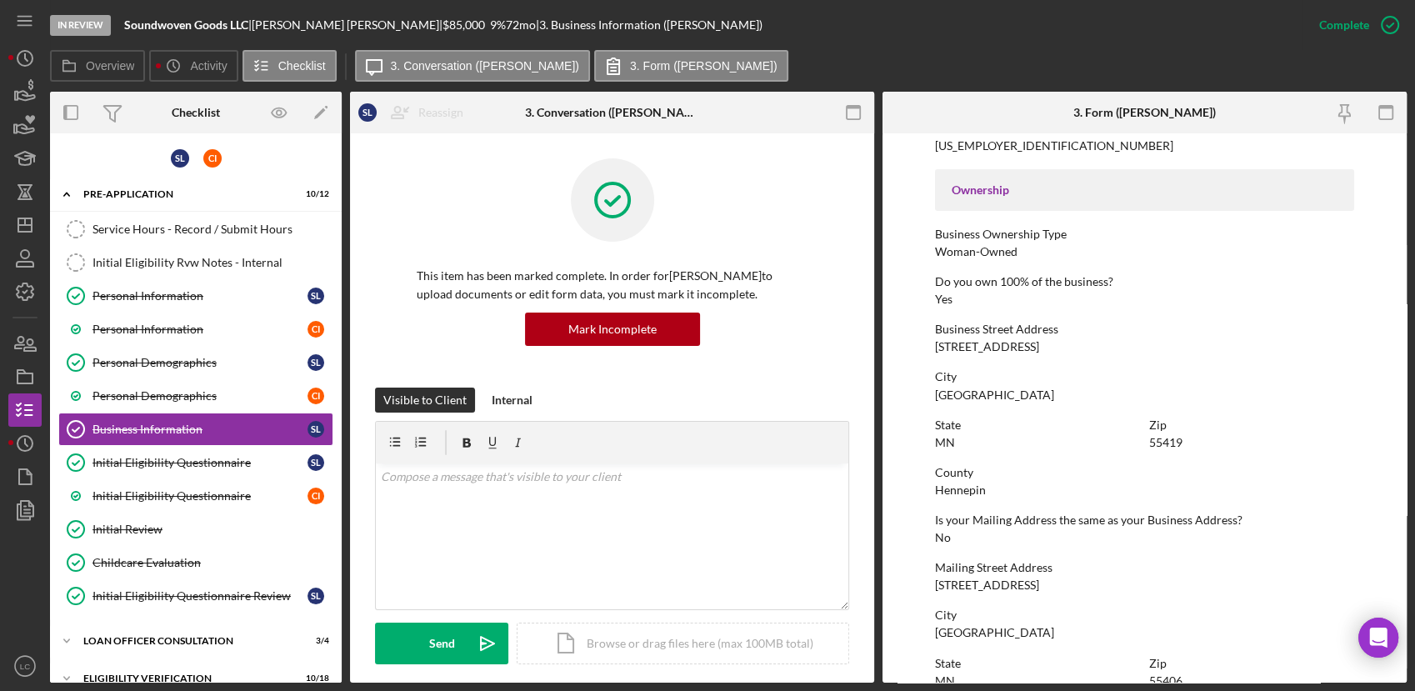
scroll to position [555, 0]
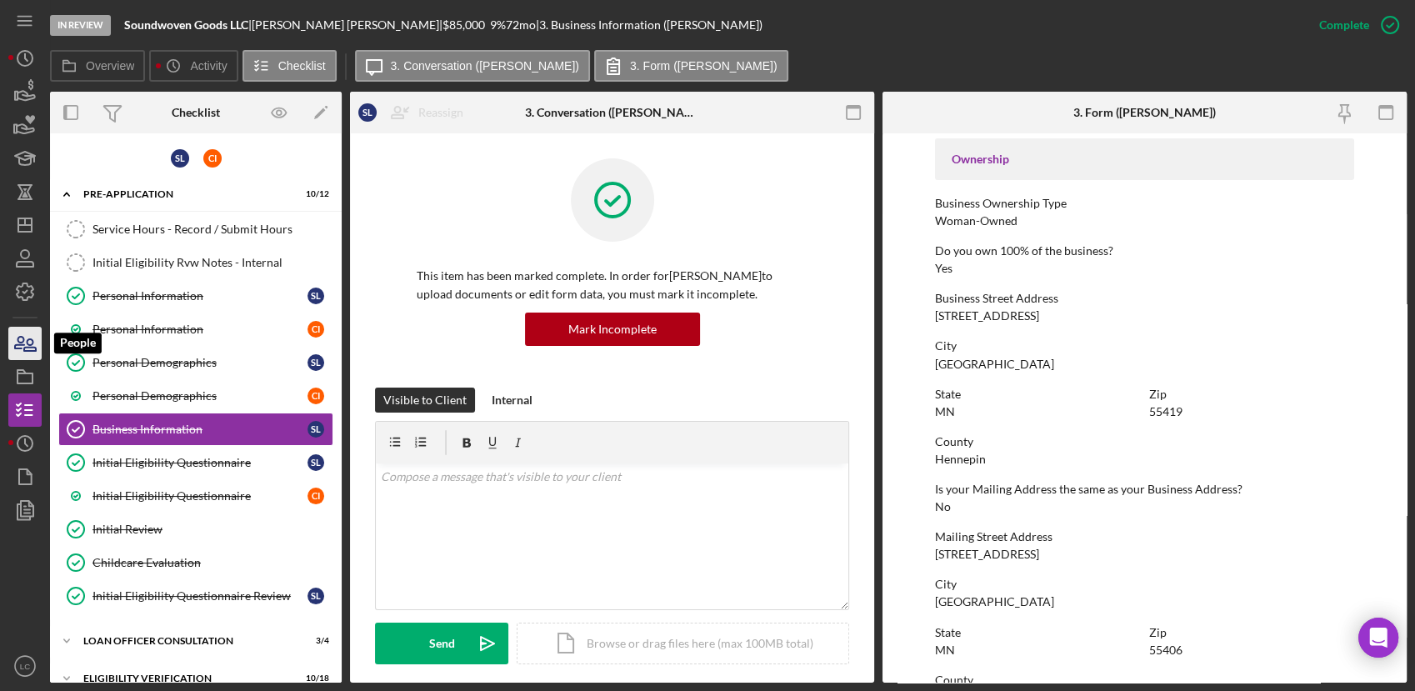
click at [14, 343] on icon "button" at bounding box center [25, 343] width 42 height 42
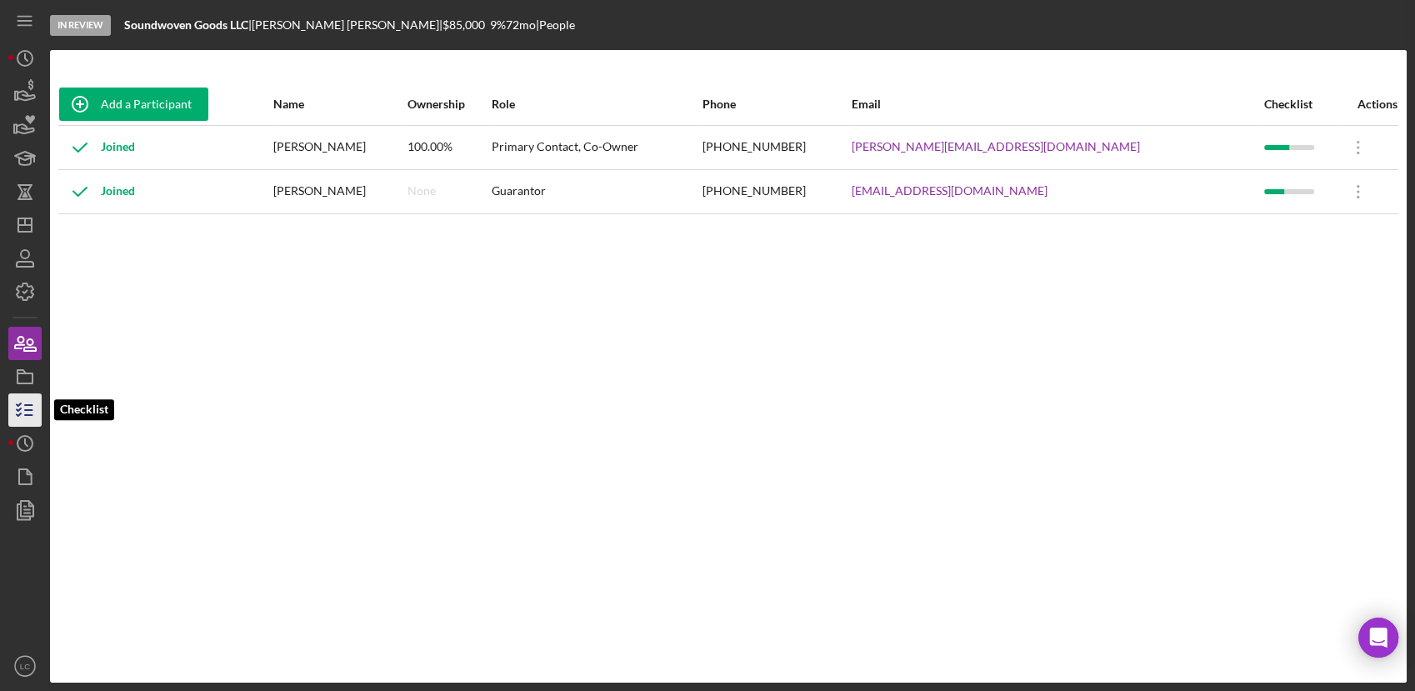
click at [19, 414] on polyline "button" at bounding box center [19, 414] width 4 height 2
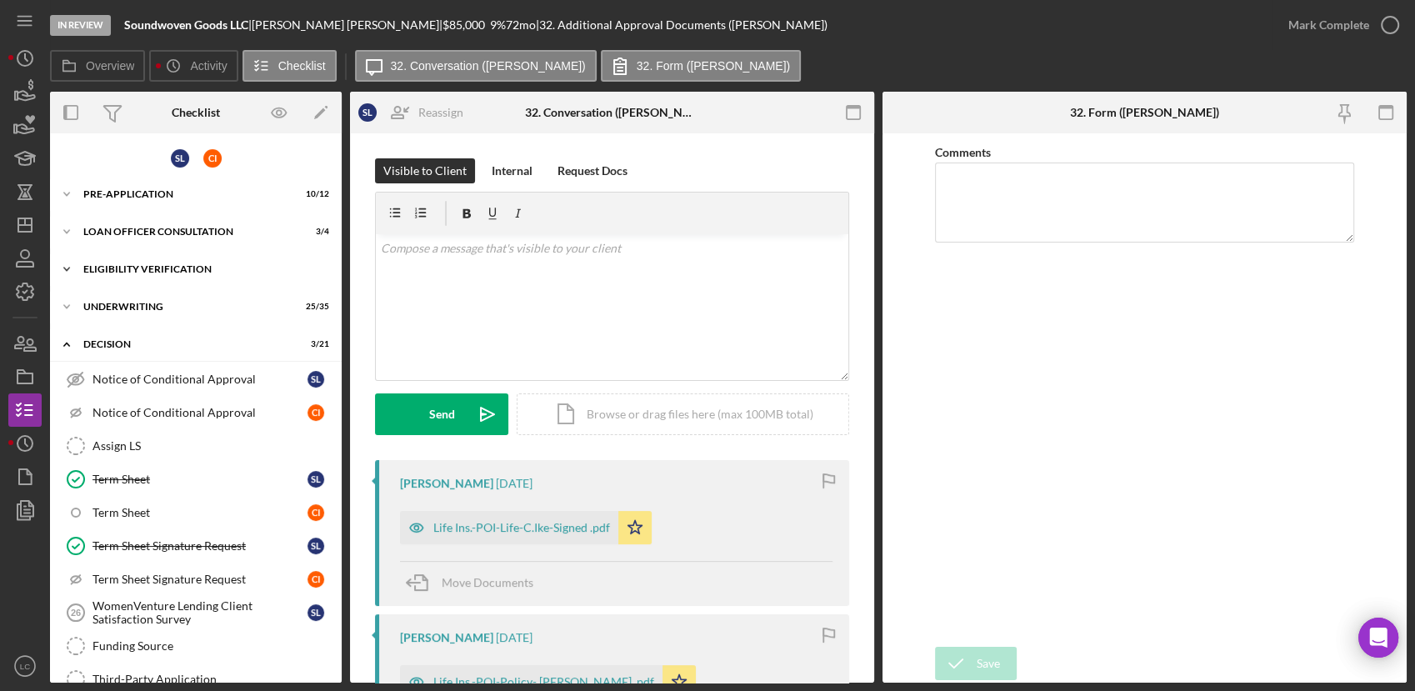
click at [73, 272] on icon "Icon/Expander" at bounding box center [66, 268] width 33 height 33
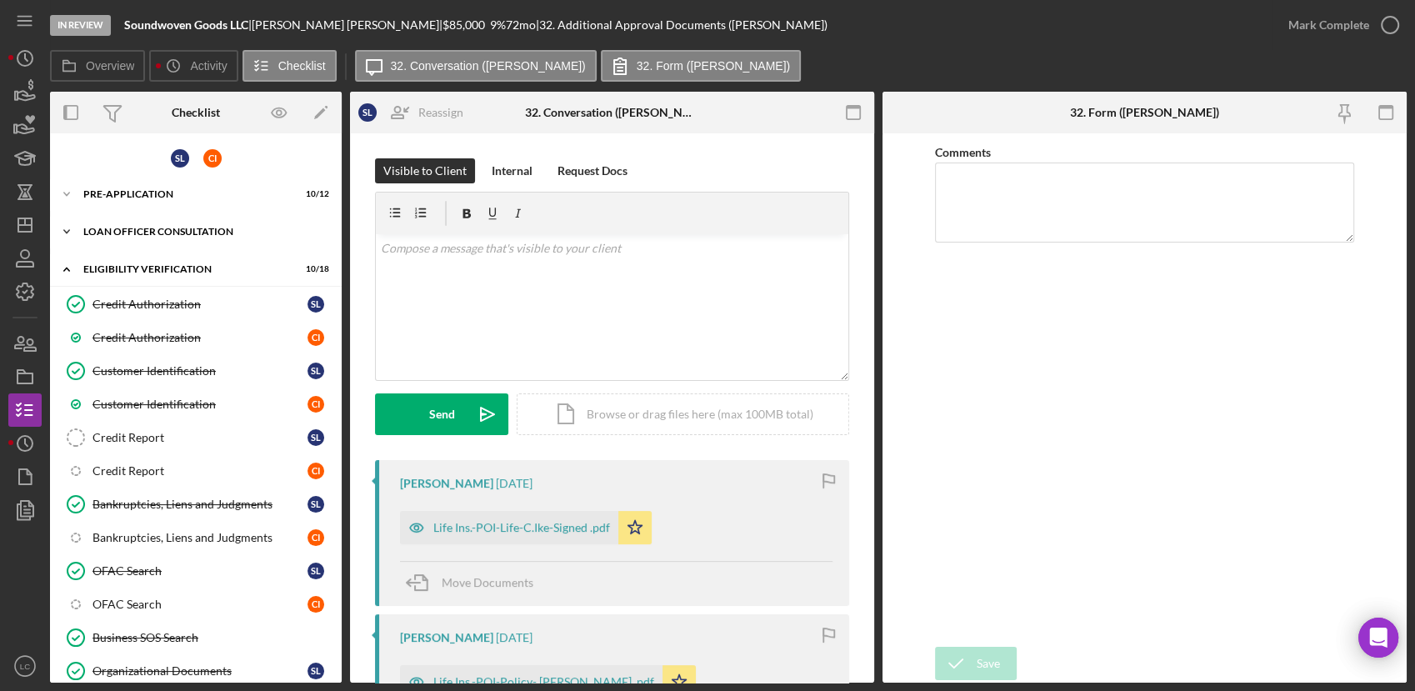
click at [67, 232] on polyline at bounding box center [66, 231] width 5 height 3
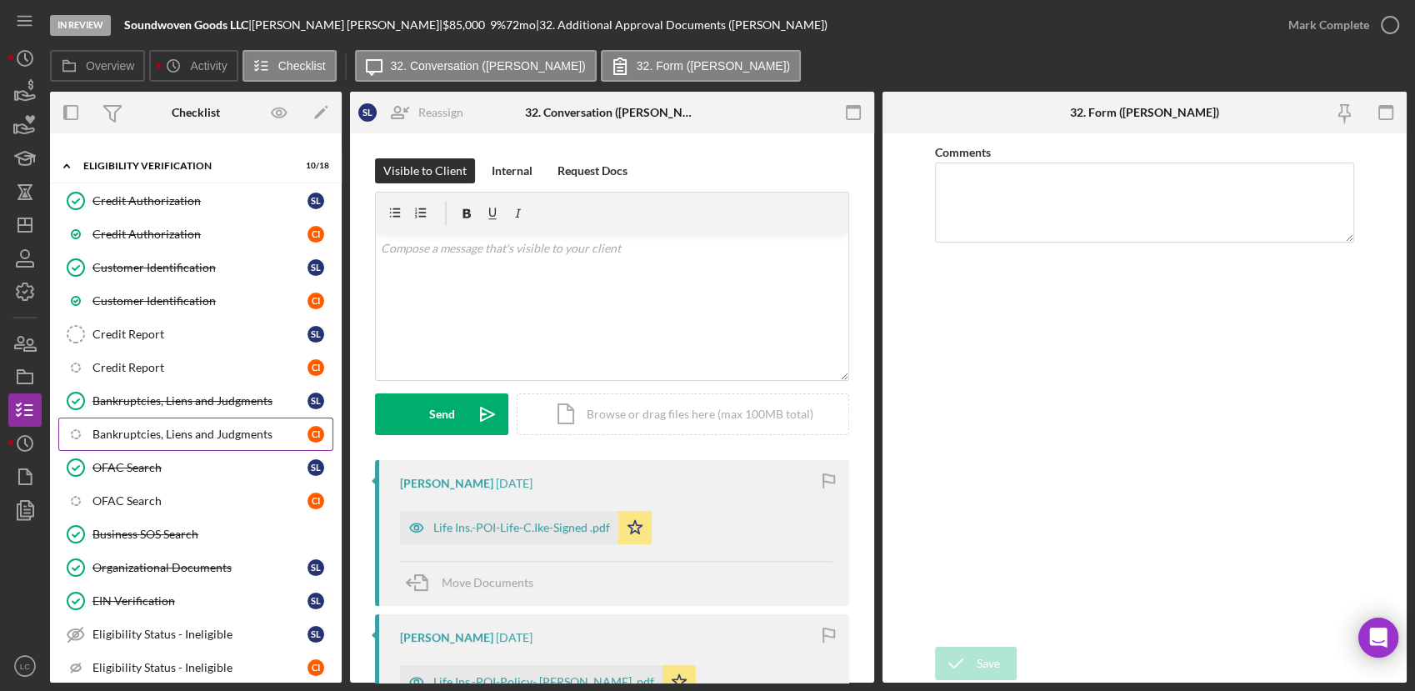
scroll to position [277, 0]
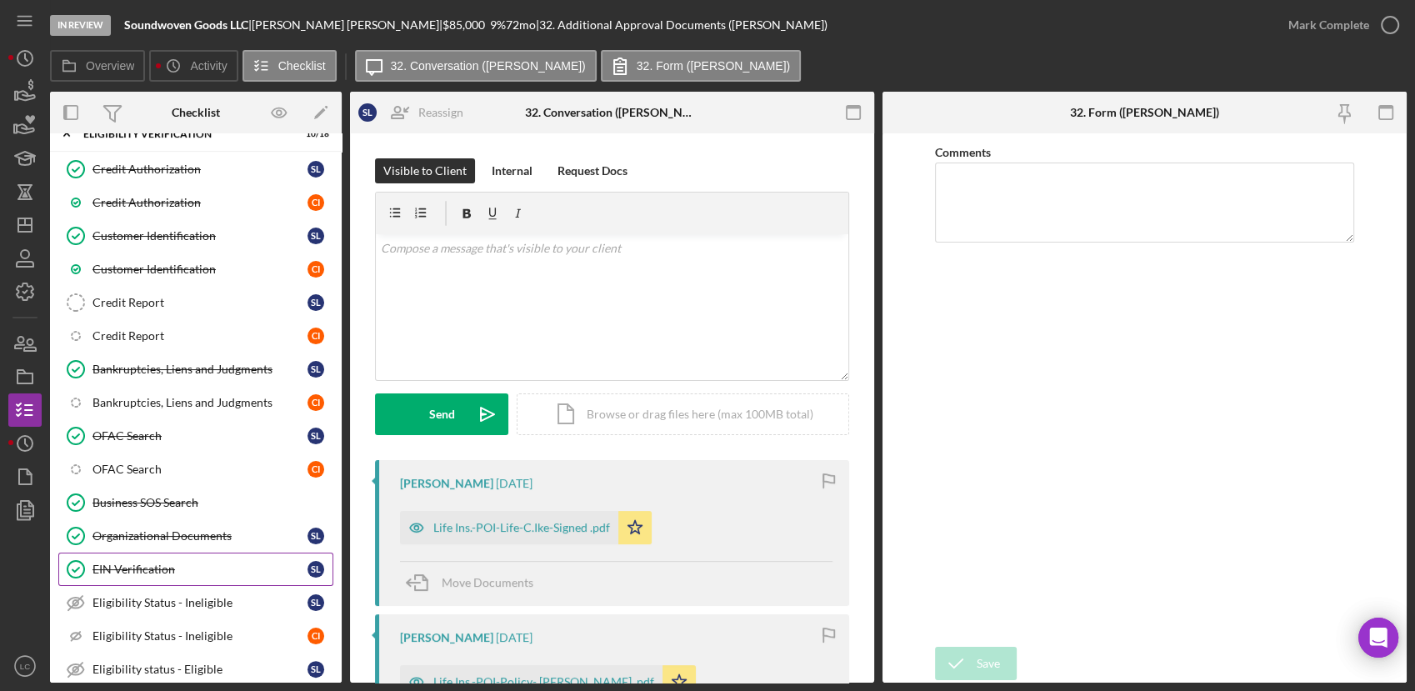
click at [153, 555] on link "EIN Verification EIN Verification S L" at bounding box center [195, 568] width 275 height 33
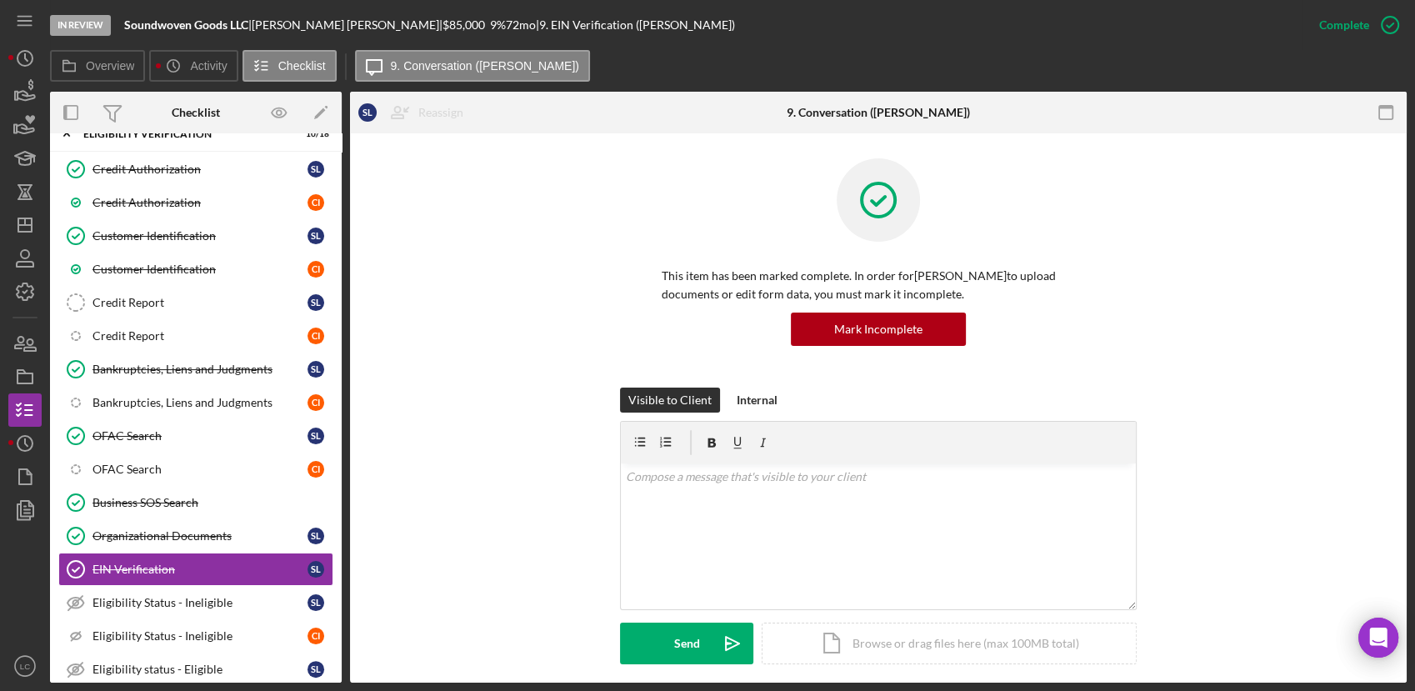
scroll to position [277, 0]
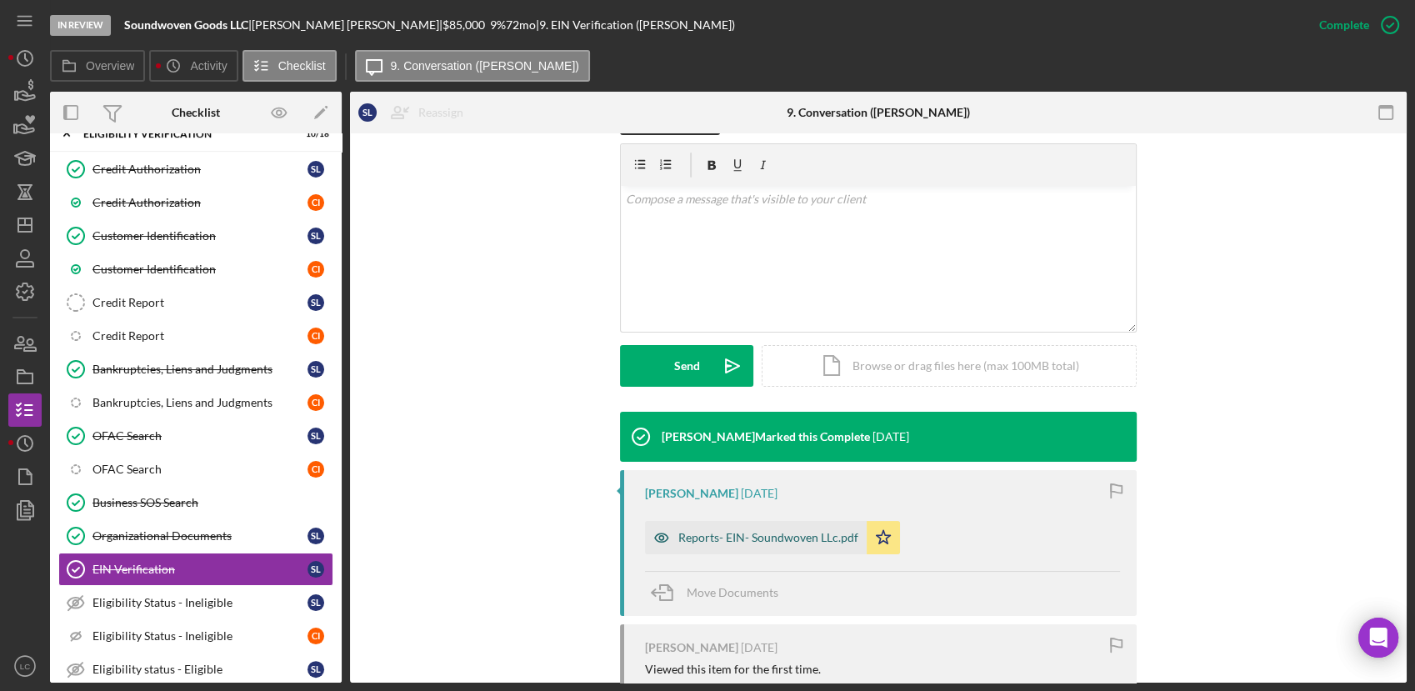
click at [781, 542] on div "Reports- EIN- Soundwoven LLc.pdf" at bounding box center [768, 537] width 180 height 13
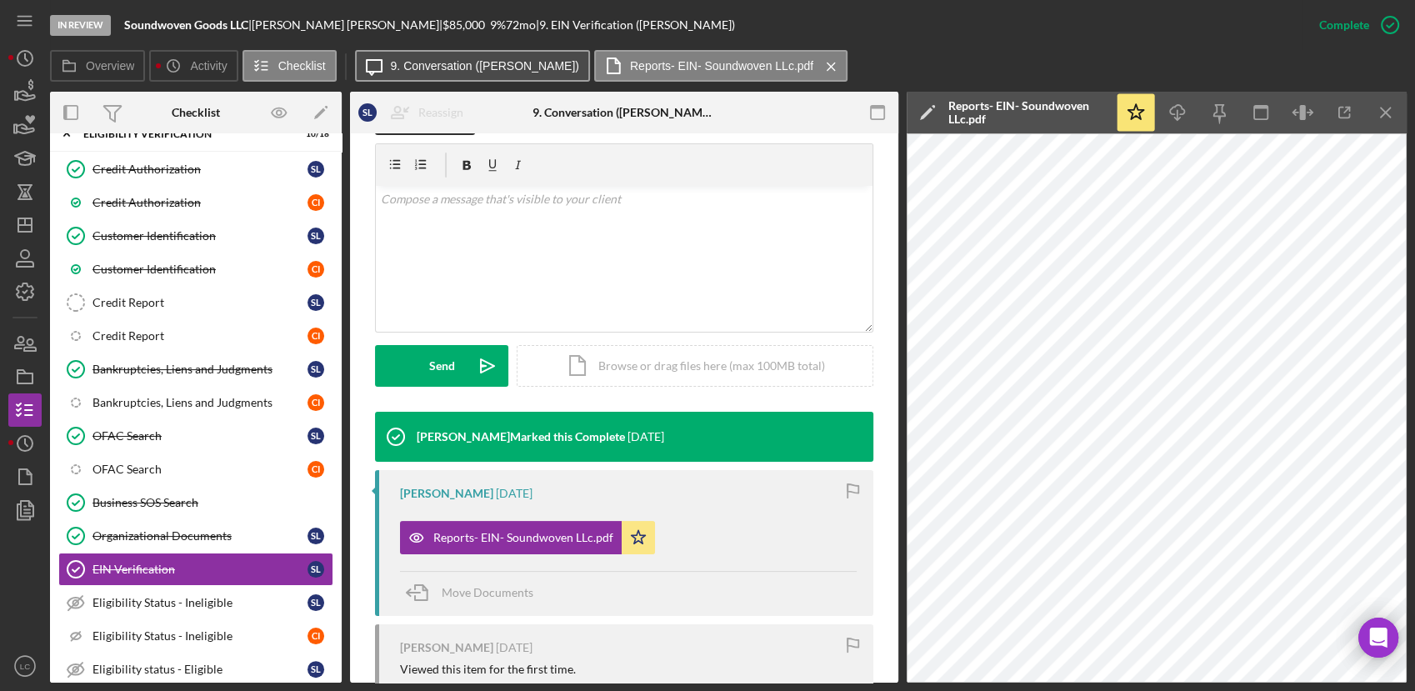
click at [440, 66] on label "9. Conversation ([PERSON_NAME])" at bounding box center [485, 65] width 188 height 13
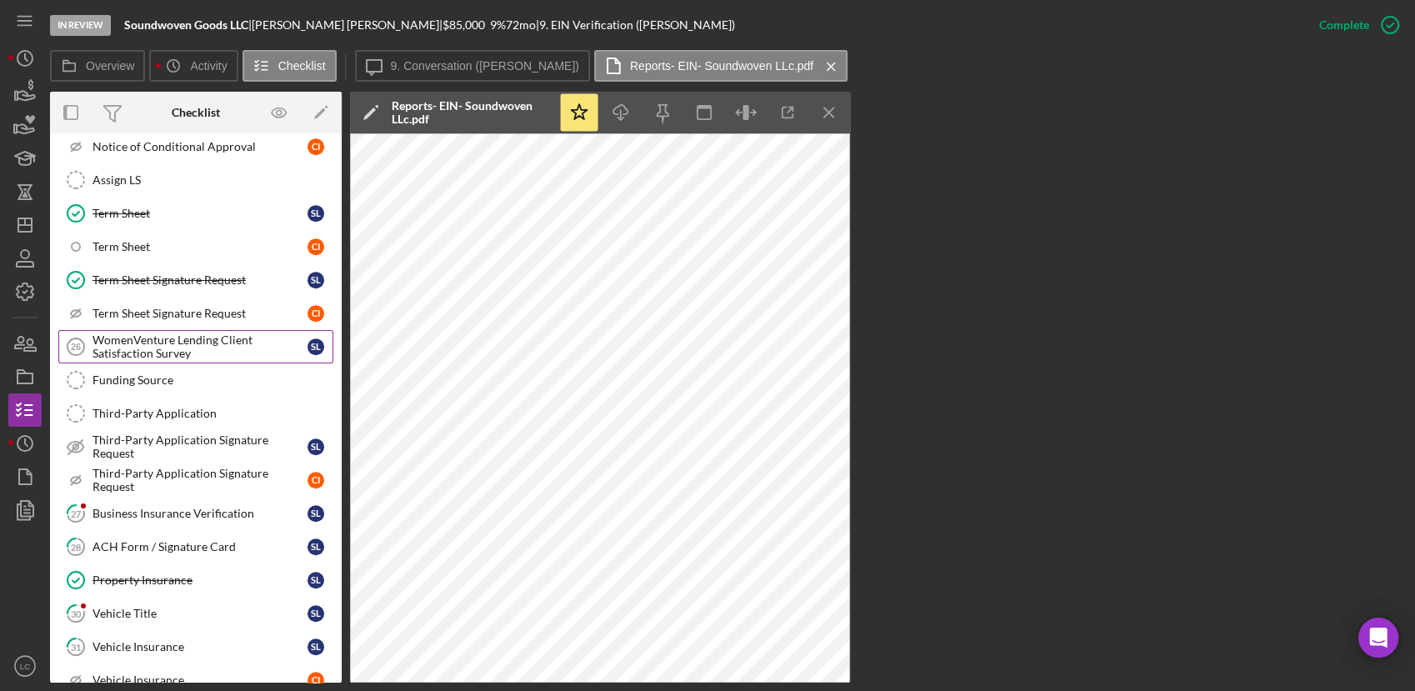
scroll to position [1018, 0]
click at [160, 539] on div "ACH Form / Signature Card" at bounding box center [199, 545] width 215 height 13
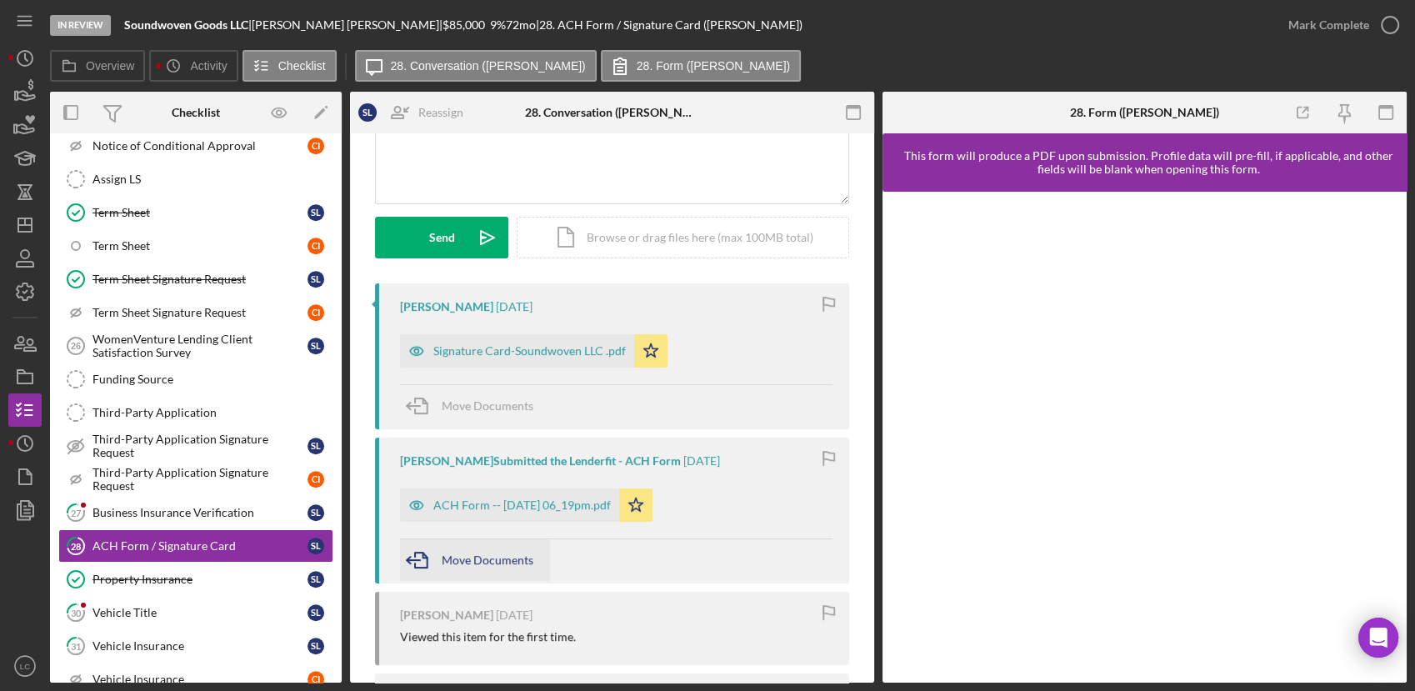
scroll to position [185, 0]
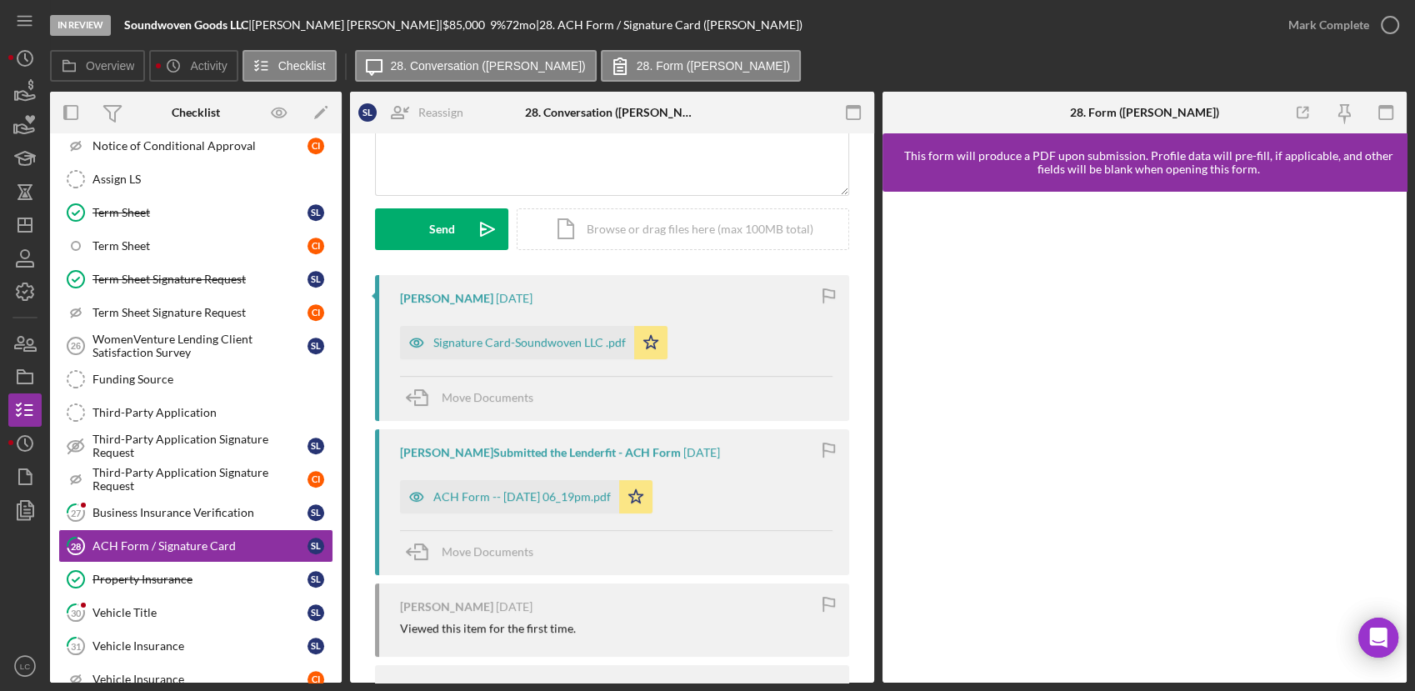
click at [522, 473] on div "ACH Form -- [DATE] 06_19pm.pdf Icon/Star" at bounding box center [530, 493] width 261 height 42
click at [520, 491] on div "ACH Form -- [DATE] 06_19pm.pdf" at bounding box center [521, 496] width 177 height 13
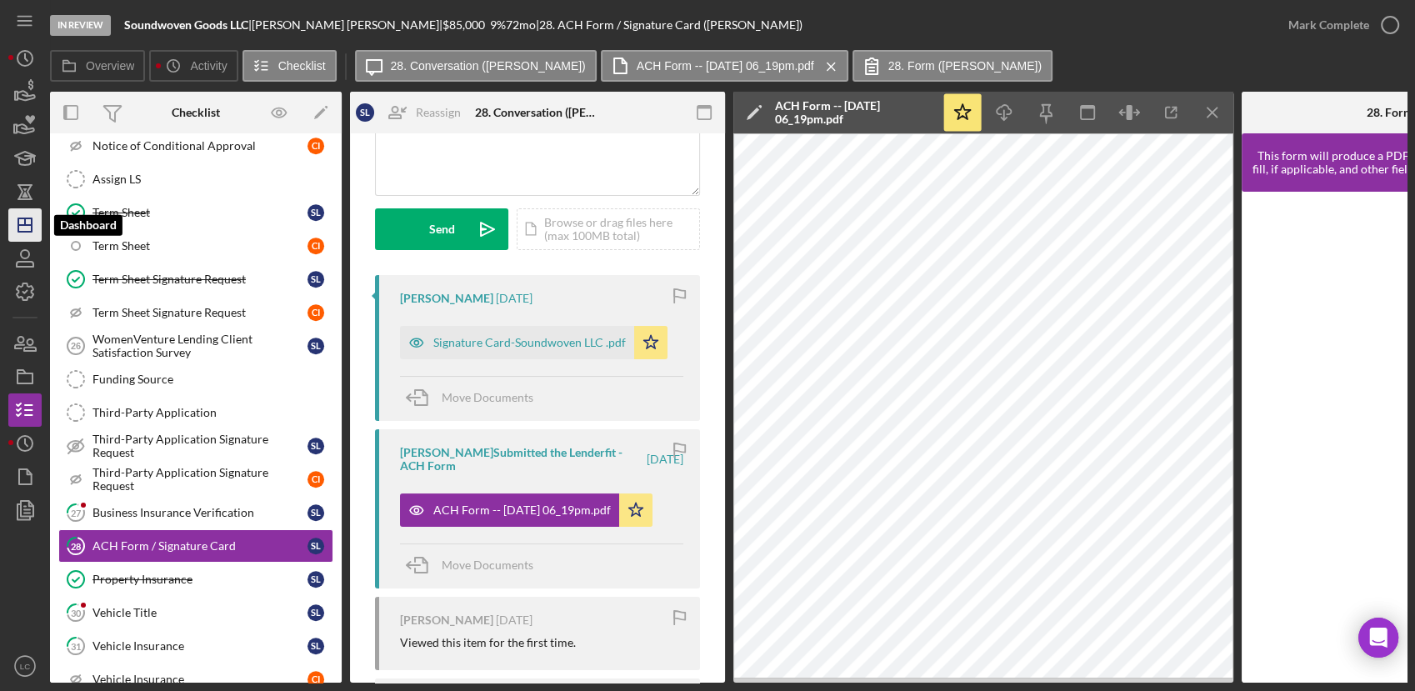
click at [23, 222] on icon "Icon/Dashboard" at bounding box center [25, 225] width 42 height 42
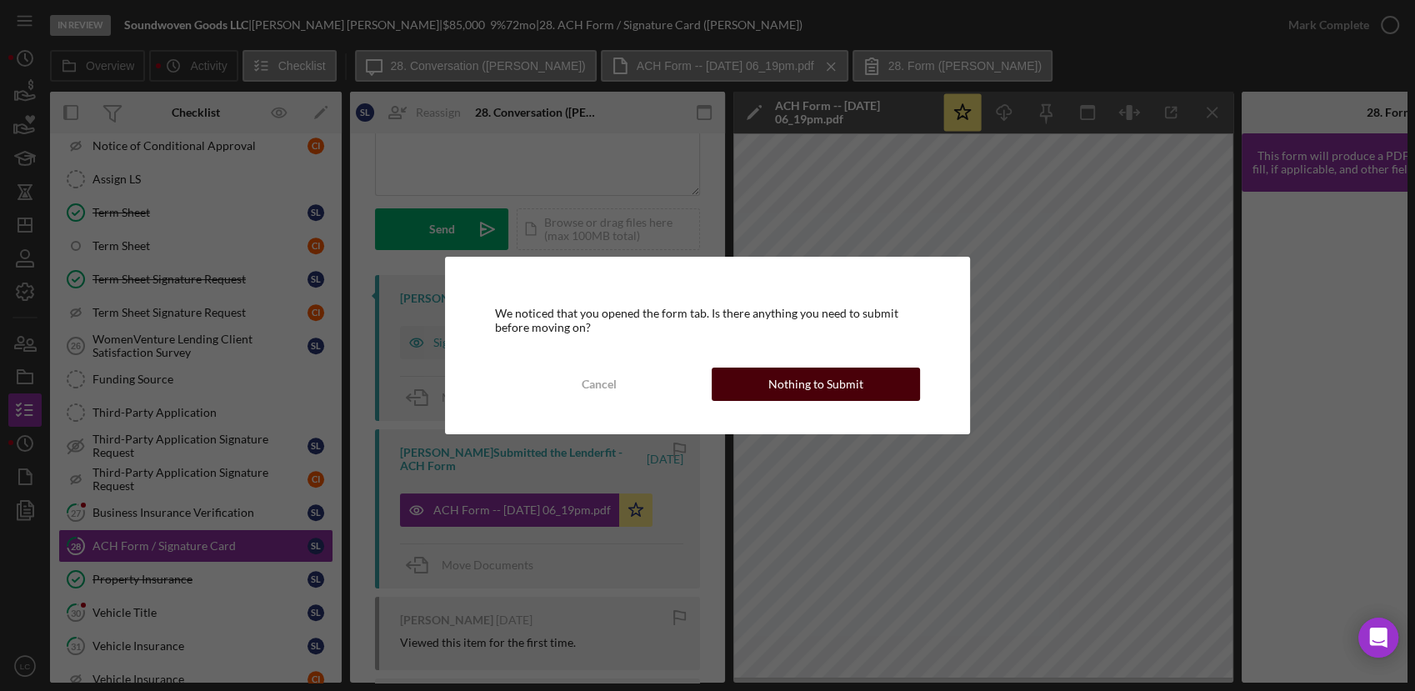
click at [733, 383] on button "Nothing to Submit" at bounding box center [815, 383] width 208 height 33
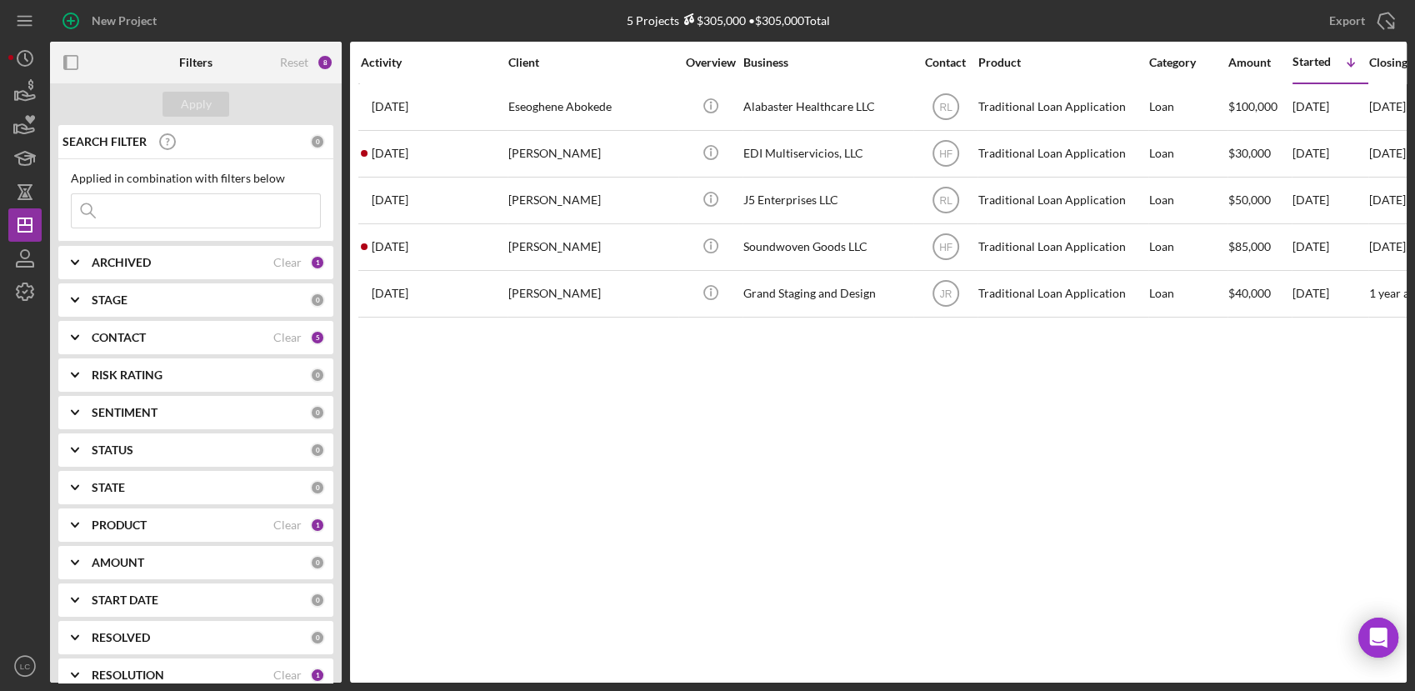
click at [78, 637] on icon "Icon/Expander" at bounding box center [75, 638] width 42 height 42
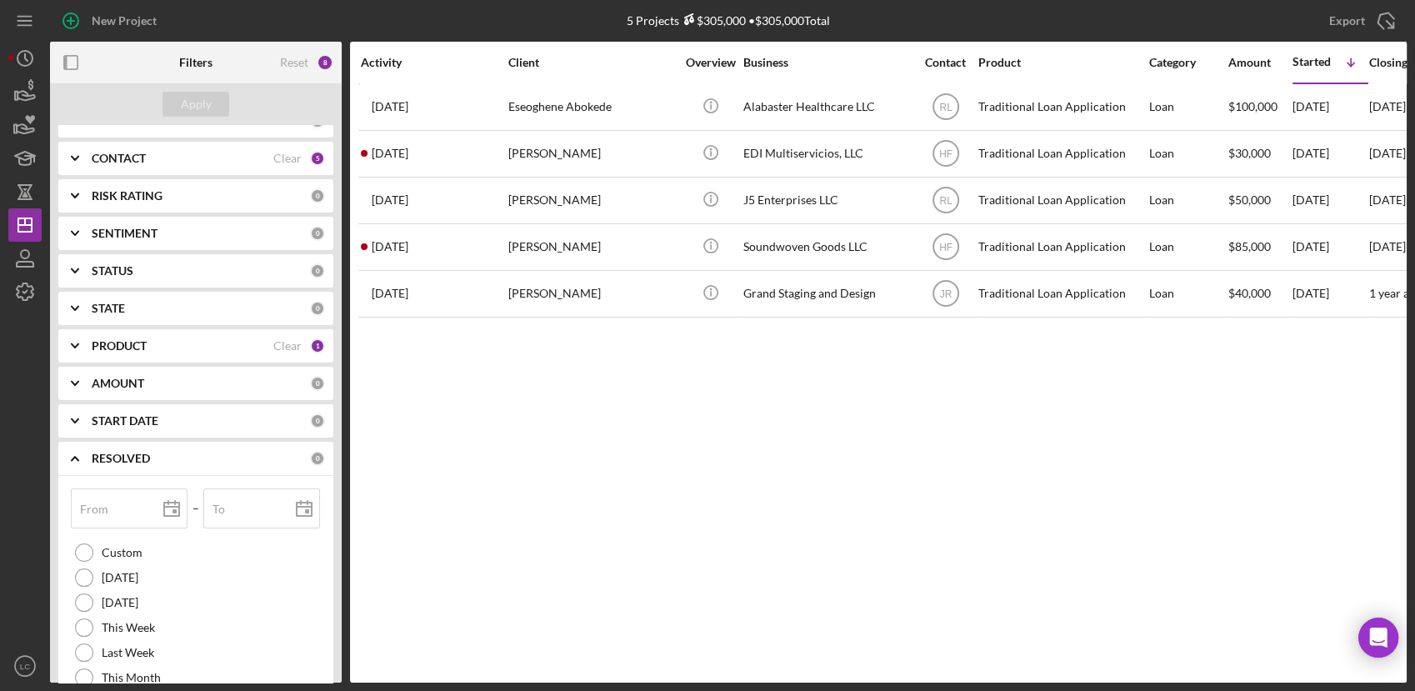
scroll to position [185, 0]
click at [70, 443] on icon "Icon/Expander" at bounding box center [75, 453] width 42 height 42
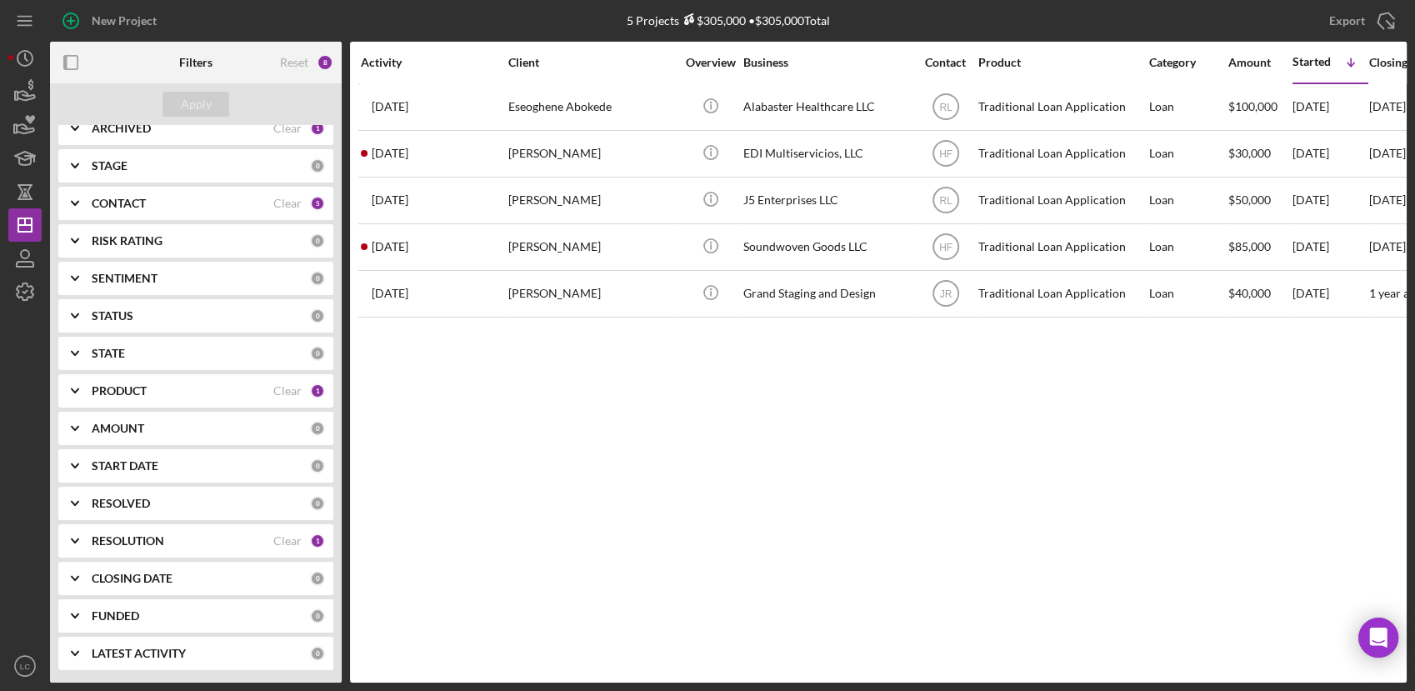
scroll to position [133, 0]
click at [80, 543] on icon "Icon/Expander" at bounding box center [75, 542] width 42 height 42
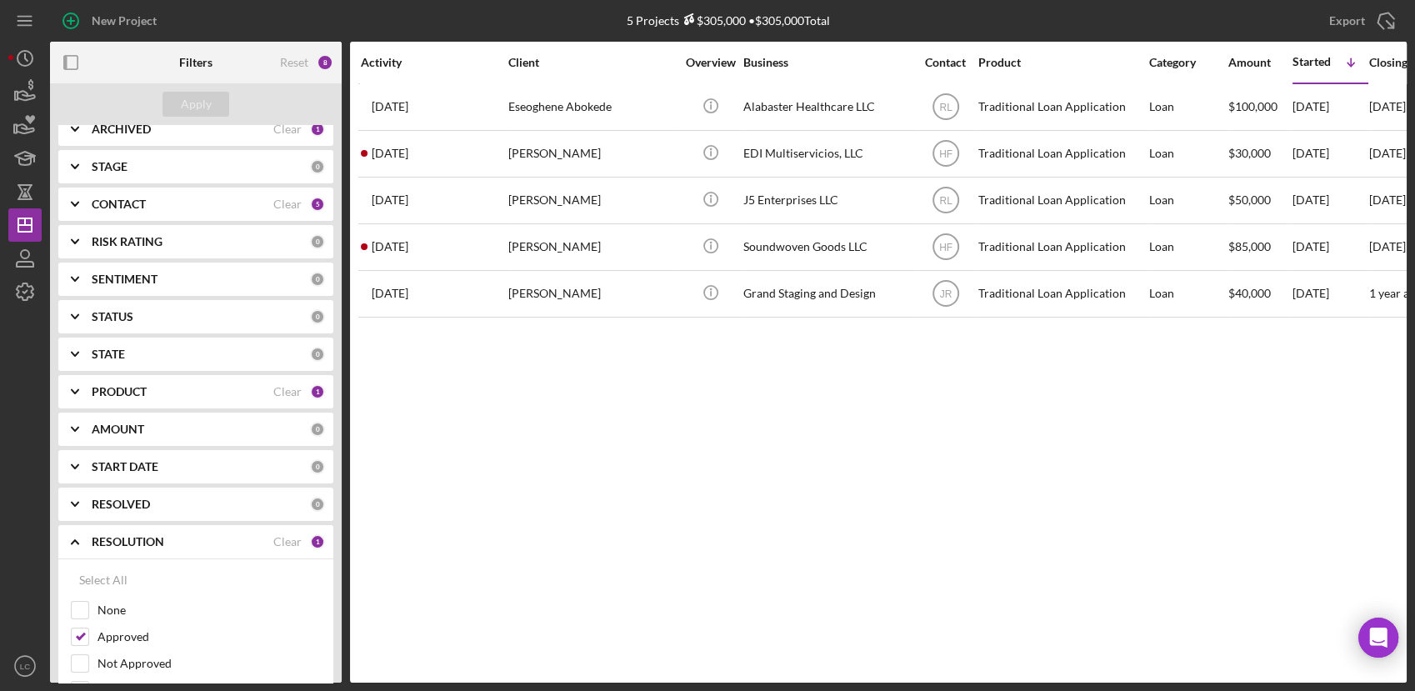
scroll to position [185, 0]
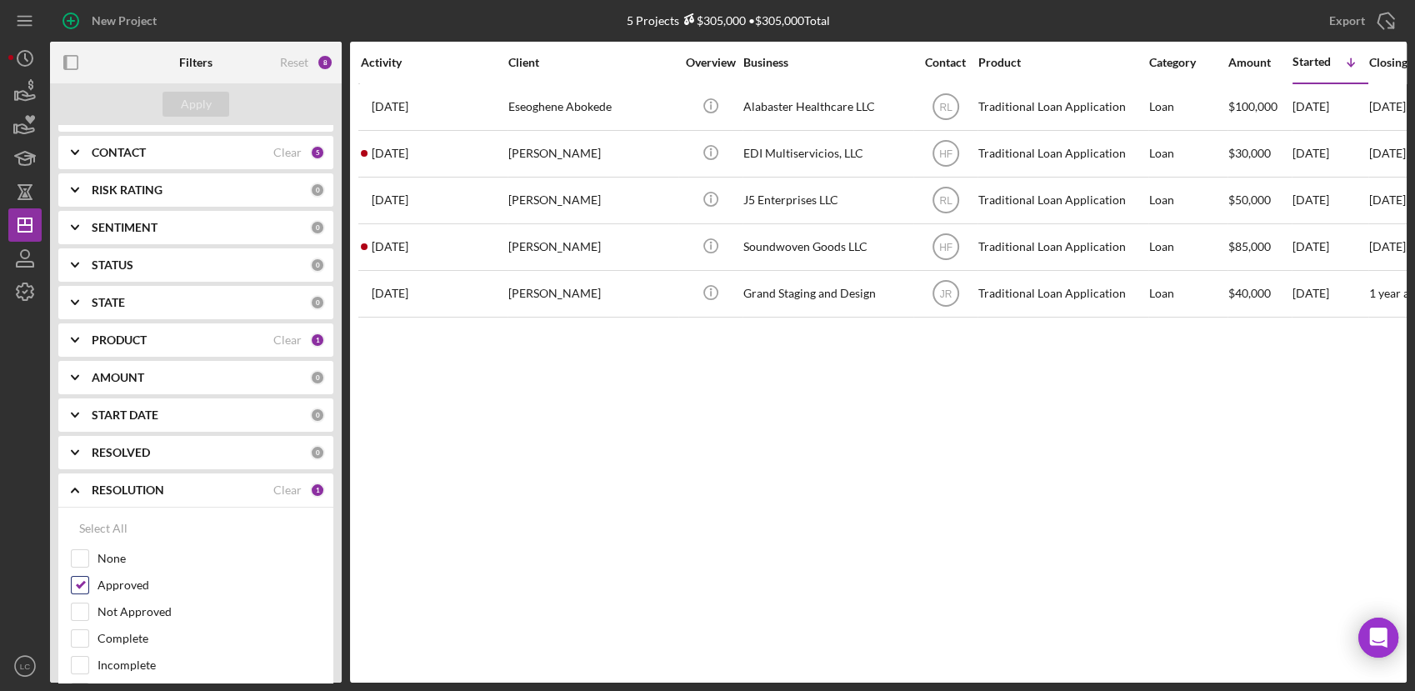
click at [81, 585] on input "Approved" at bounding box center [80, 585] width 17 height 17
checkbox input "false"
click at [194, 103] on div "Apply" at bounding box center [196, 104] width 31 height 25
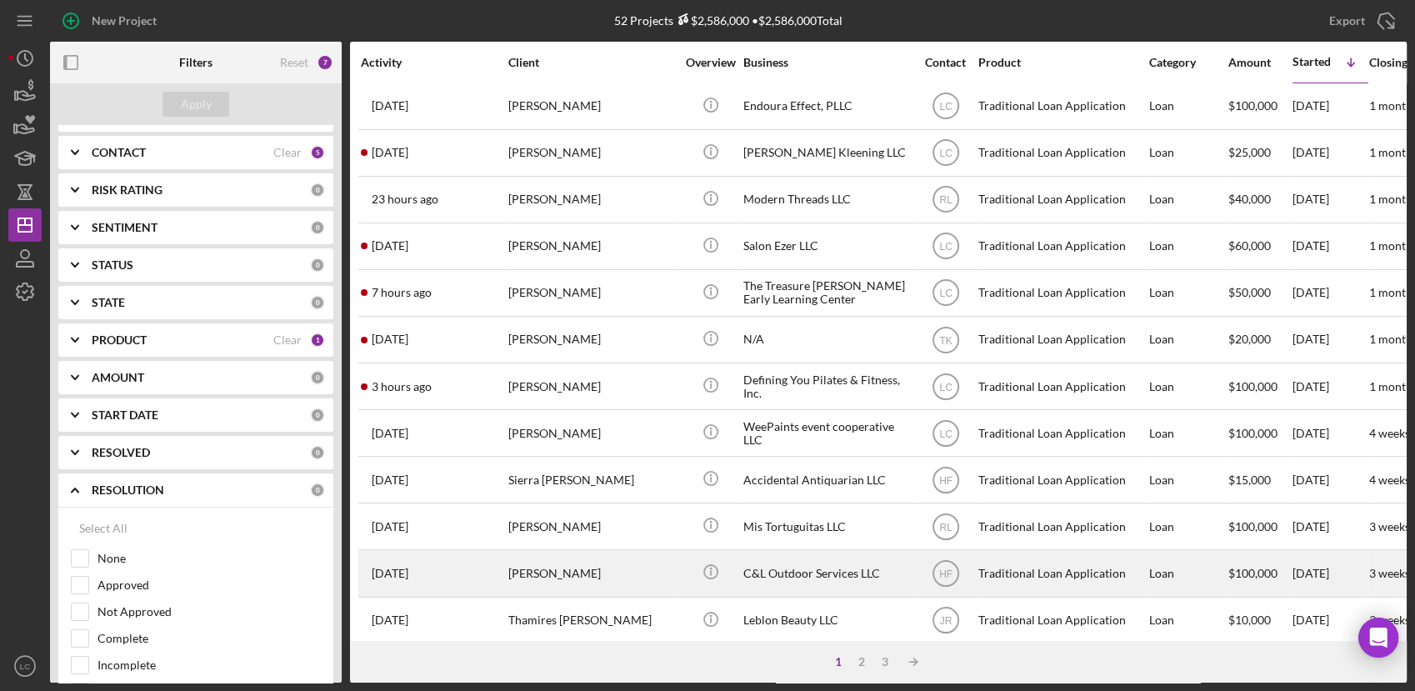
scroll to position [0, 0]
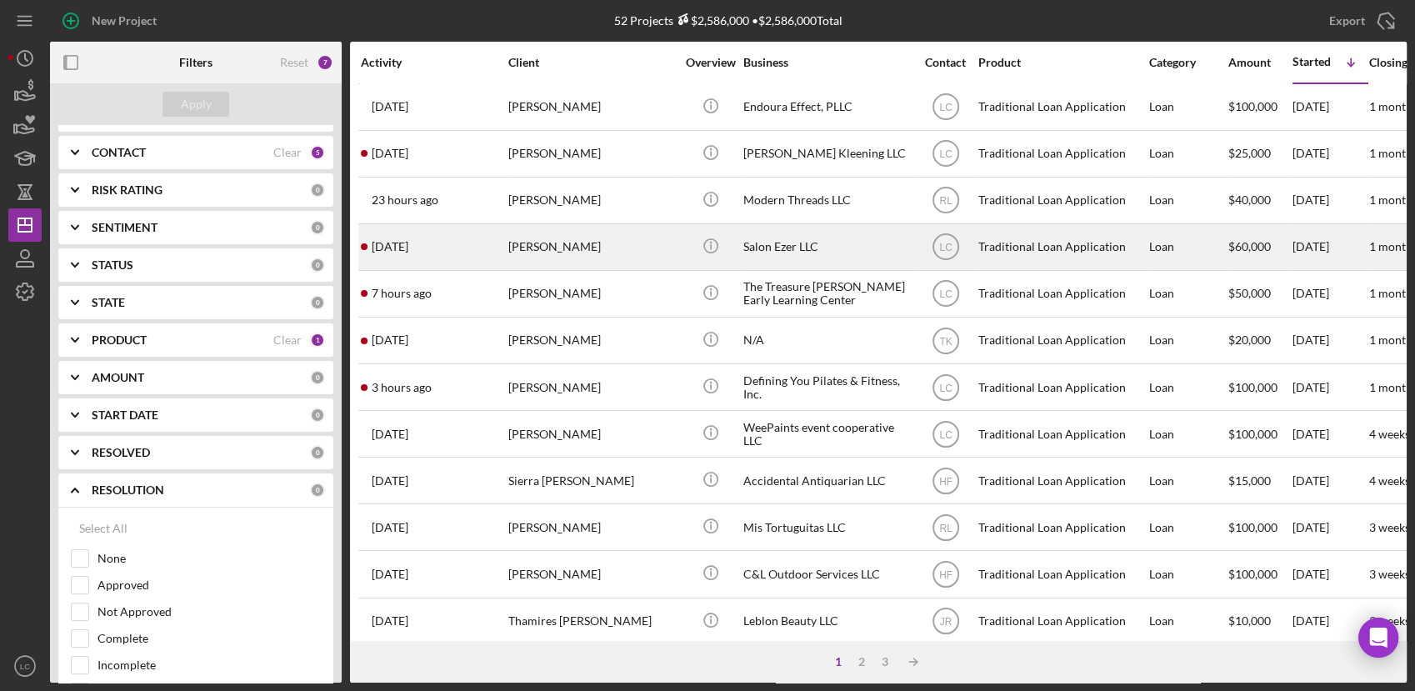
click at [630, 243] on div "[PERSON_NAME]" at bounding box center [591, 247] width 167 height 44
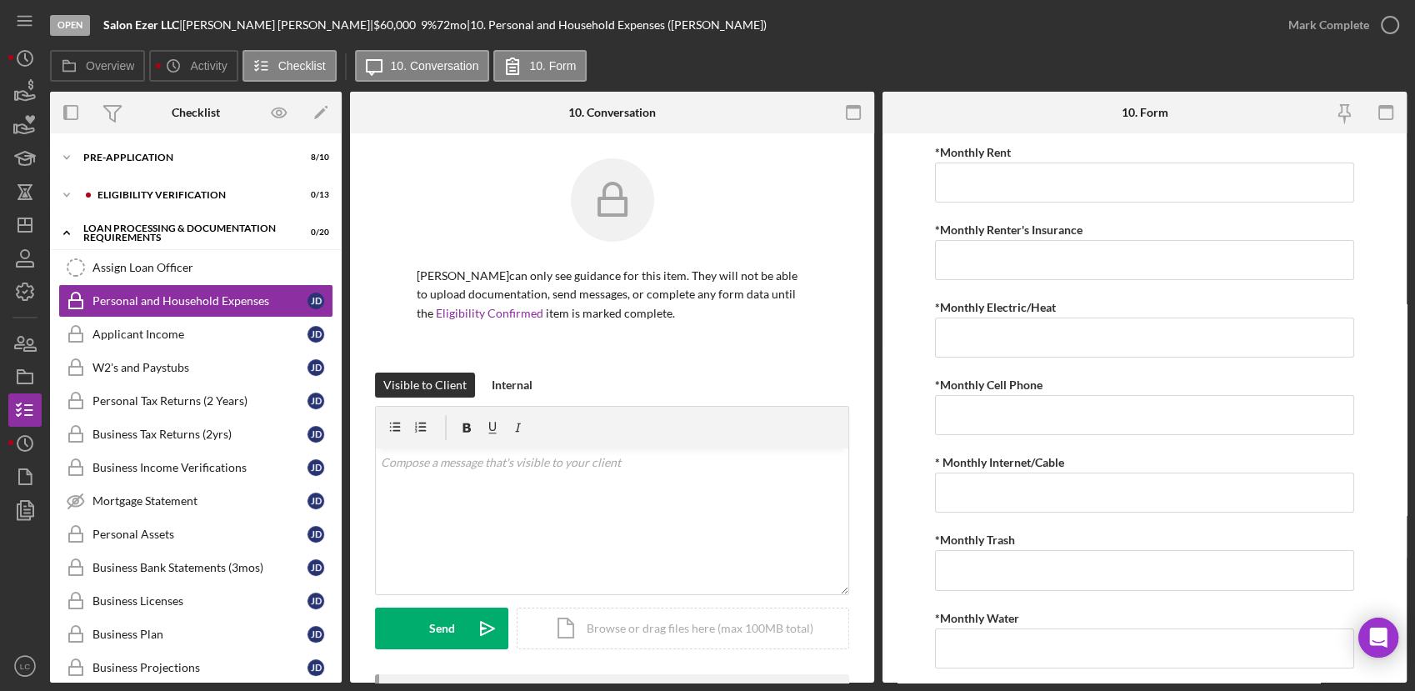
scroll to position [185, 0]
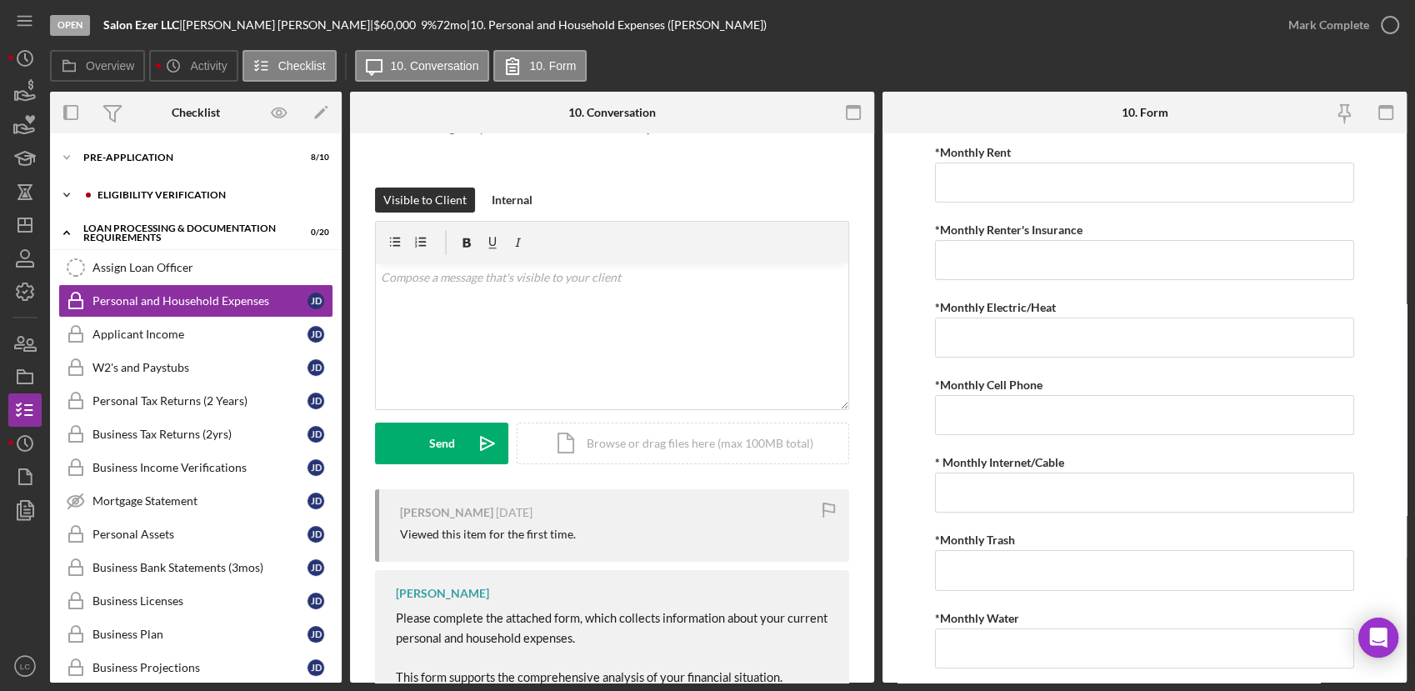
click at [72, 196] on icon "Icon/Expander" at bounding box center [66, 194] width 33 height 33
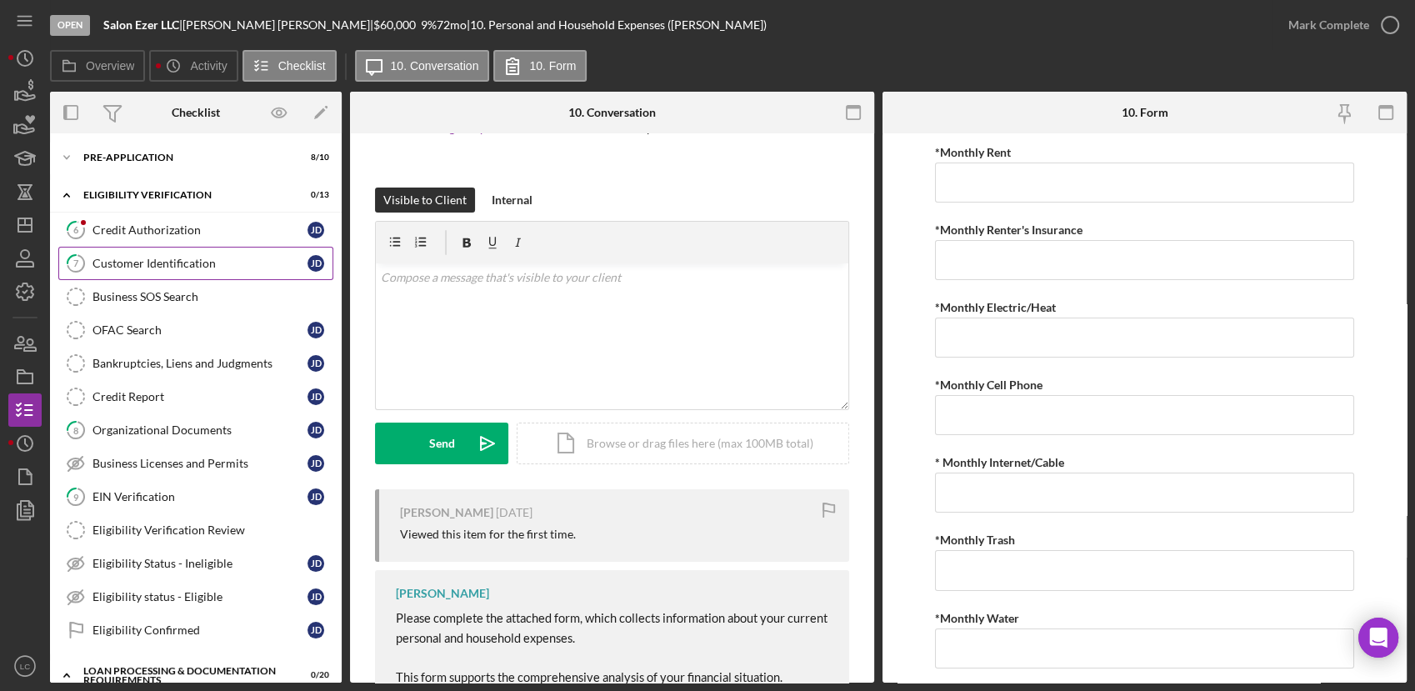
click at [158, 257] on div "Customer Identification" at bounding box center [199, 263] width 215 height 13
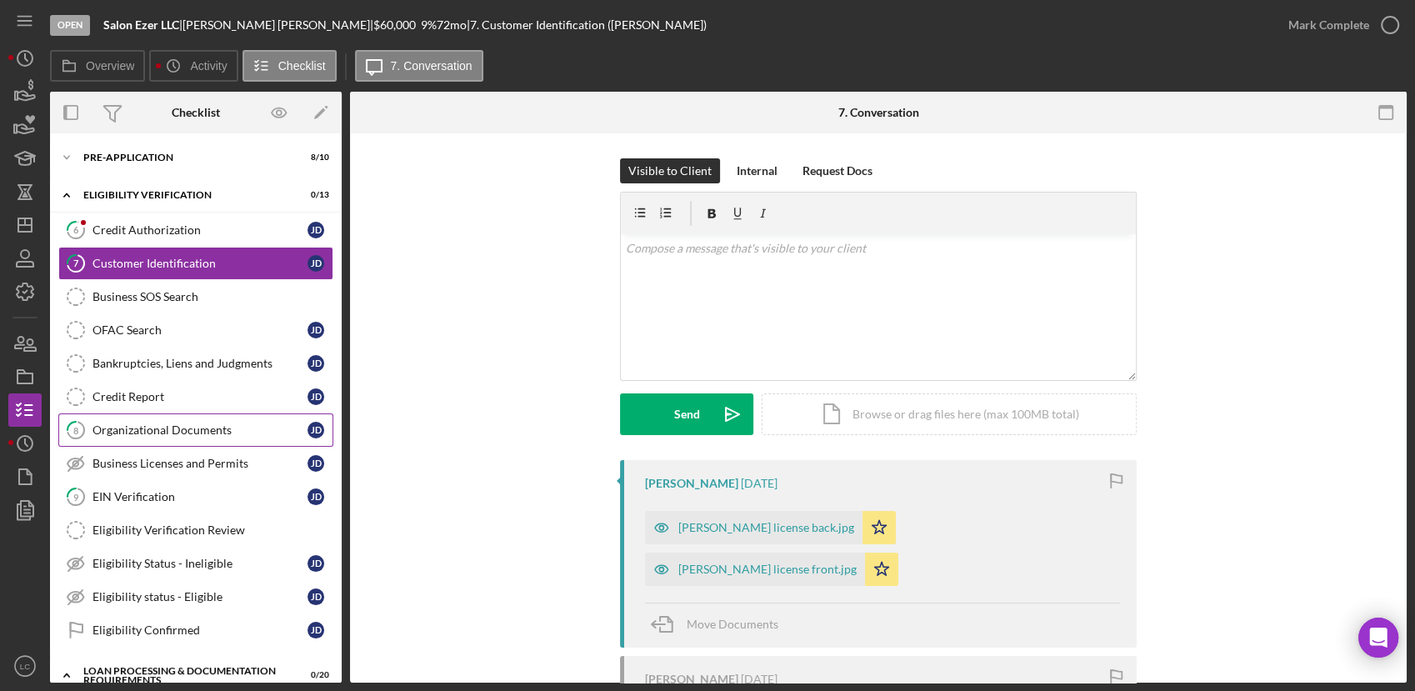
click at [160, 434] on div "Organizational Documents" at bounding box center [199, 429] width 215 height 13
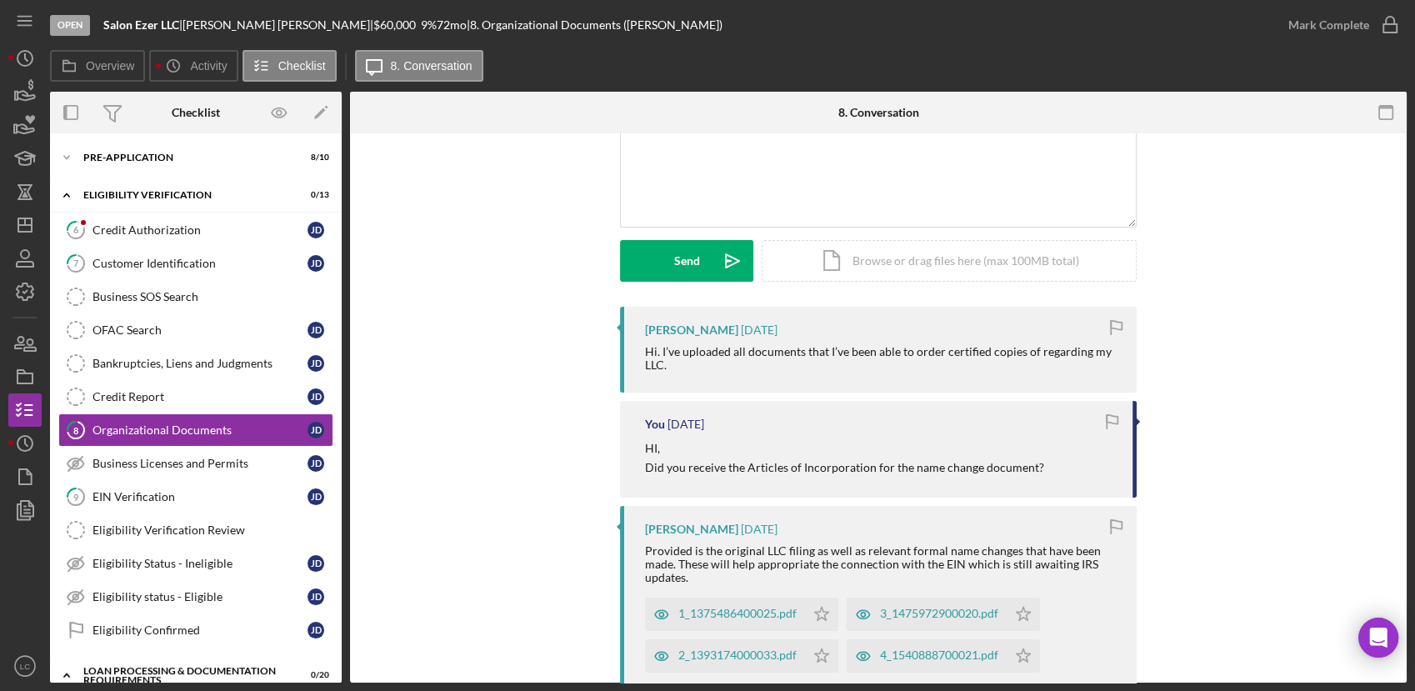
scroll to position [185, 0]
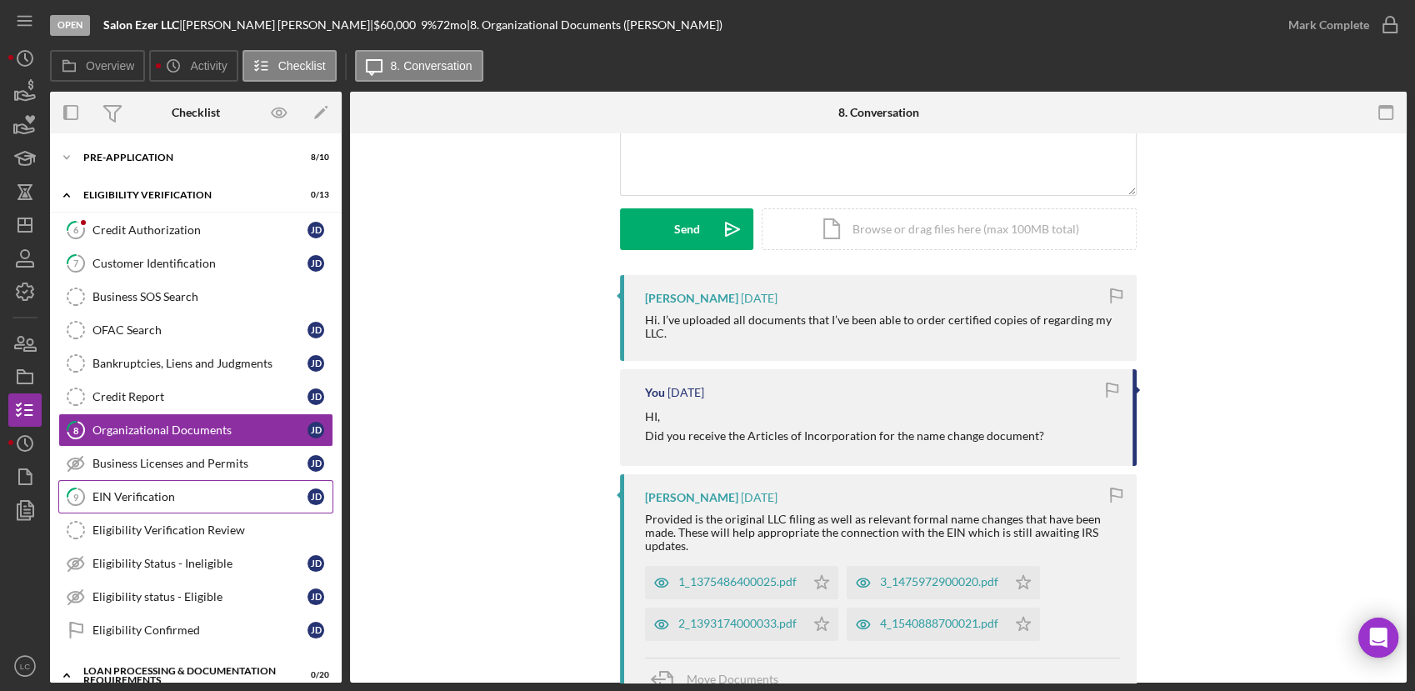
click at [108, 507] on link "9 EIN Verification [PERSON_NAME]" at bounding box center [195, 496] width 275 height 33
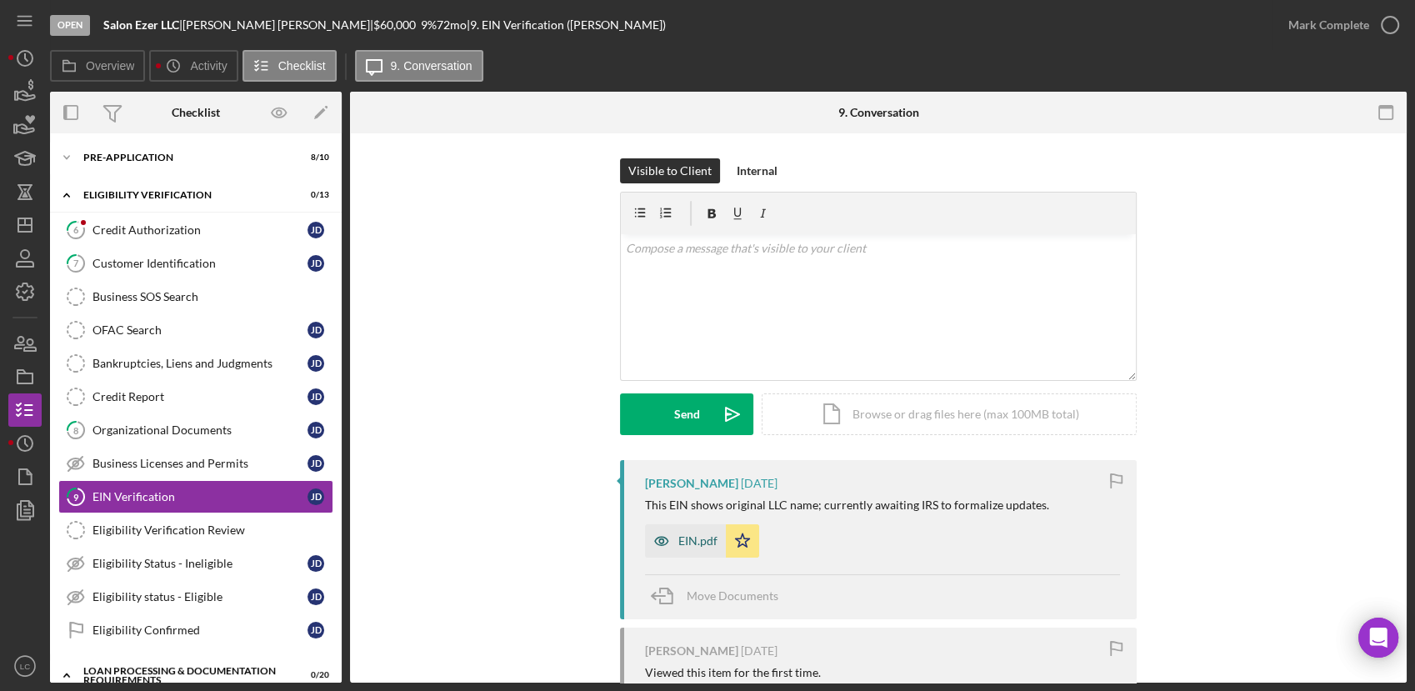
click at [682, 542] on div "EIN.pdf" at bounding box center [697, 540] width 39 height 13
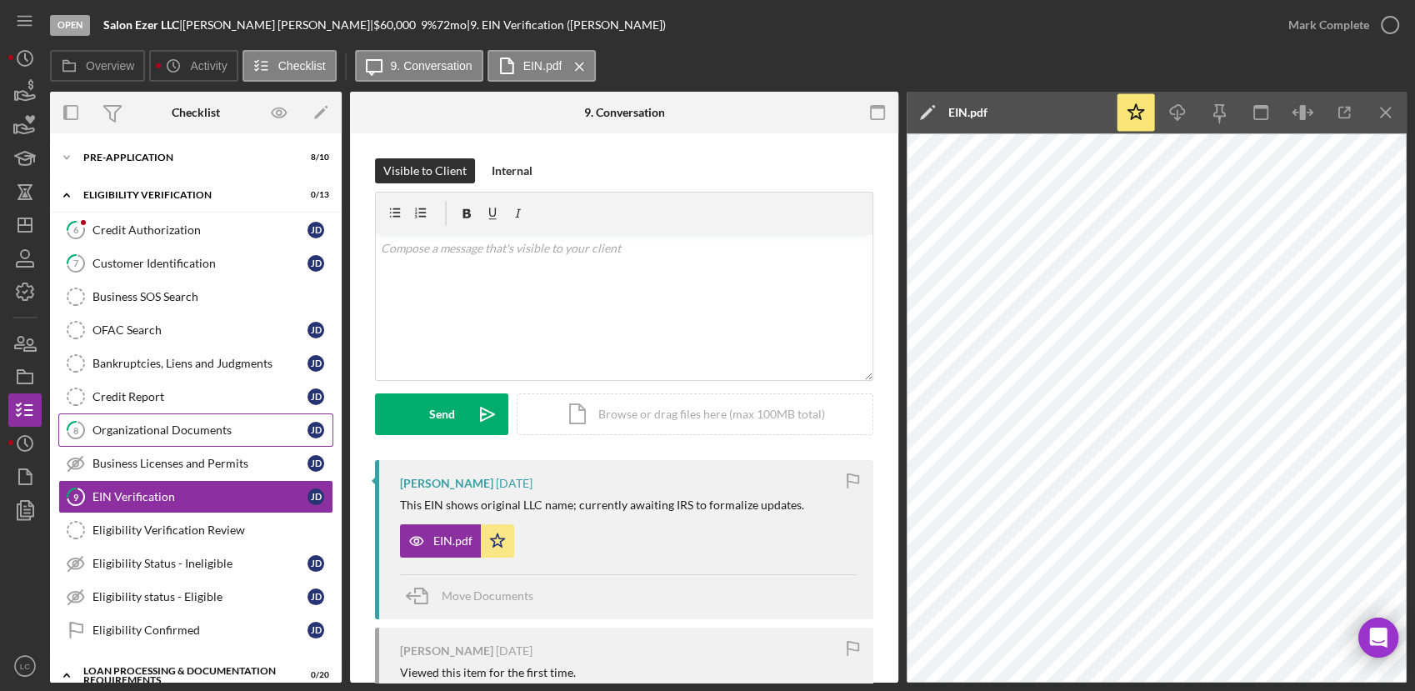
click at [158, 430] on div "Organizational Documents" at bounding box center [199, 429] width 215 height 13
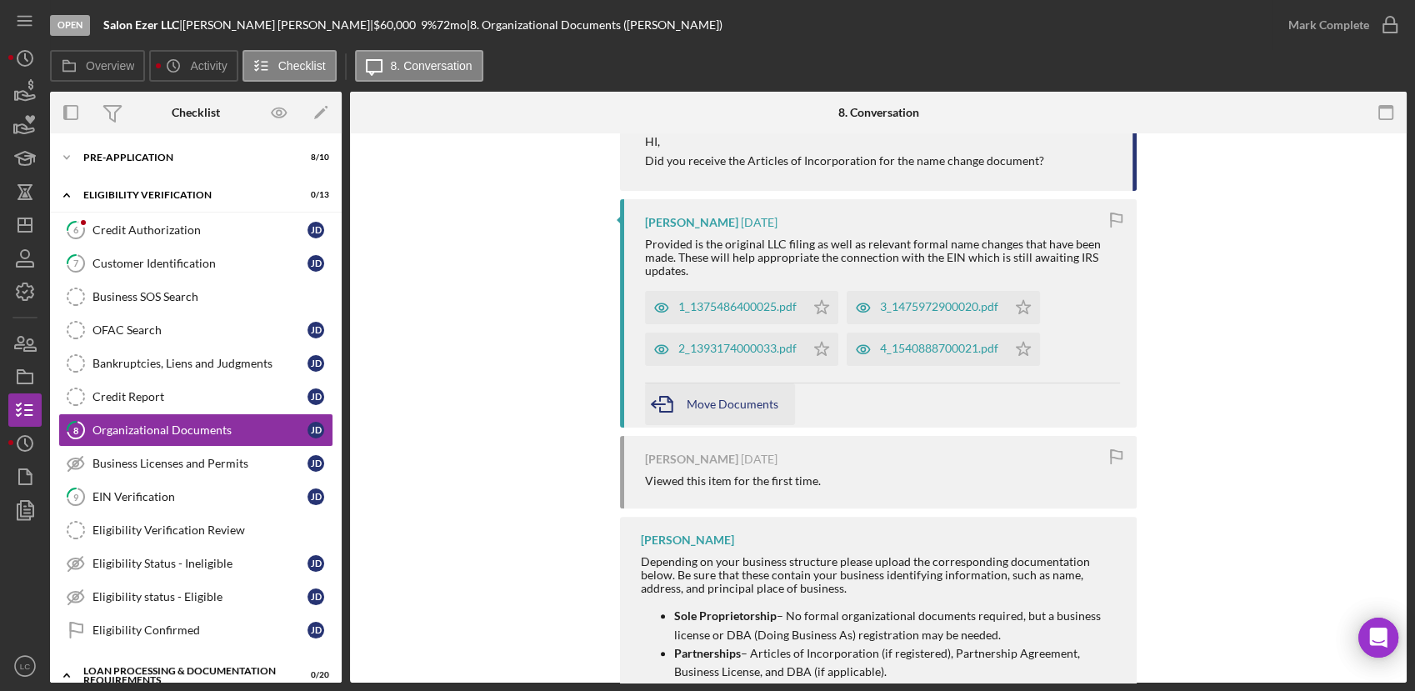
scroll to position [462, 0]
click at [728, 349] on div "2_1393174000033.pdf" at bounding box center [737, 345] width 118 height 13
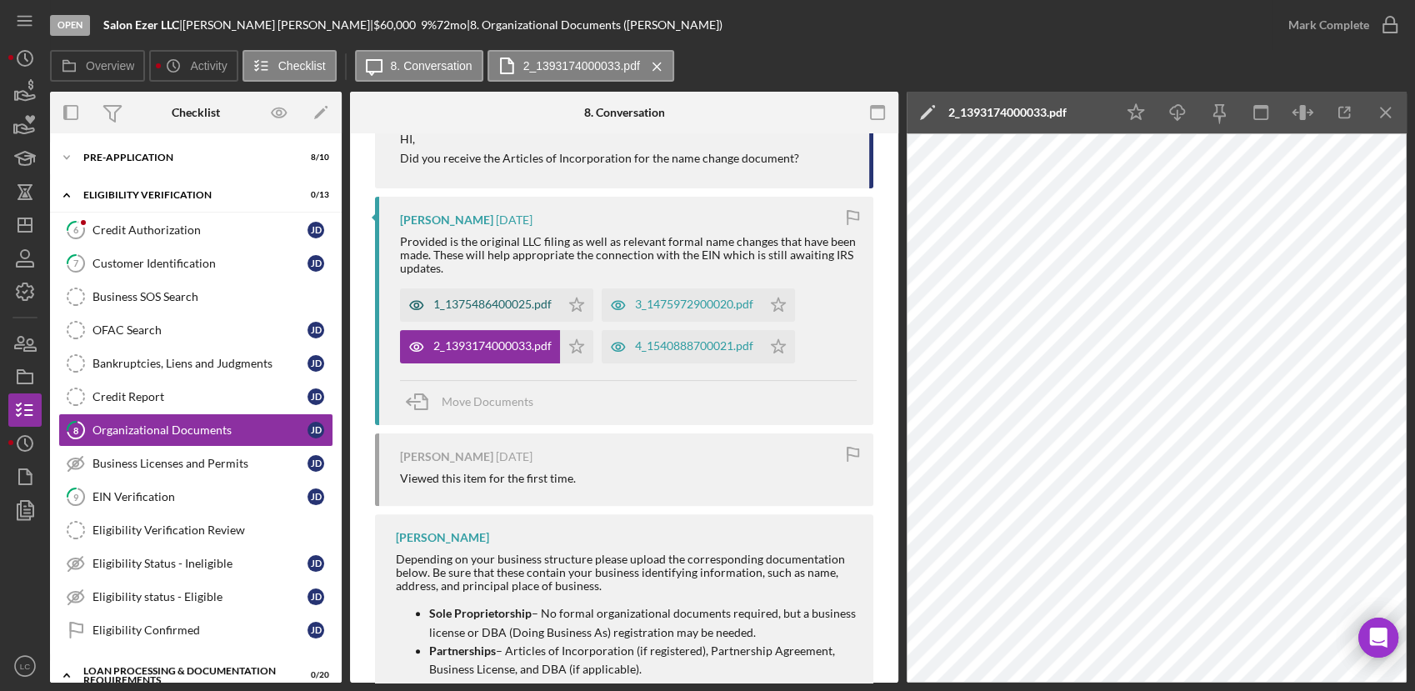
click at [459, 316] on div "1_1375486400025.pdf" at bounding box center [480, 304] width 160 height 33
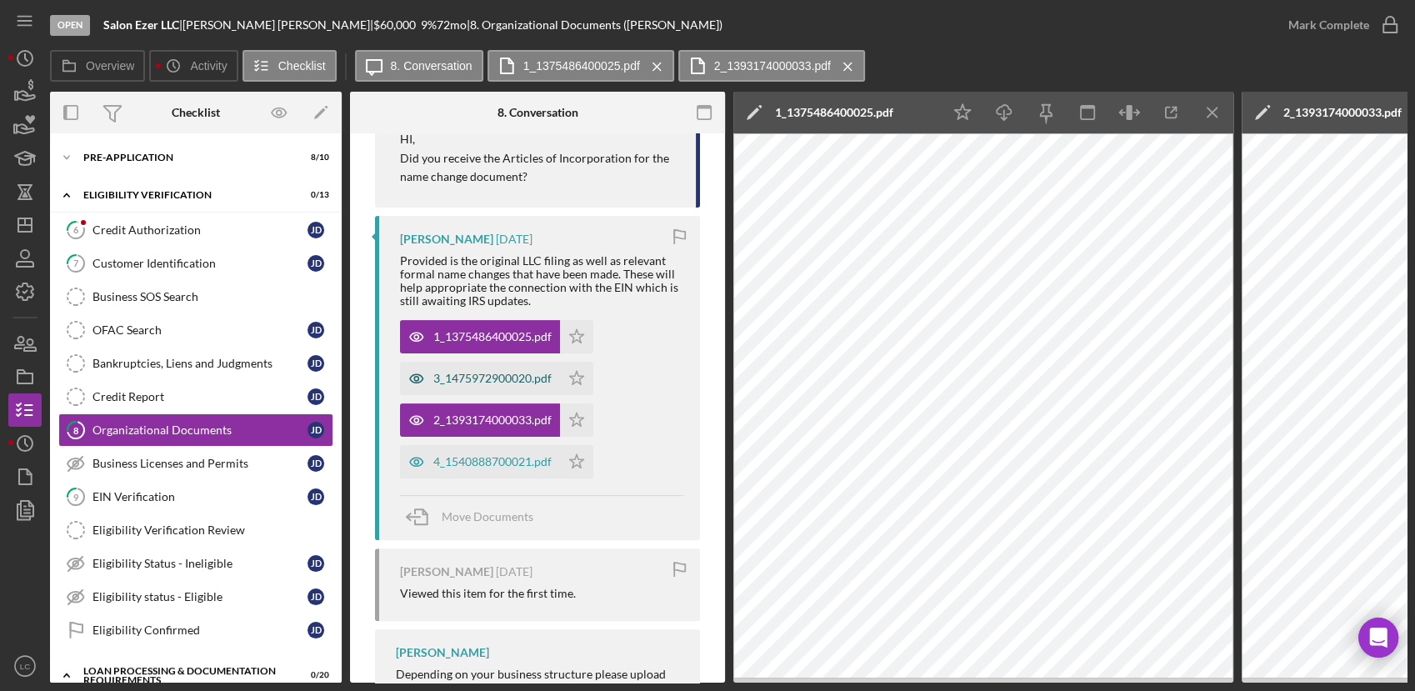
click at [492, 382] on div "3_1475972900020.pdf" at bounding box center [492, 378] width 118 height 13
